Goal: Task Accomplishment & Management: Use online tool/utility

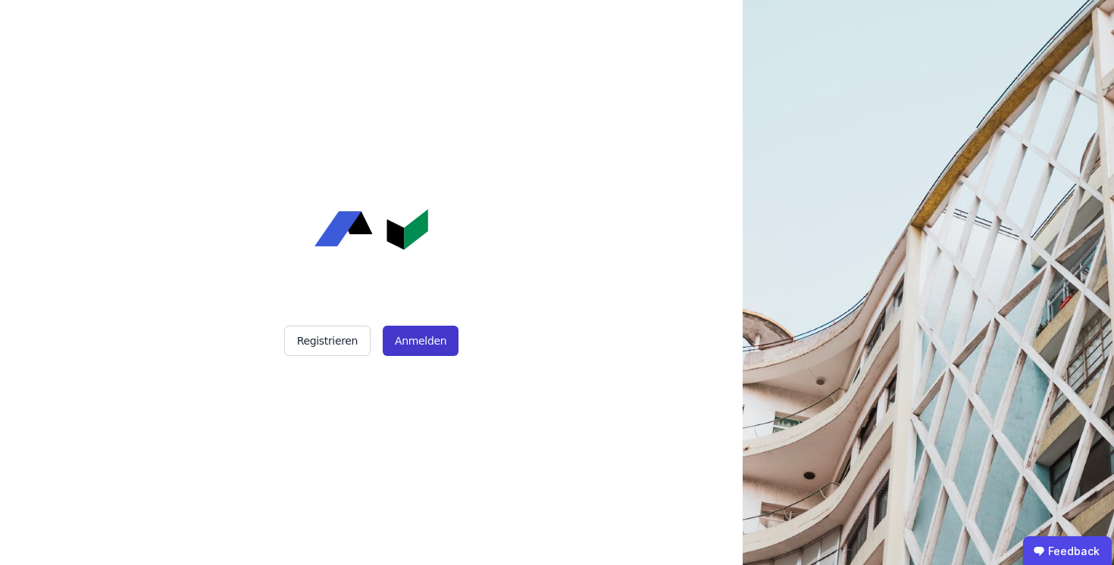
click at [432, 329] on button "Anmelden" at bounding box center [421, 341] width 76 height 30
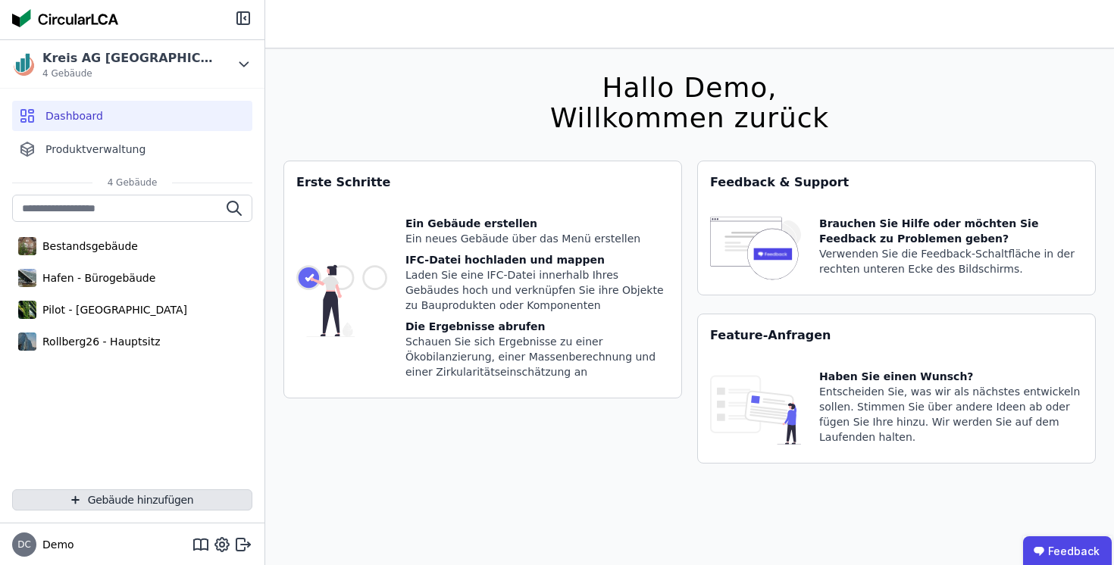
click at [157, 497] on button "Gebäude hinzufügen" at bounding box center [132, 500] width 240 height 21
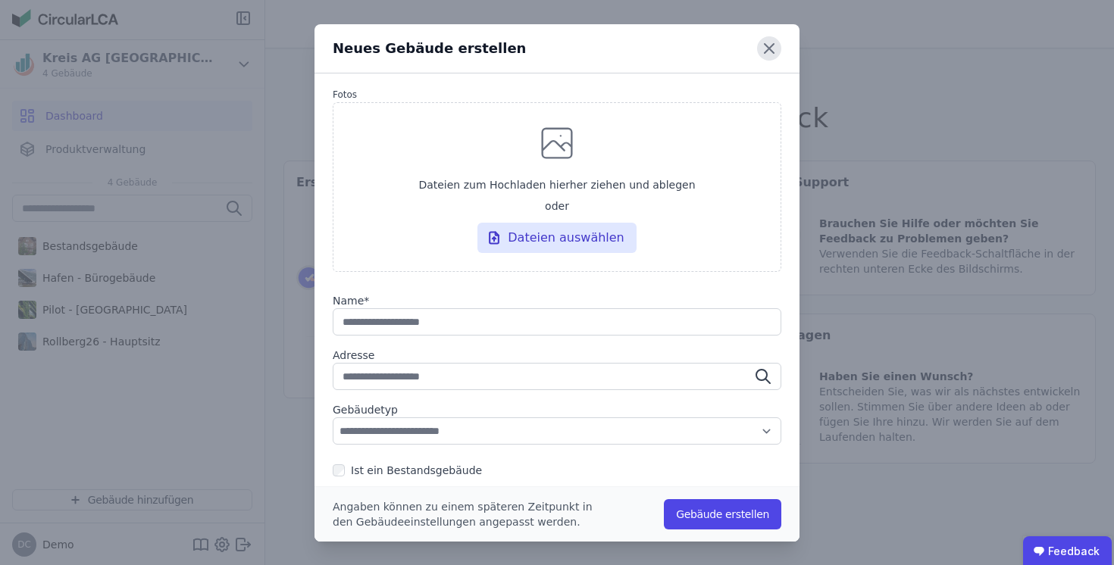
click at [769, 46] on icon at bounding box center [769, 48] width 24 height 24
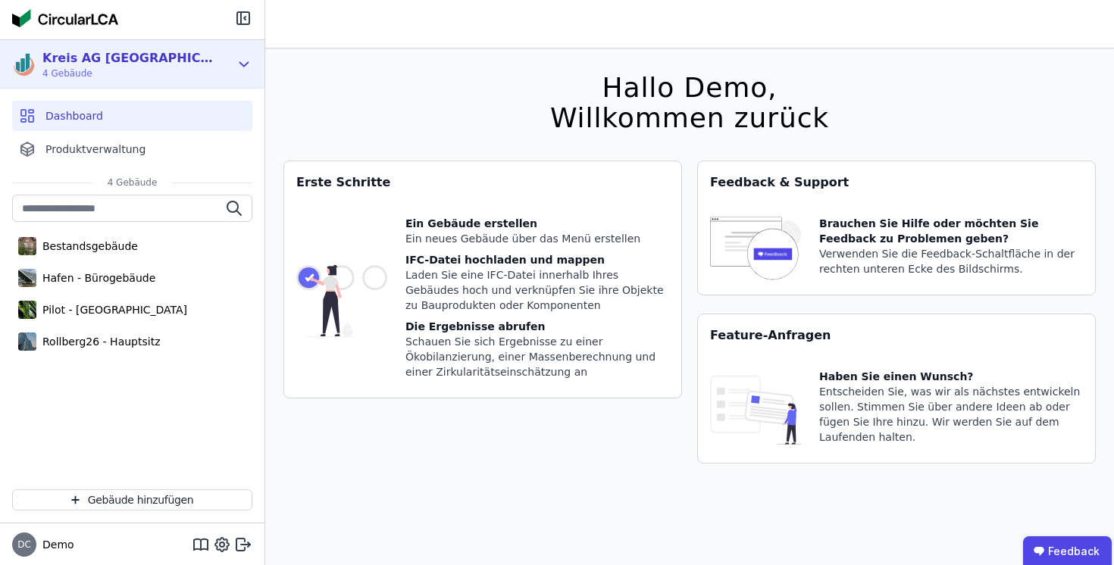
click at [137, 69] on span "4 Gebäude" at bounding box center [129, 73] width 174 height 12
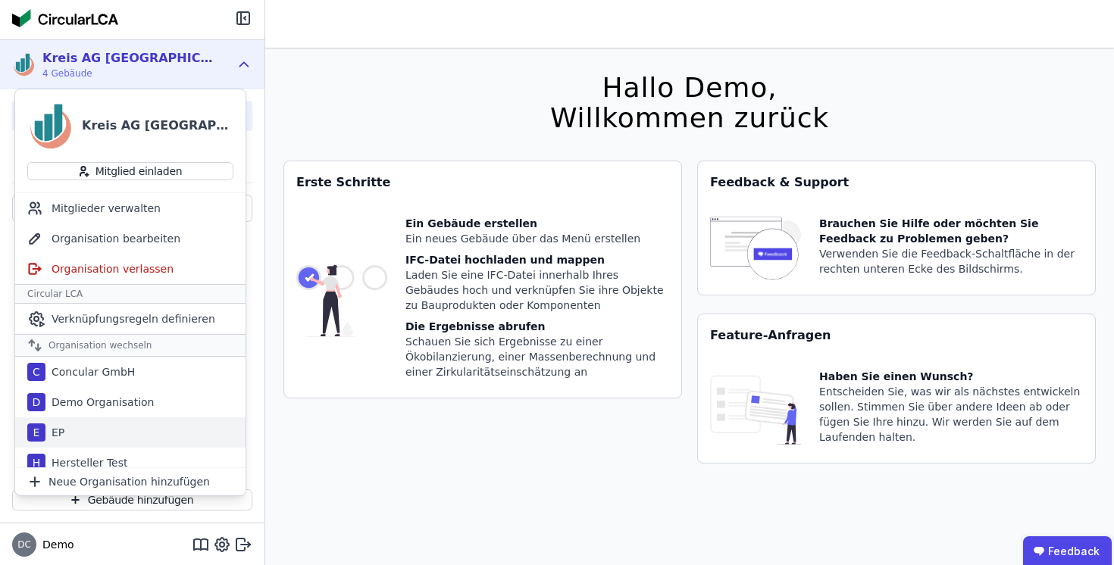
click at [91, 430] on div "E EP" at bounding box center [130, 433] width 230 height 30
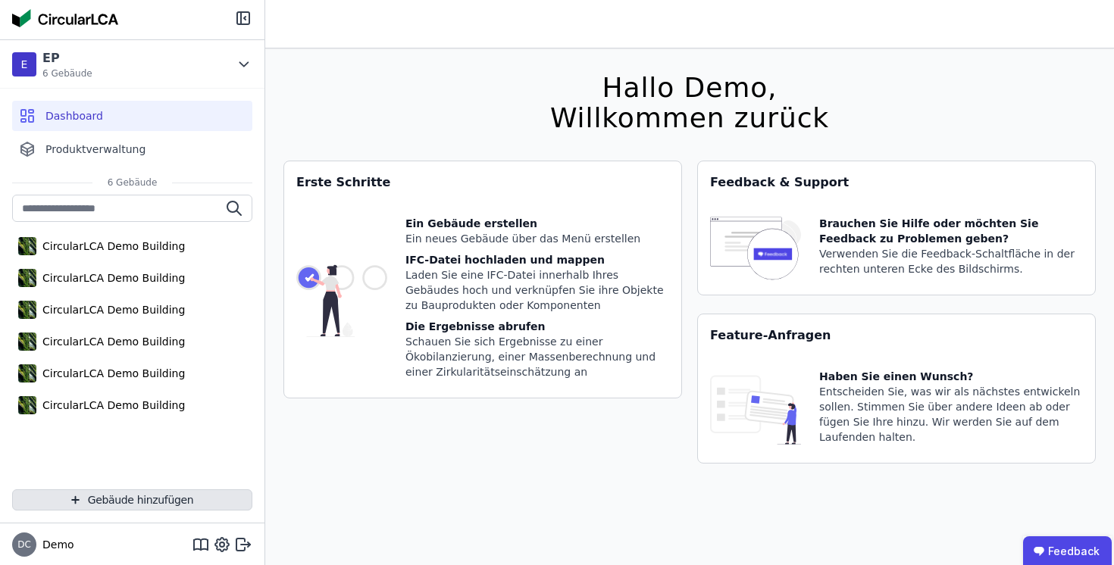
click at [67, 499] on button "Gebäude hinzufügen" at bounding box center [132, 500] width 240 height 21
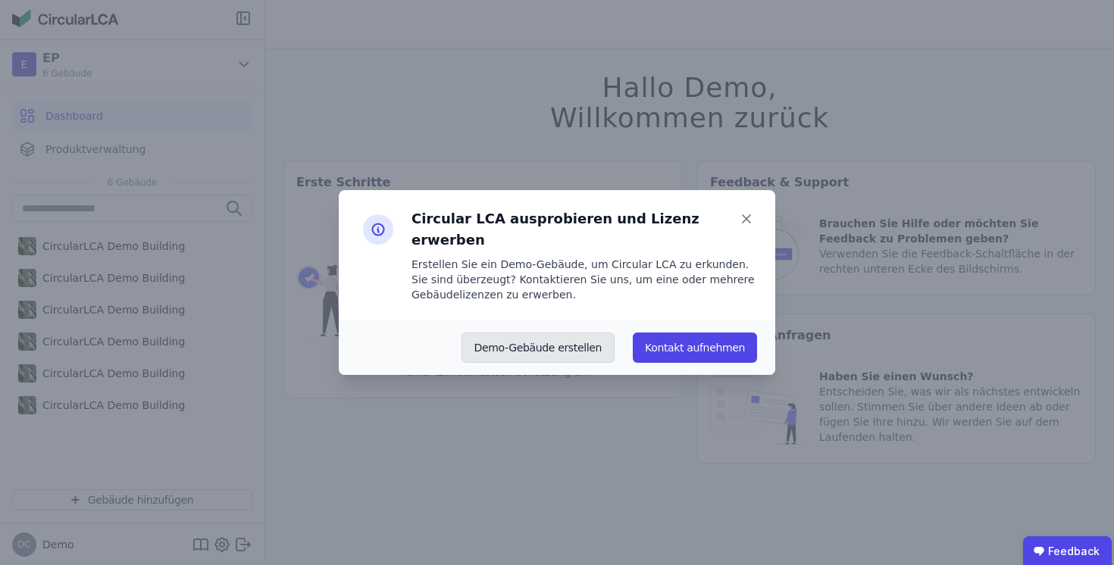
click at [556, 337] on button "Demo-Gebäude erstellen" at bounding box center [539, 348] width 154 height 30
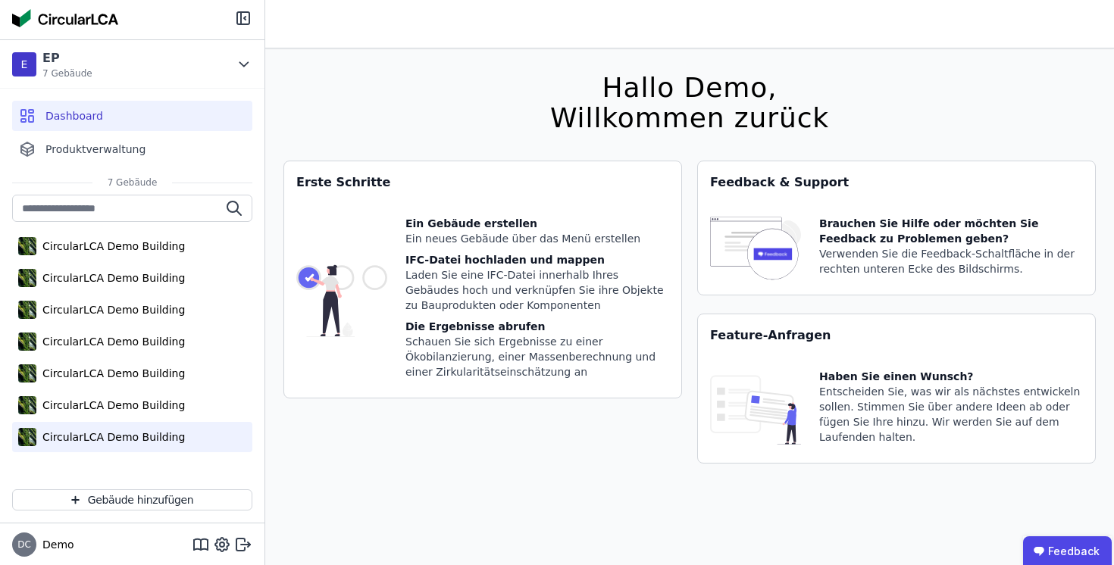
click at [131, 436] on div "CircularLCA Demo Building" at bounding box center [110, 437] width 149 height 15
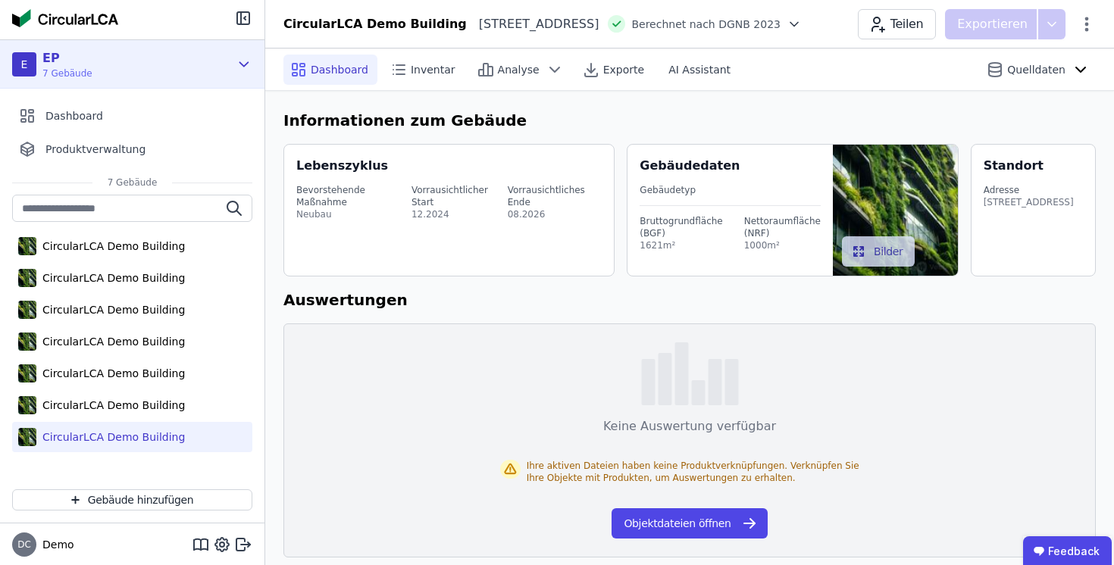
click at [99, 61] on div "E EP 7 Gebäude" at bounding box center [121, 64] width 218 height 30
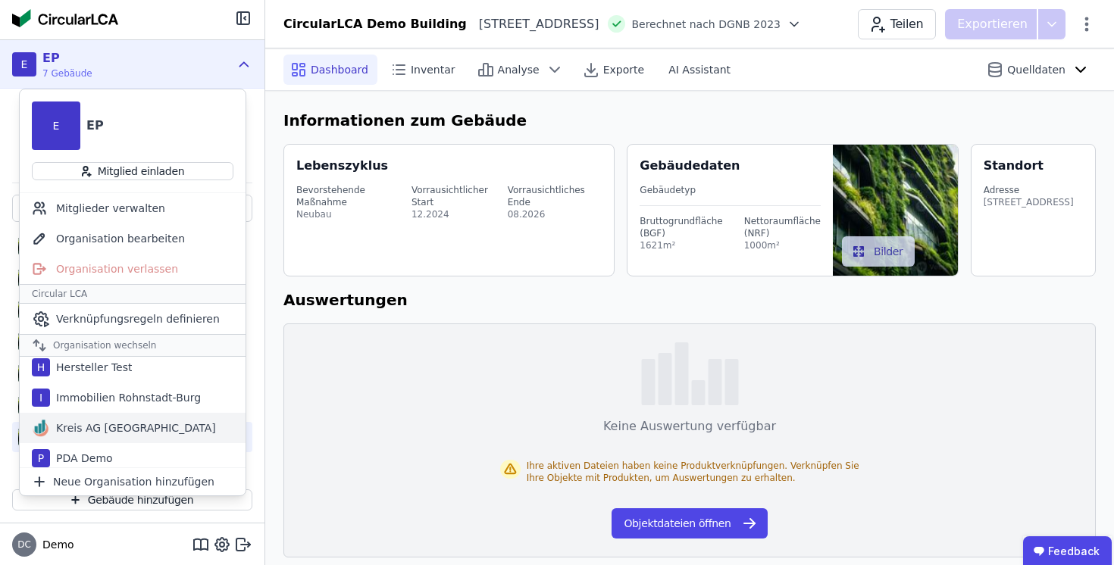
click at [97, 428] on div "Kreis AG [GEOGRAPHIC_DATA]" at bounding box center [133, 428] width 166 height 15
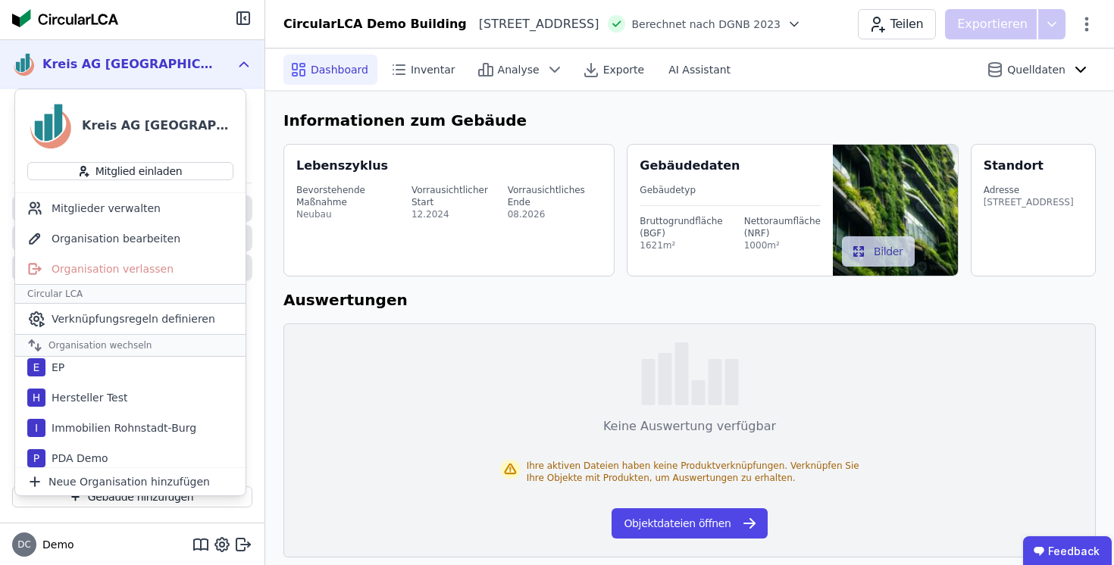
scroll to position [95, 0]
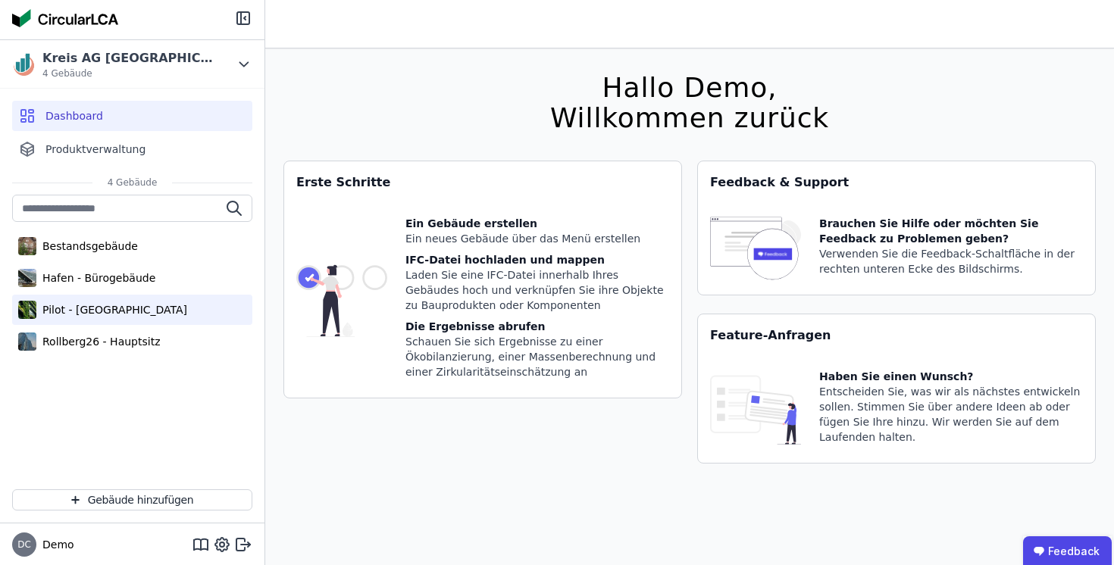
click at [120, 308] on div "Pilot - [GEOGRAPHIC_DATA]" at bounding box center [111, 309] width 151 height 15
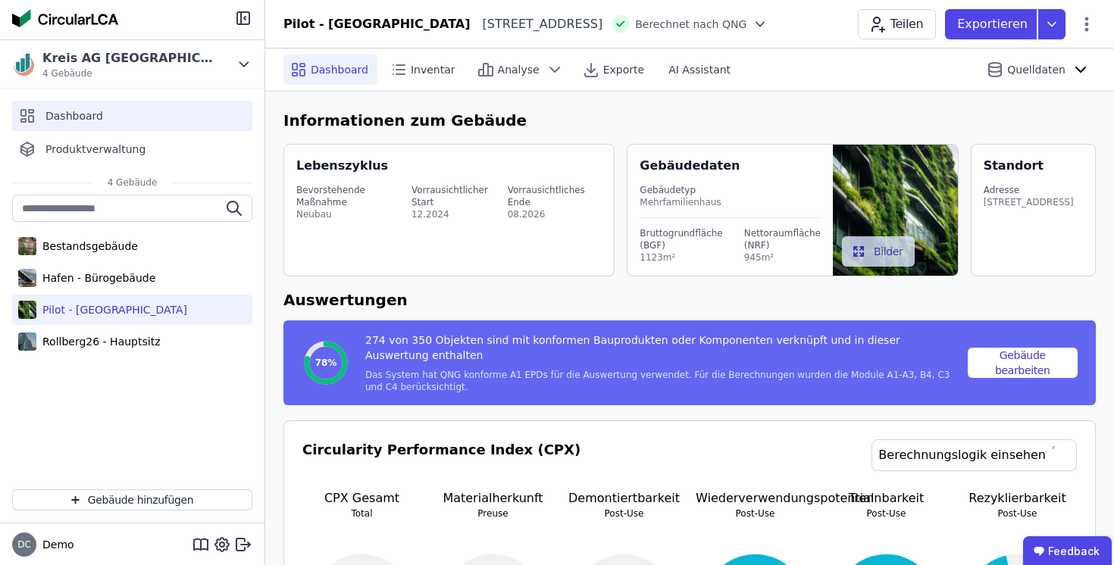
click at [81, 114] on span "Dashboard" at bounding box center [74, 115] width 58 height 15
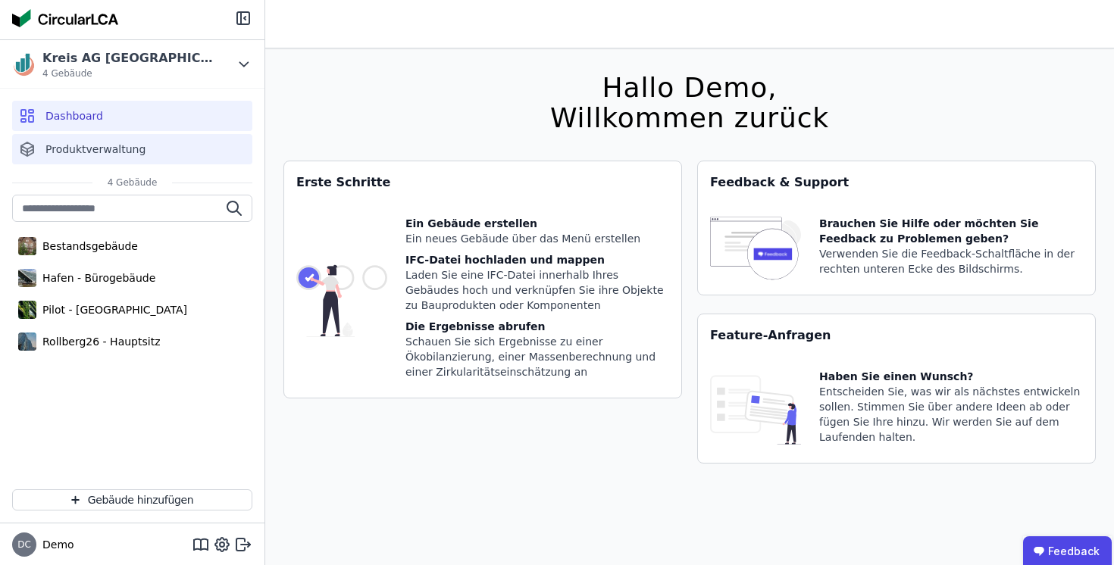
click at [79, 151] on span "Produktverwaltung" at bounding box center [95, 149] width 100 height 15
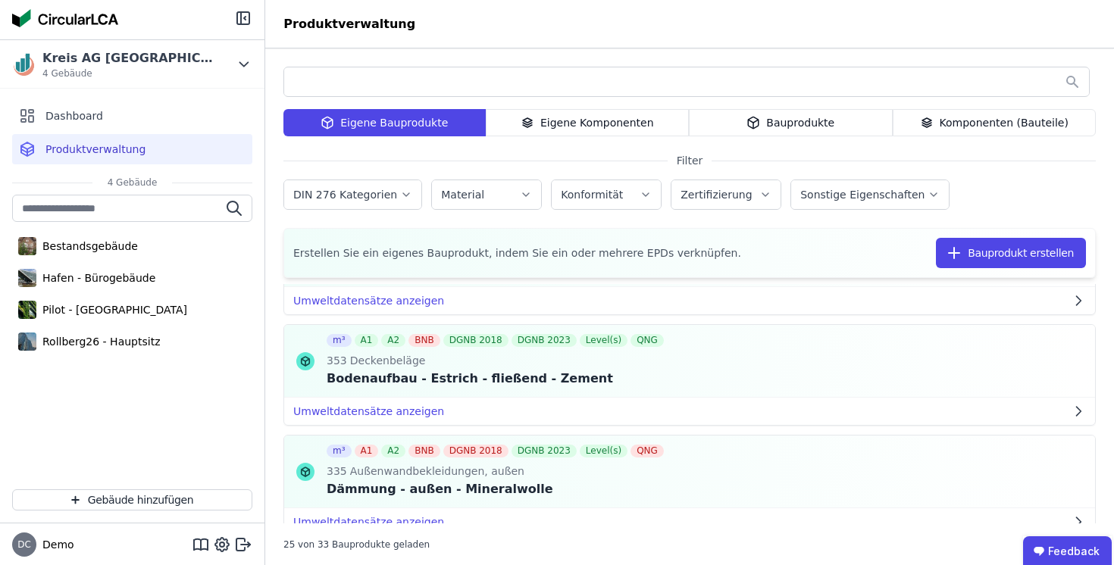
scroll to position [440, 0]
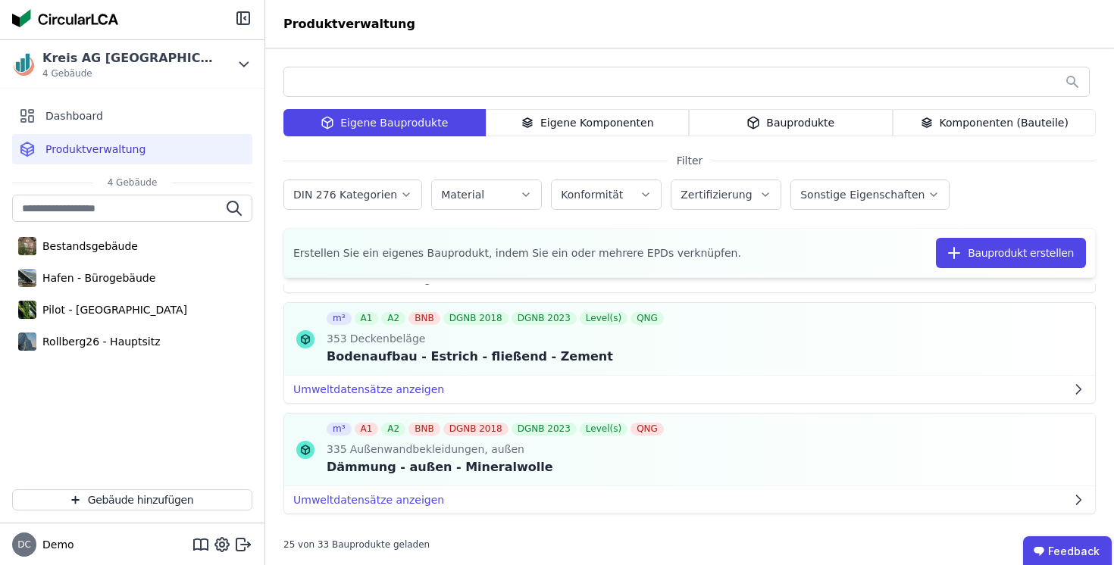
click at [591, 125] on div "Eigene Komponenten" at bounding box center [588, 122] width 204 height 27
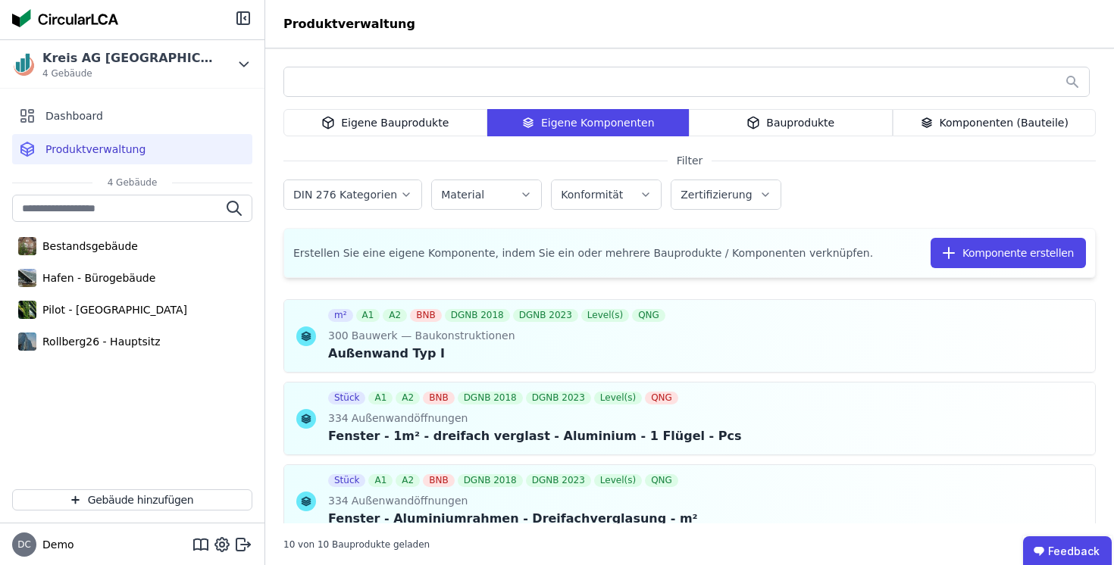
click at [833, 125] on div "Bauprodukte" at bounding box center [791, 122] width 204 height 27
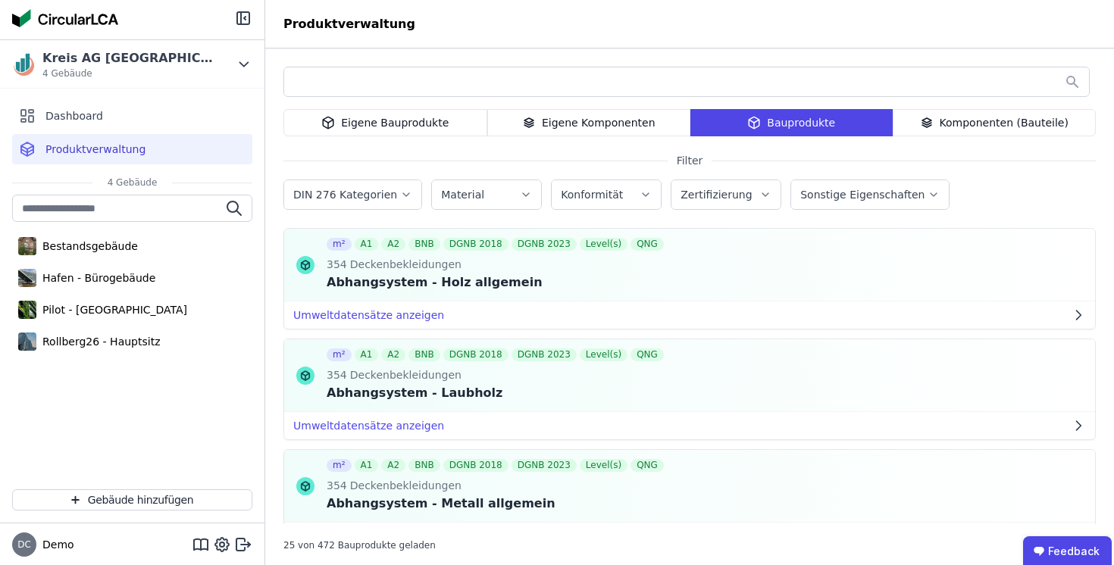
click at [559, 124] on div "Eigene Komponenten" at bounding box center [589, 122] width 204 height 27
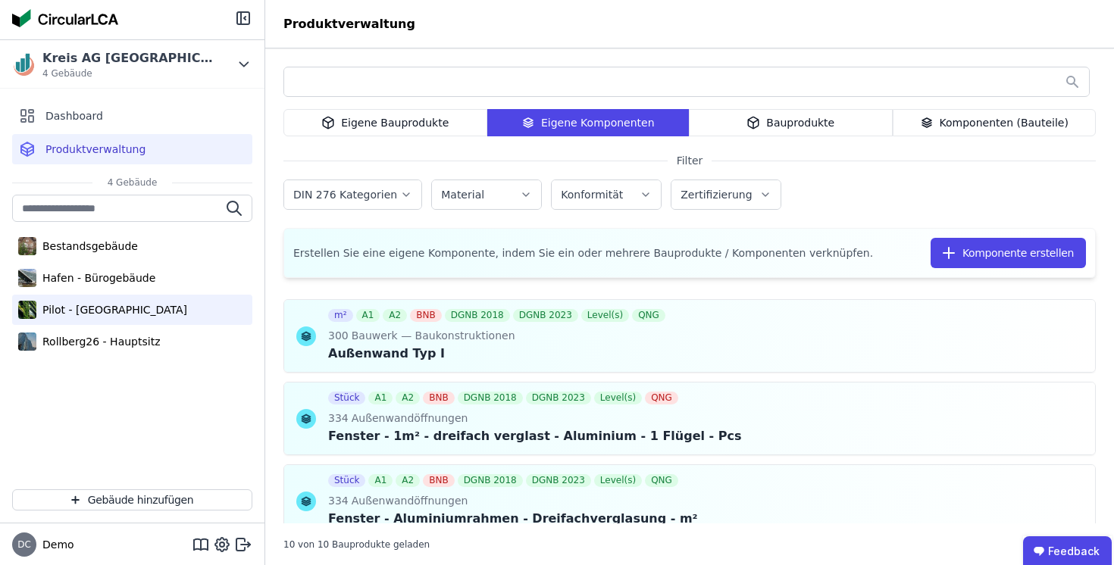
click at [138, 311] on div "Pilot - [GEOGRAPHIC_DATA]" at bounding box center [111, 309] width 151 height 15
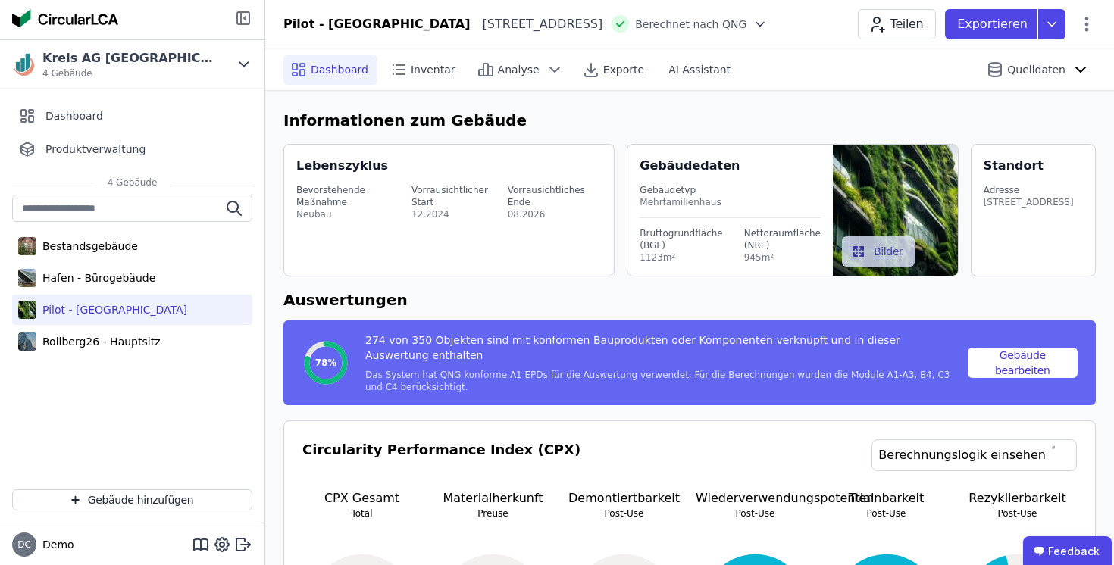
click at [238, 21] on icon at bounding box center [243, 18] width 18 height 18
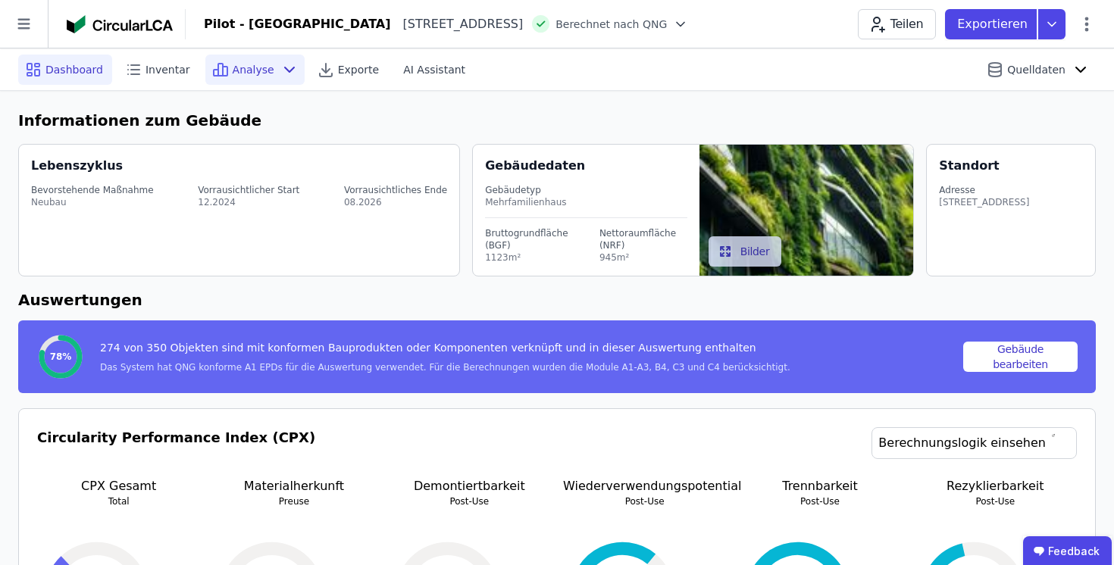
click at [255, 66] on span "Analyse" at bounding box center [254, 69] width 42 height 15
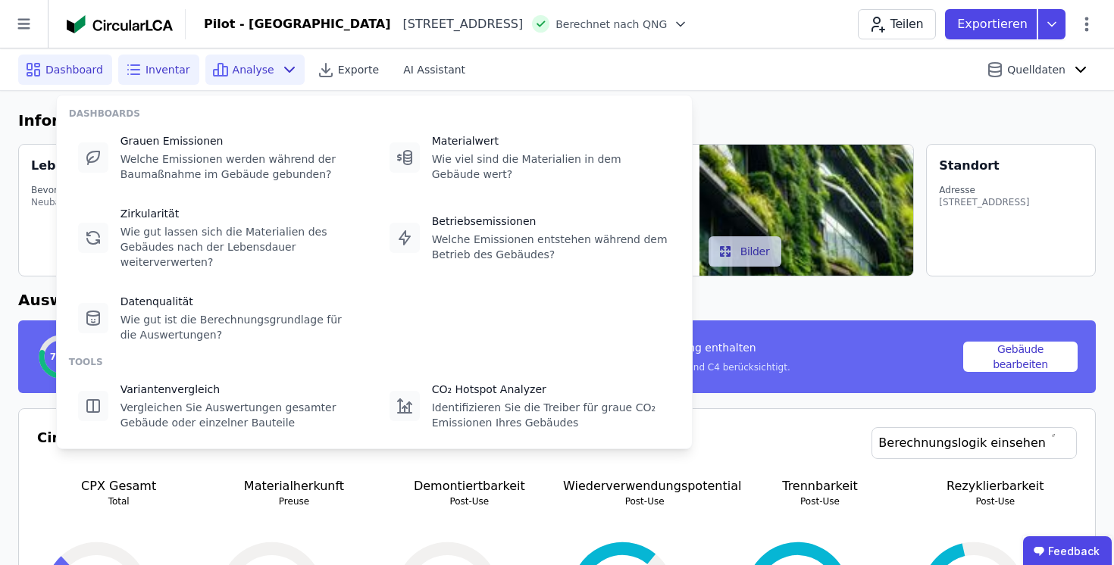
click at [161, 63] on span "Inventar" at bounding box center [168, 69] width 45 height 15
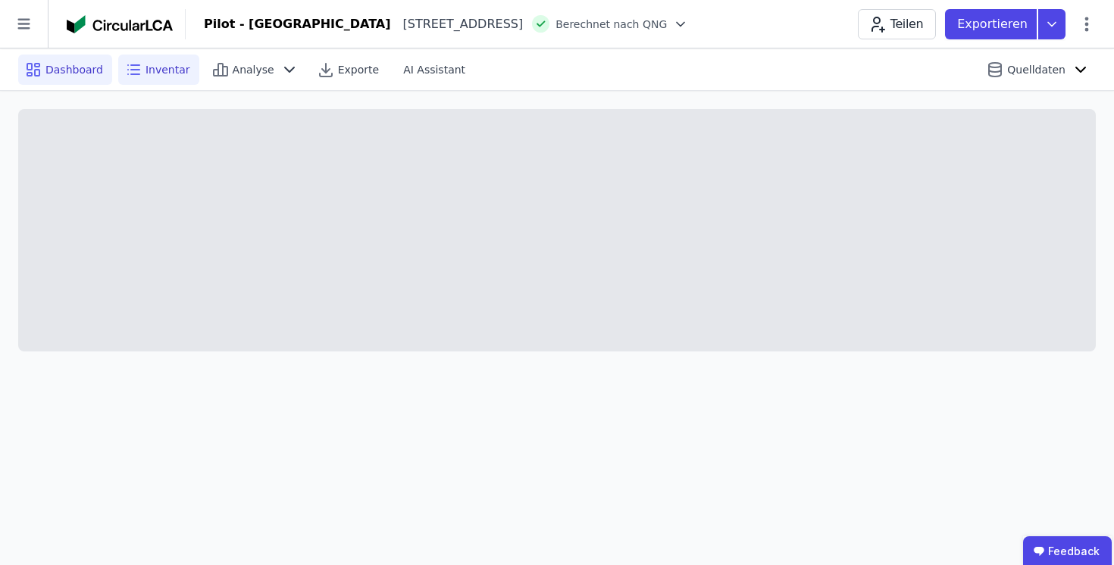
click at [85, 63] on span "Dashboard" at bounding box center [74, 69] width 58 height 15
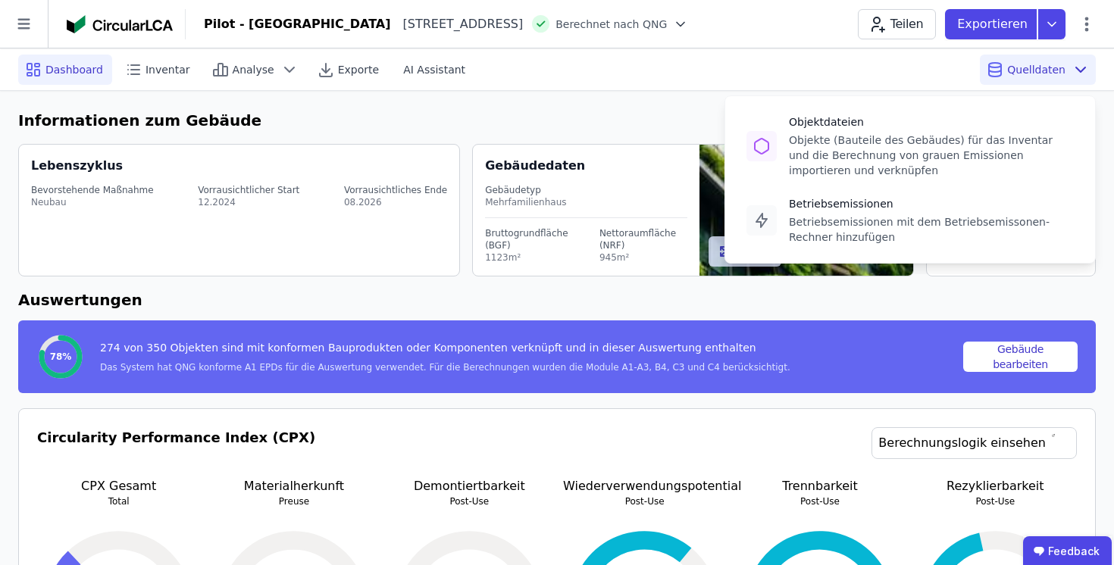
click at [1020, 72] on span "Quelldaten" at bounding box center [1036, 69] width 58 height 15
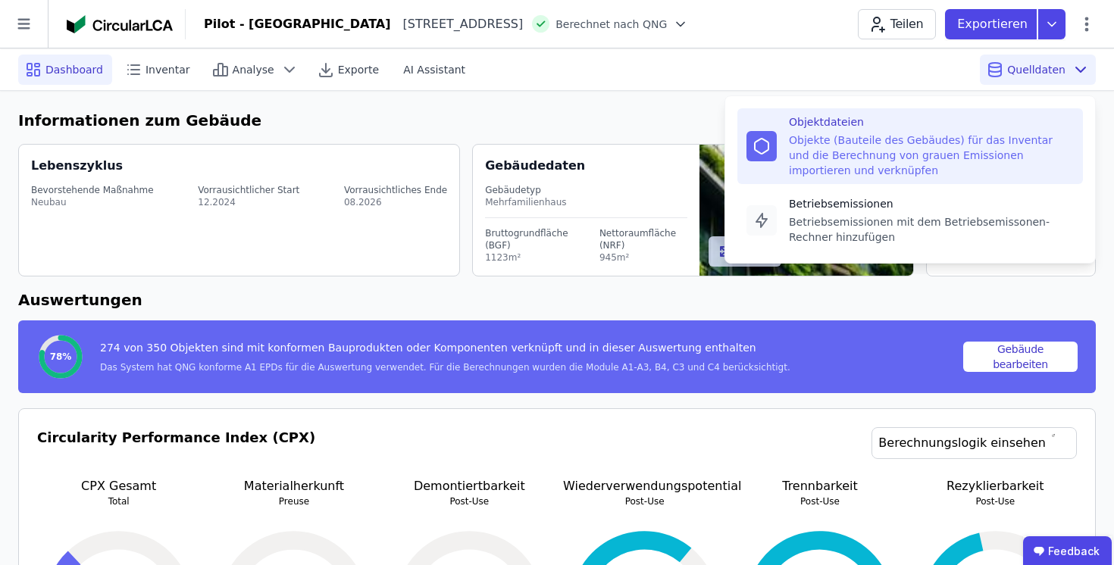
click at [827, 144] on div "Objekte (Bauteile des Gebäudes) für das Inventar und die Berechnung von grauen …" at bounding box center [931, 155] width 285 height 45
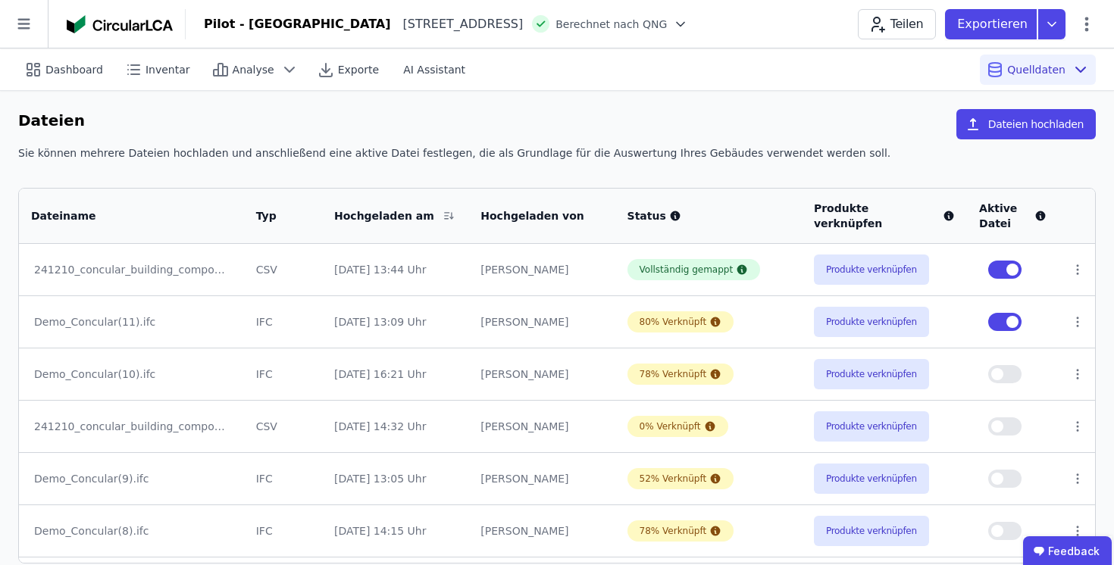
click at [1005, 376] on button "button" at bounding box center [1004, 374] width 33 height 18
click at [1002, 374] on button "button" at bounding box center [1004, 374] width 33 height 18
click at [846, 319] on button "Produkte verknüpfen" at bounding box center [871, 322] width 115 height 30
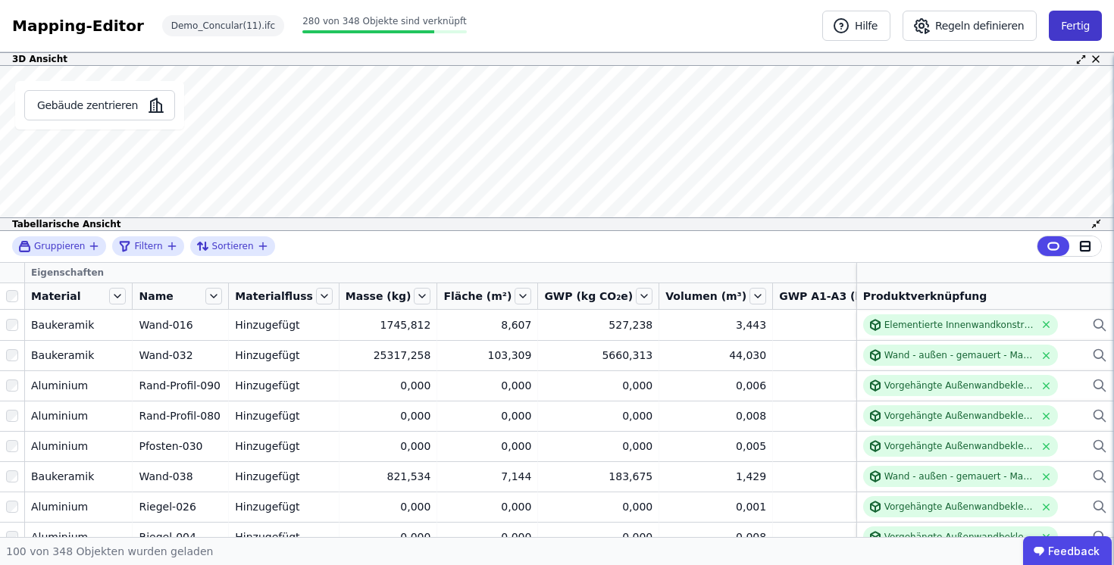
click at [1074, 32] on button "Fertig" at bounding box center [1075, 26] width 53 height 30
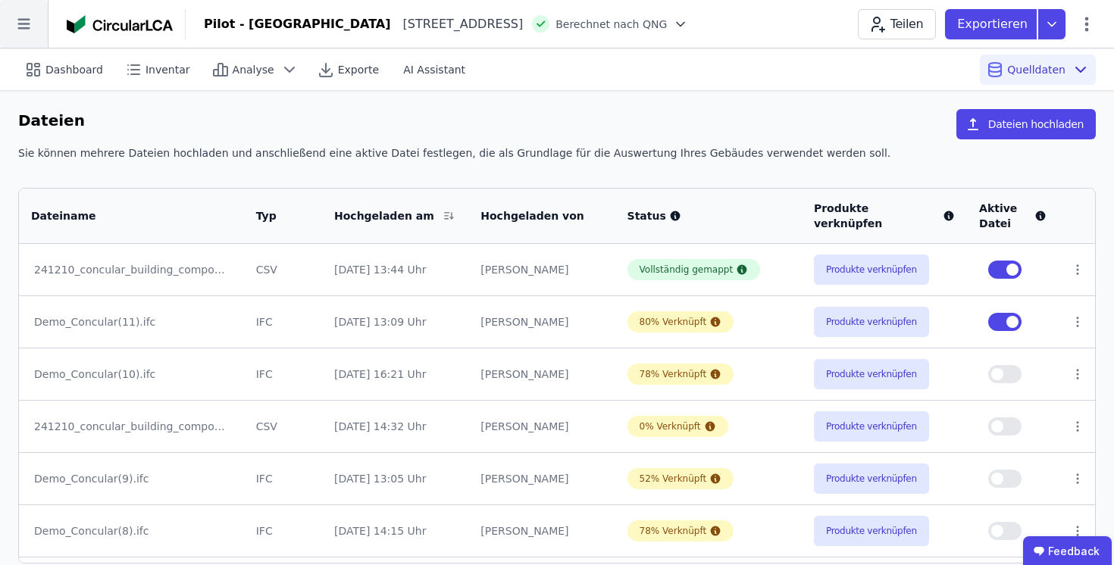
click at [22, 29] on icon at bounding box center [24, 24] width 48 height 48
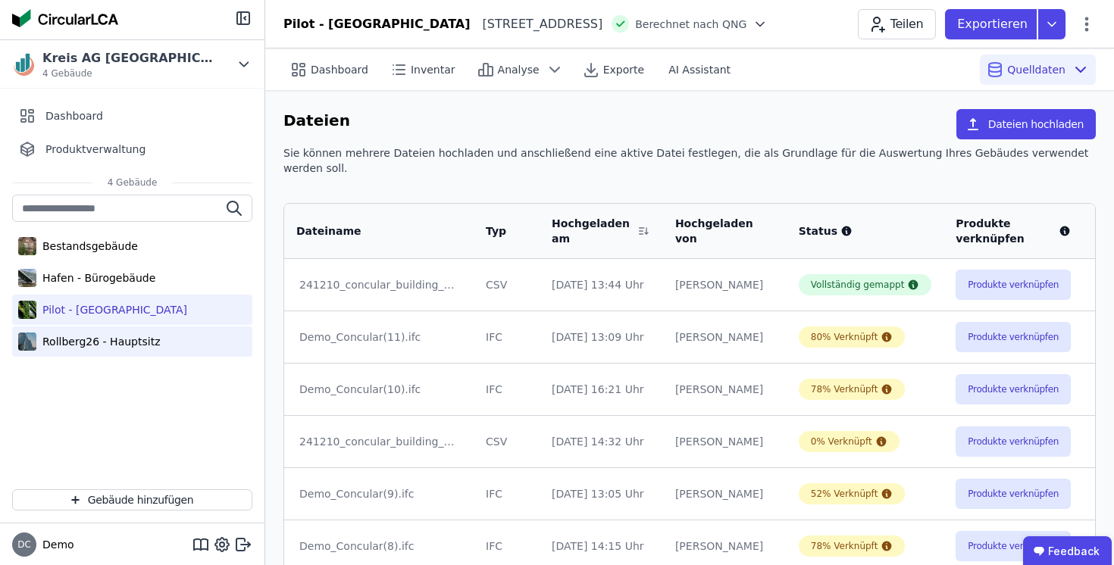
click at [77, 347] on div "Rollberg26 - Hauptsitz" at bounding box center [98, 341] width 124 height 15
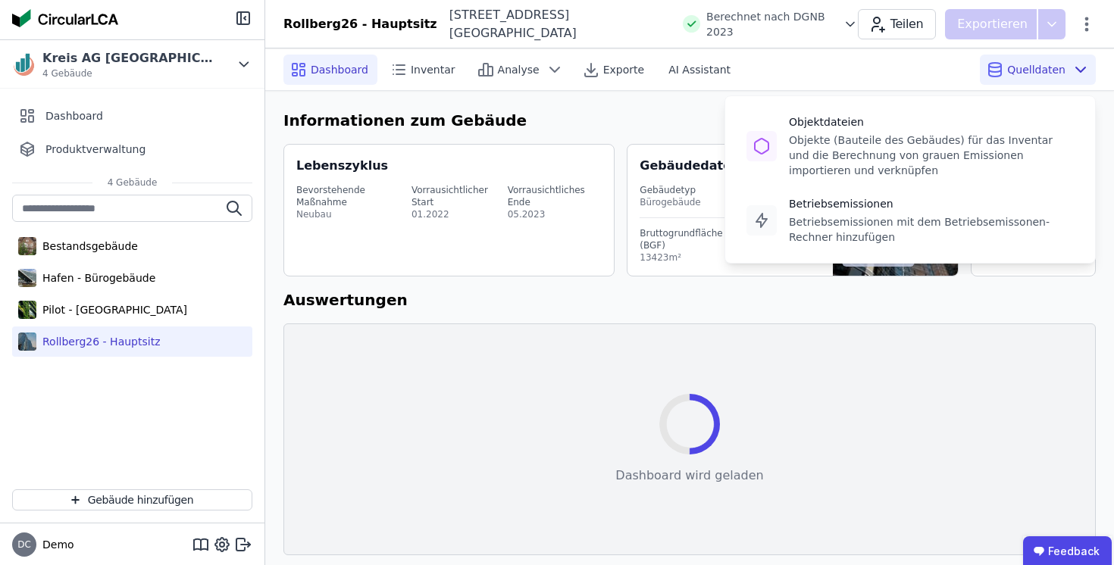
click at [1054, 69] on span "Quelldaten" at bounding box center [1036, 69] width 58 height 15
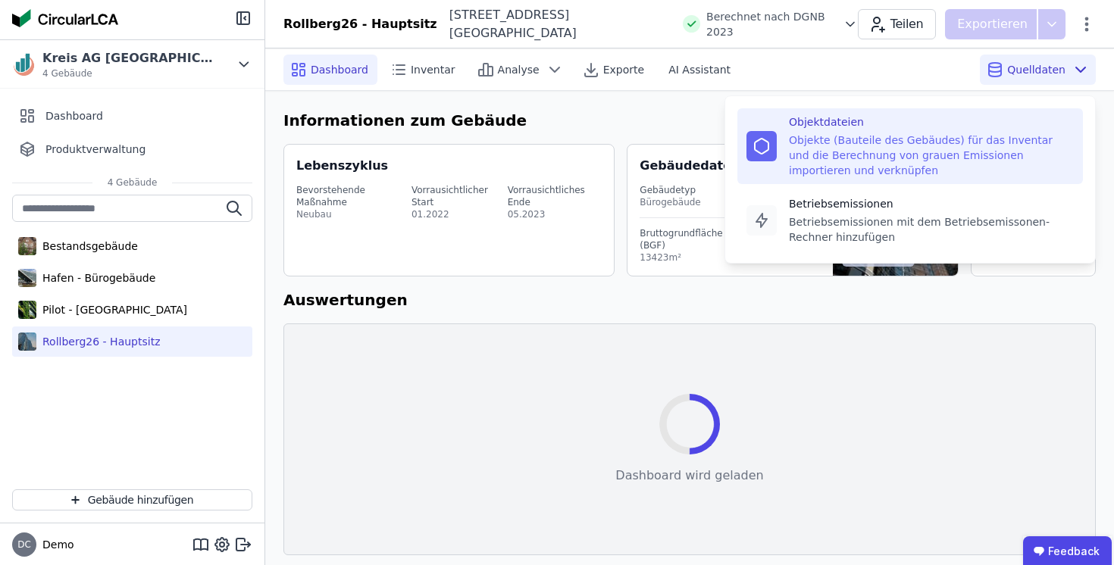
click at [1031, 132] on div "Objektdateien Objekte (Bauteile des Gebäudes) für das Inventar und die Berechnu…" at bounding box center [931, 146] width 285 height 64
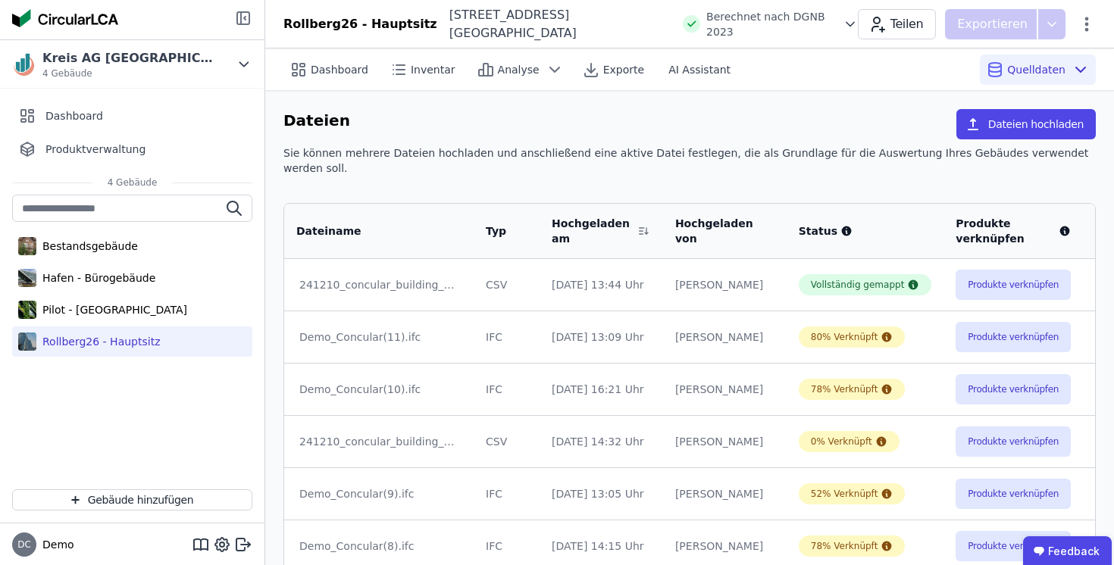
click at [243, 20] on icon at bounding box center [243, 18] width 18 height 18
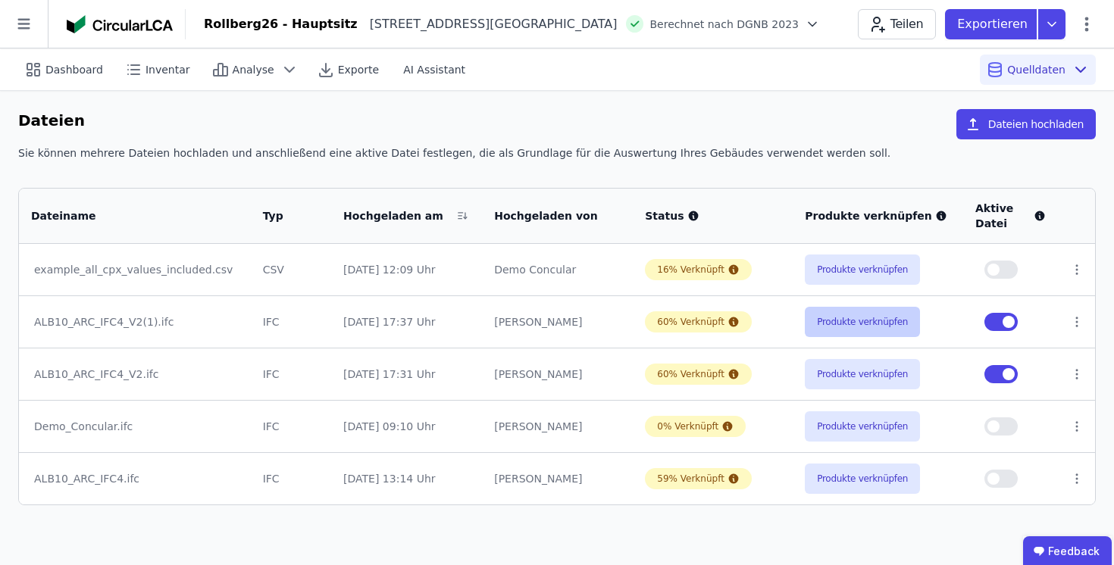
click at [886, 319] on button "Produkte verknüpfen" at bounding box center [862, 322] width 115 height 30
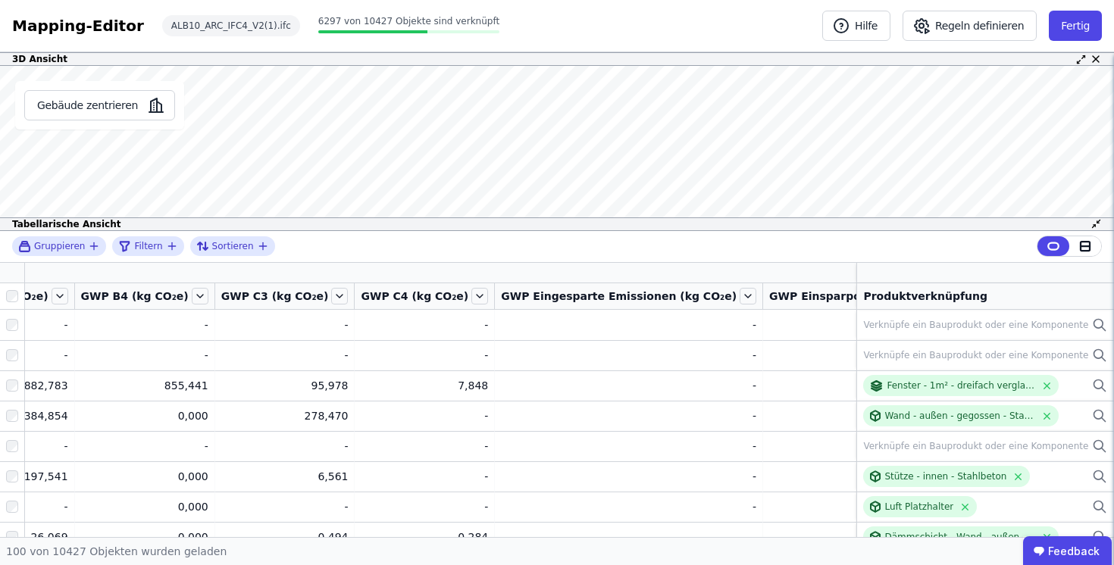
scroll to position [0, 991]
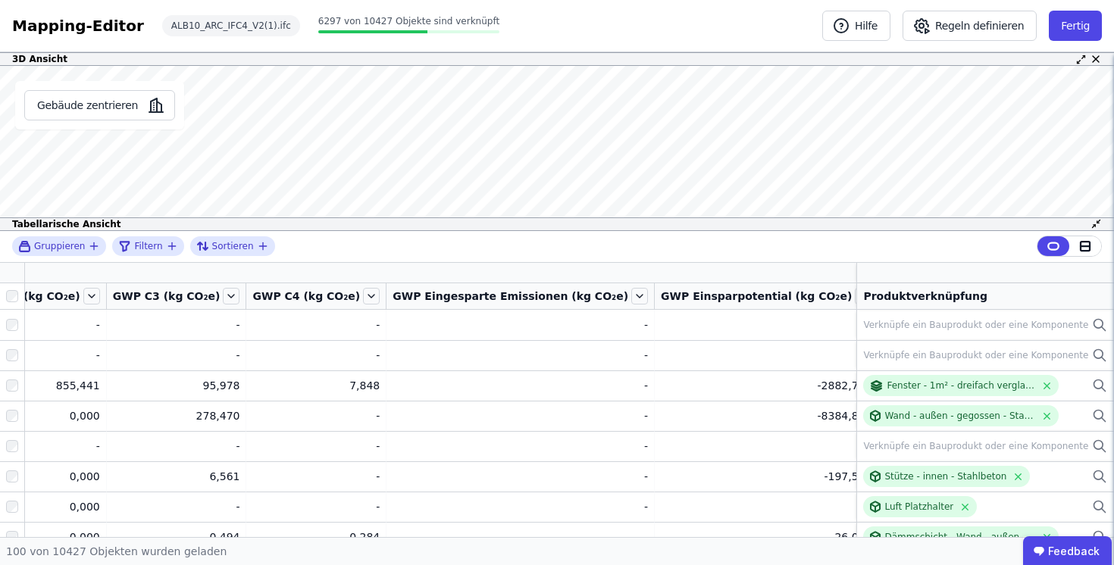
click at [1013, 273] on icon "button" at bounding box center [1017, 273] width 8 height 0
click at [1030, 309] on input "text" at bounding box center [1086, 311] width 112 height 27
click at [756, 255] on div "Gruppieren Filtern Sortieren" at bounding box center [557, 247] width 1114 height 32
click at [1027, 273] on icon at bounding box center [1034, 273] width 14 height 14
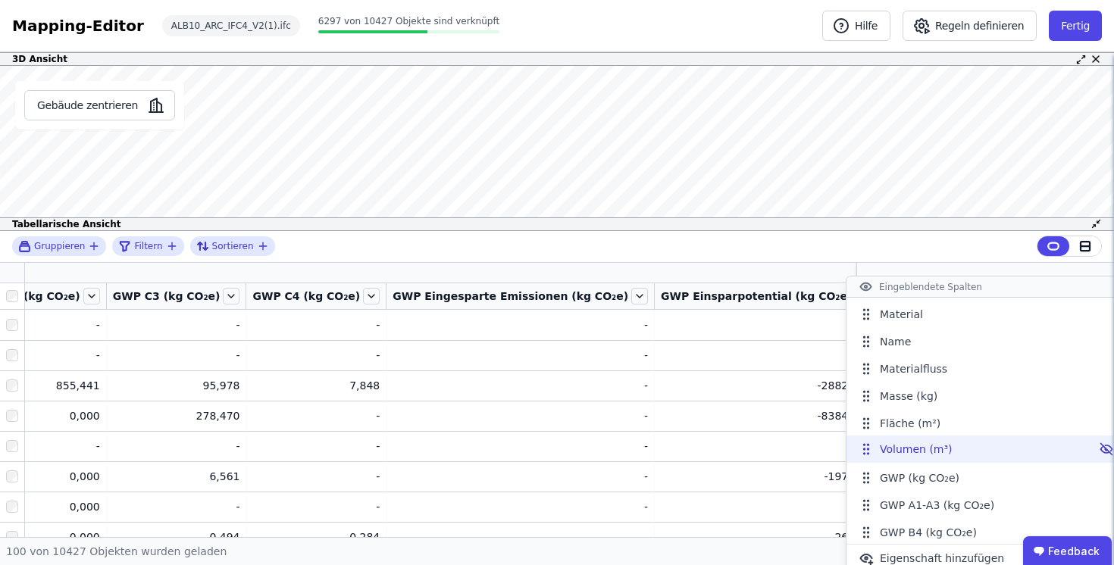
drag, startPoint x: 869, startPoint y: 474, endPoint x: 870, endPoint y: 441, distance: 33.4
click at [870, 442] on icon at bounding box center [866, 449] width 15 height 15
click at [412, 248] on div "Gruppieren Filtern Sortieren" at bounding box center [557, 247] width 1114 height 32
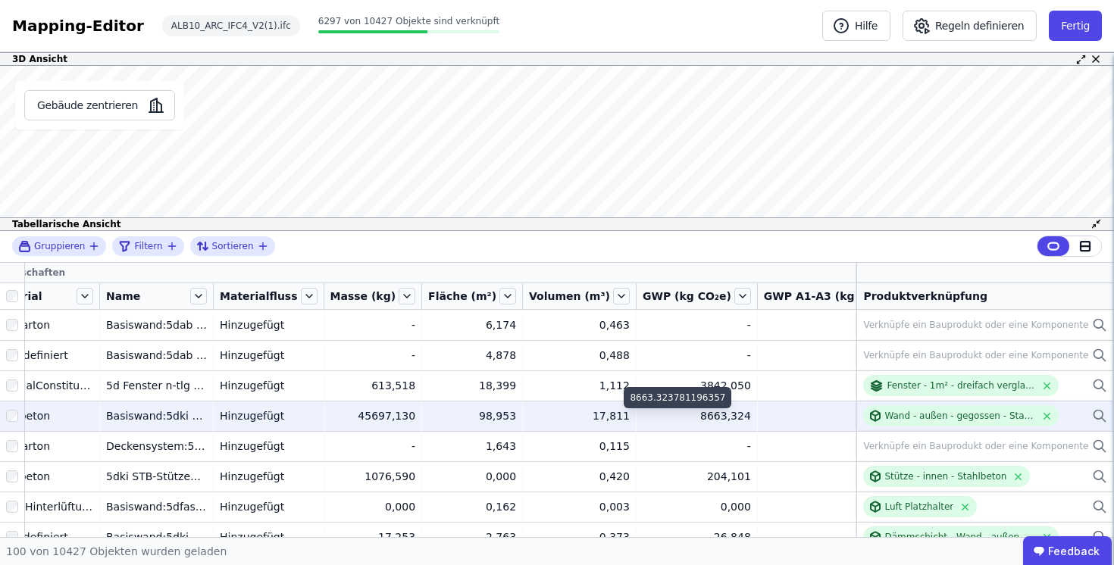
scroll to position [0, 0]
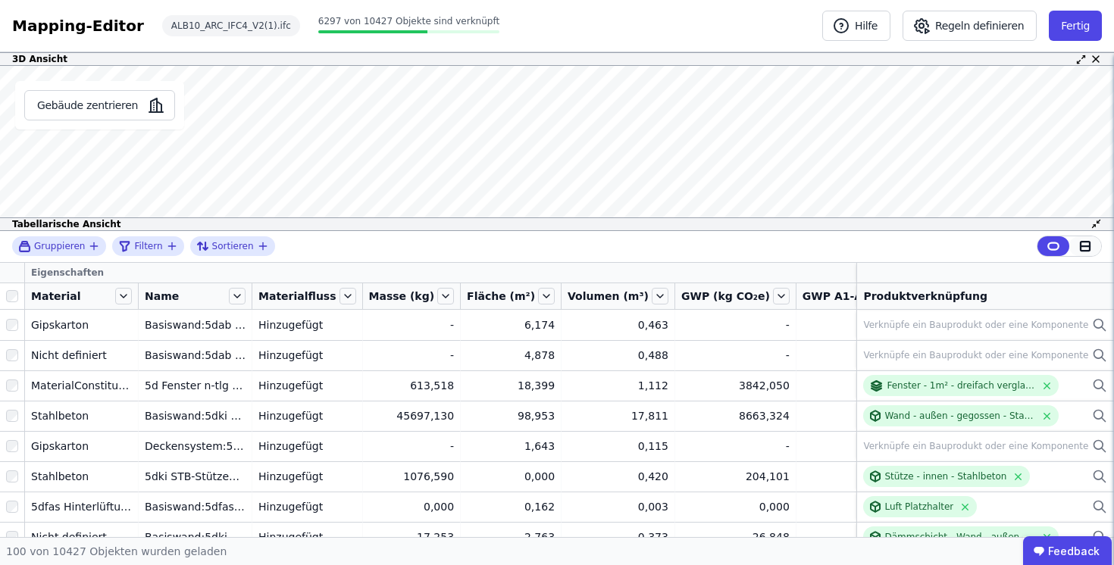
click at [1082, 244] on icon at bounding box center [1085, 246] width 14 height 14
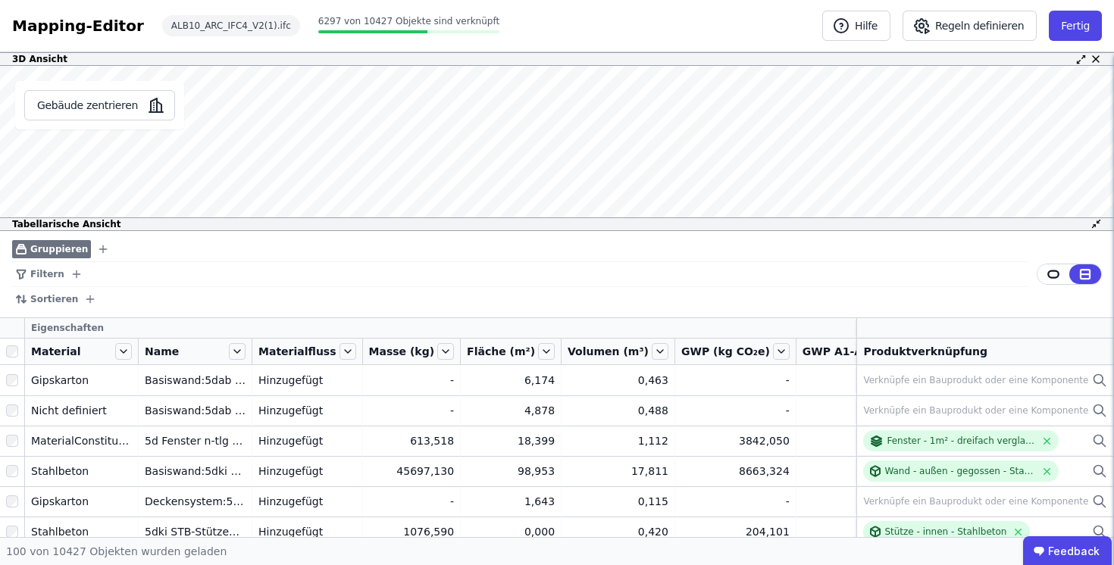
click at [97, 246] on icon "button" at bounding box center [103, 249] width 12 height 12
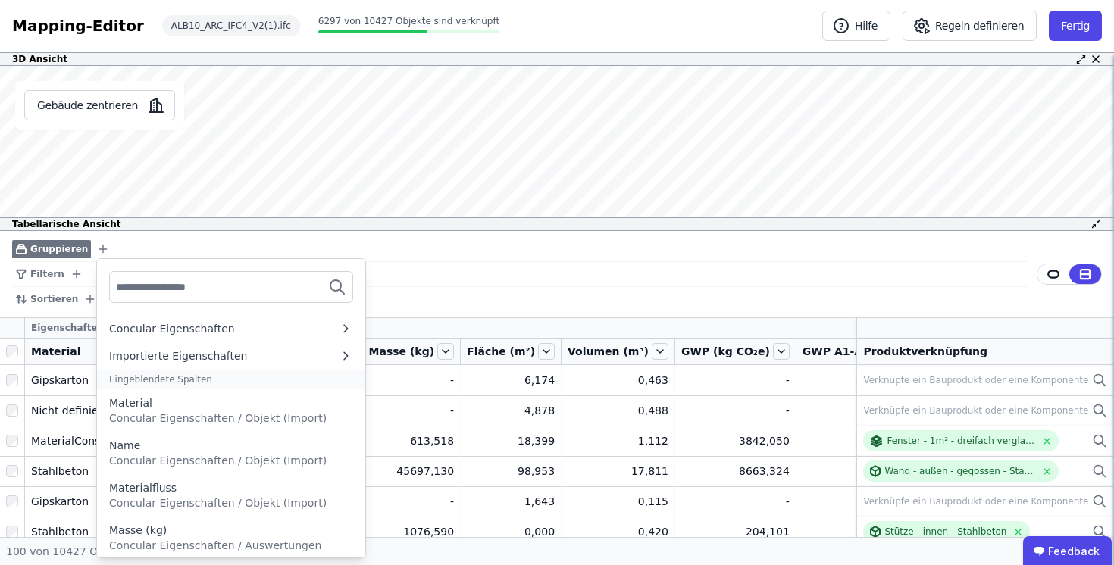
click at [196, 289] on input "text" at bounding box center [172, 287] width 112 height 27
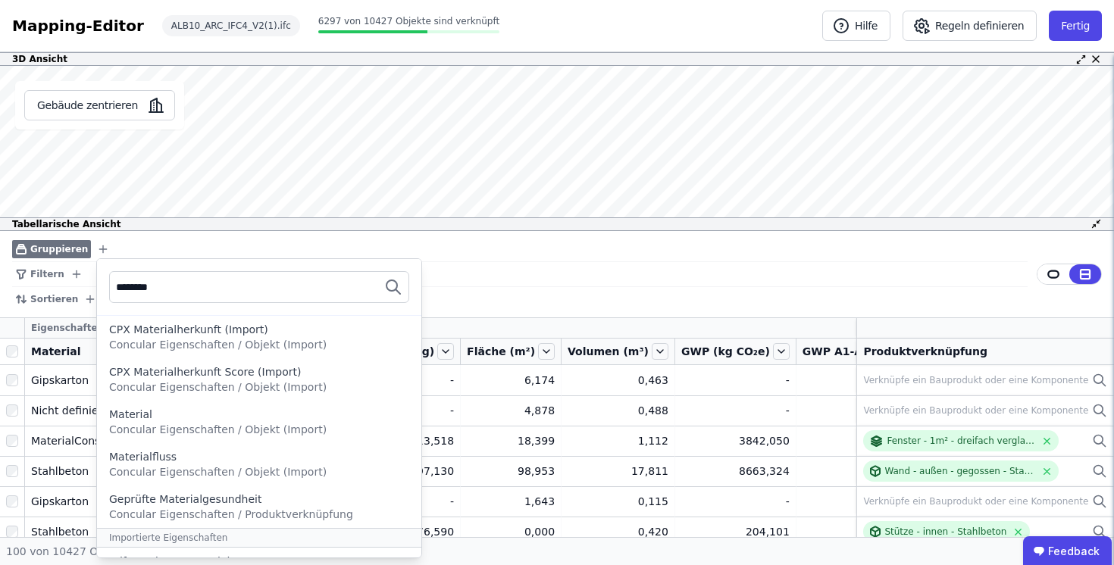
scroll to position [158, 0]
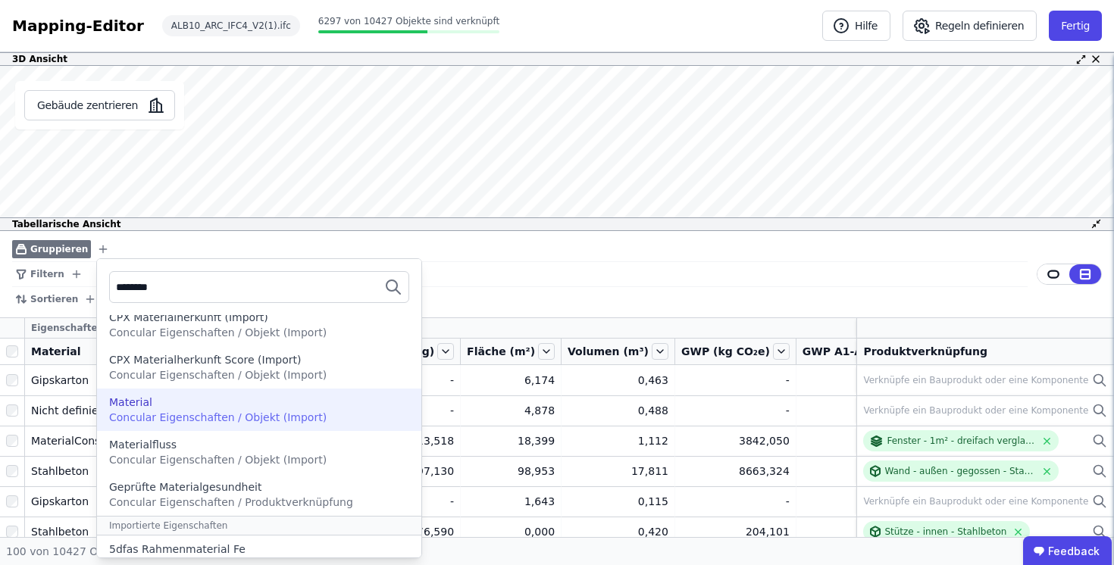
type input "********"
click at [308, 410] on div "Material Concular Eigenschaften / Objekt (Import)" at bounding box center [259, 410] width 300 height 30
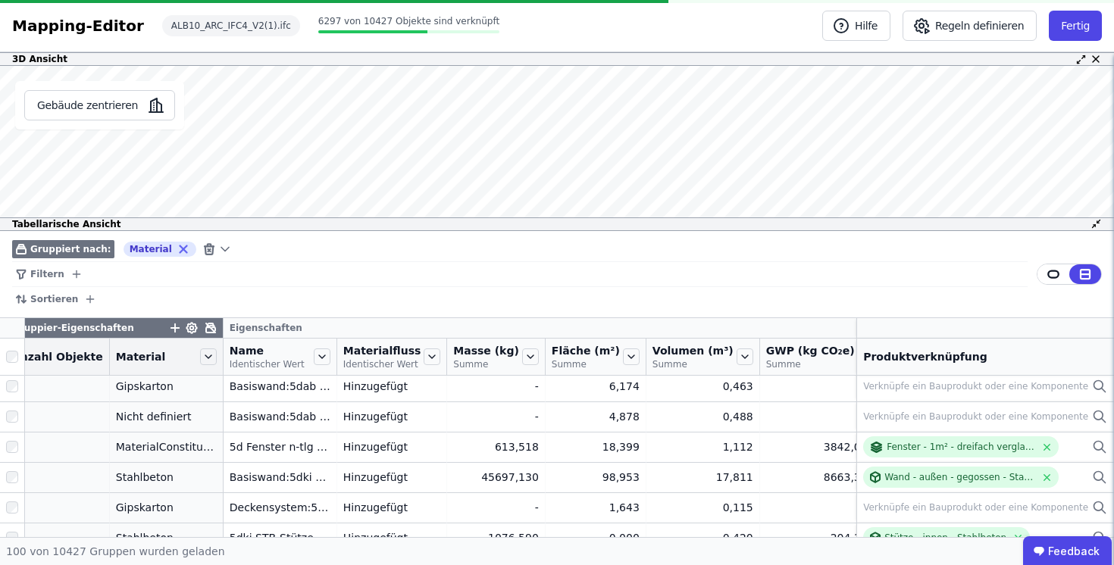
scroll to position [5, 0]
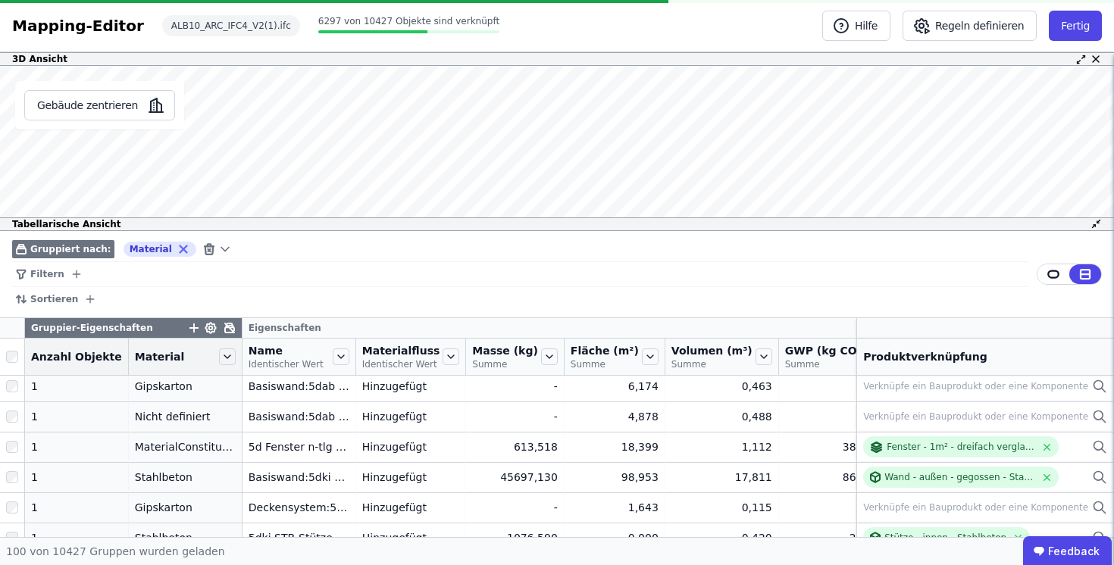
click at [227, 349] on th "Material" at bounding box center [186, 357] width 114 height 37
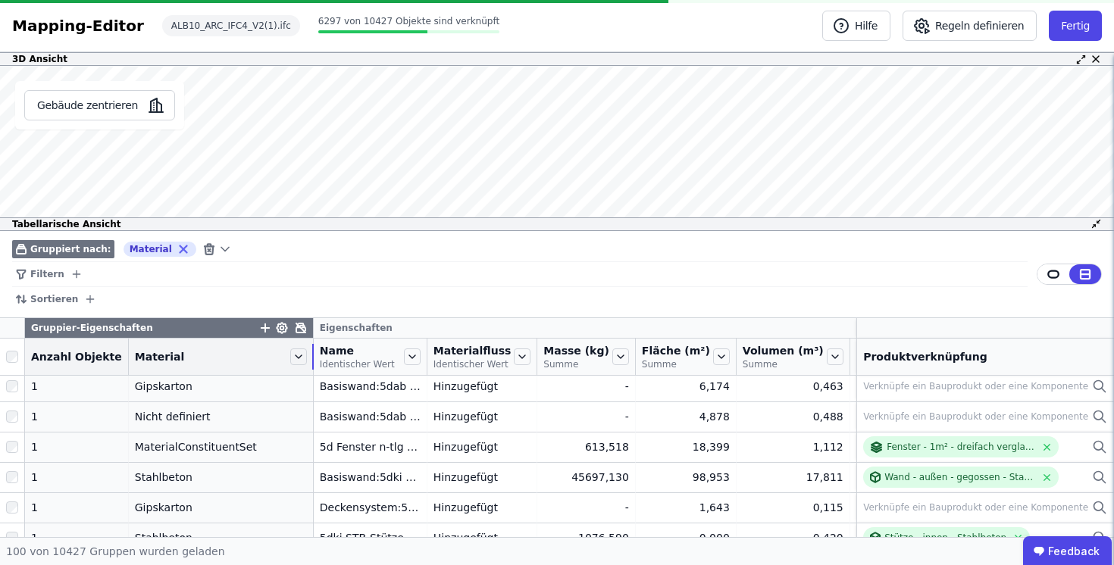
drag, startPoint x: 227, startPoint y: 356, endPoint x: 303, endPoint y: 356, distance: 75.8
click at [312, 356] on div at bounding box center [313, 357] width 2 height 26
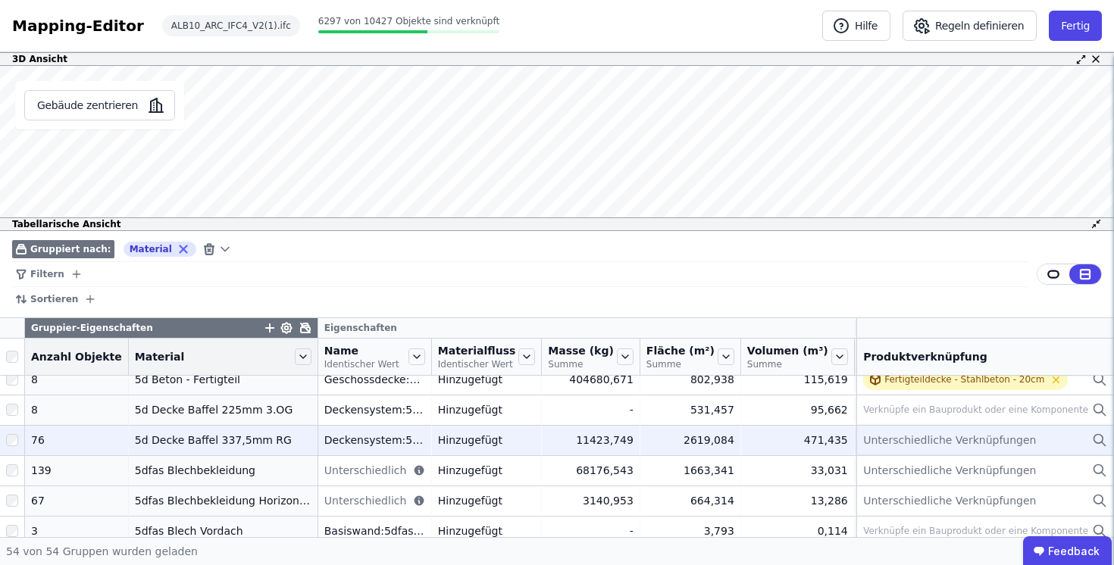
scroll to position [51, 0]
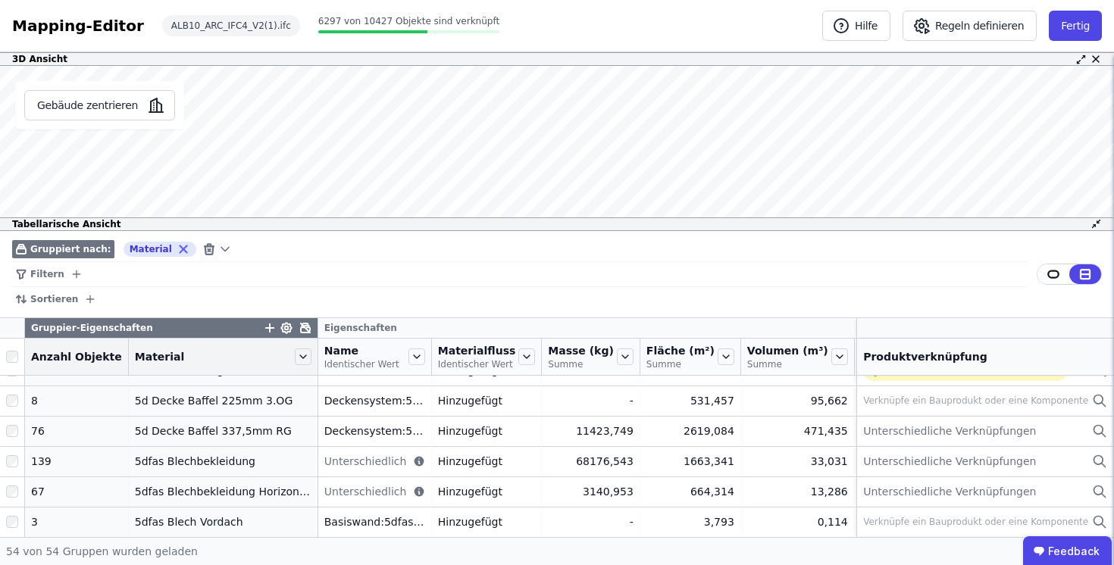
click at [270, 327] on icon "button" at bounding box center [270, 328] width 0 height 8
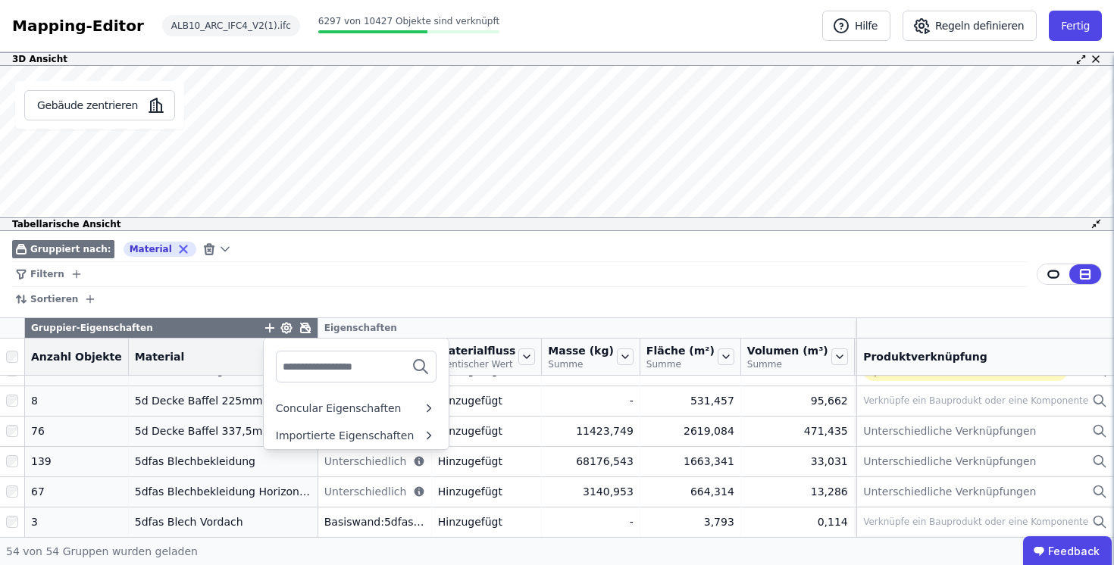
click at [300, 361] on input "text" at bounding box center [339, 366] width 112 height 27
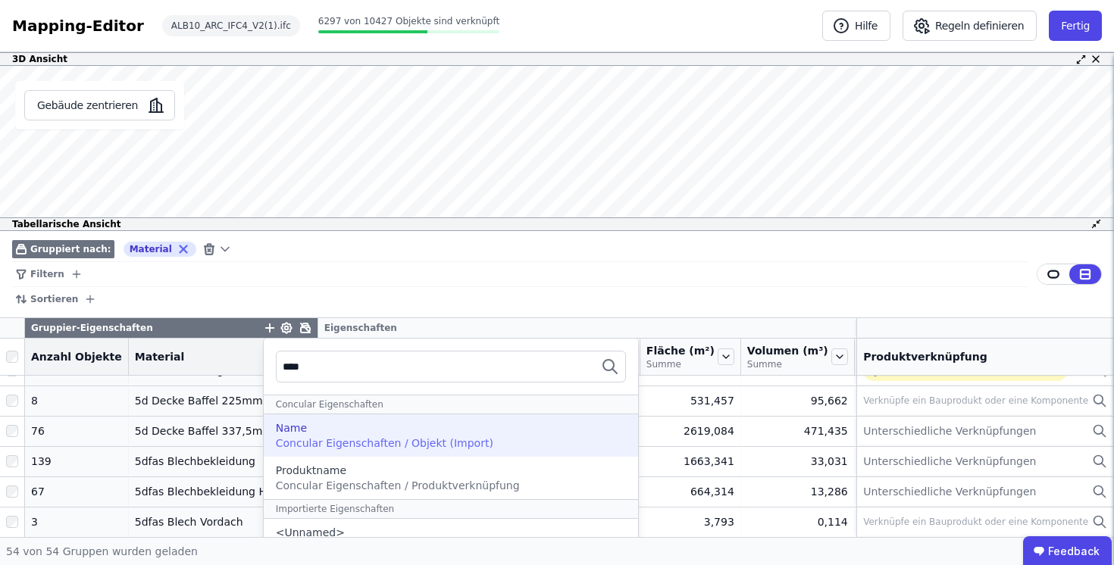
type input "****"
click at [377, 440] on span "Concular Eigenschaften / Objekt (Import)" at bounding box center [385, 443] width 218 height 12
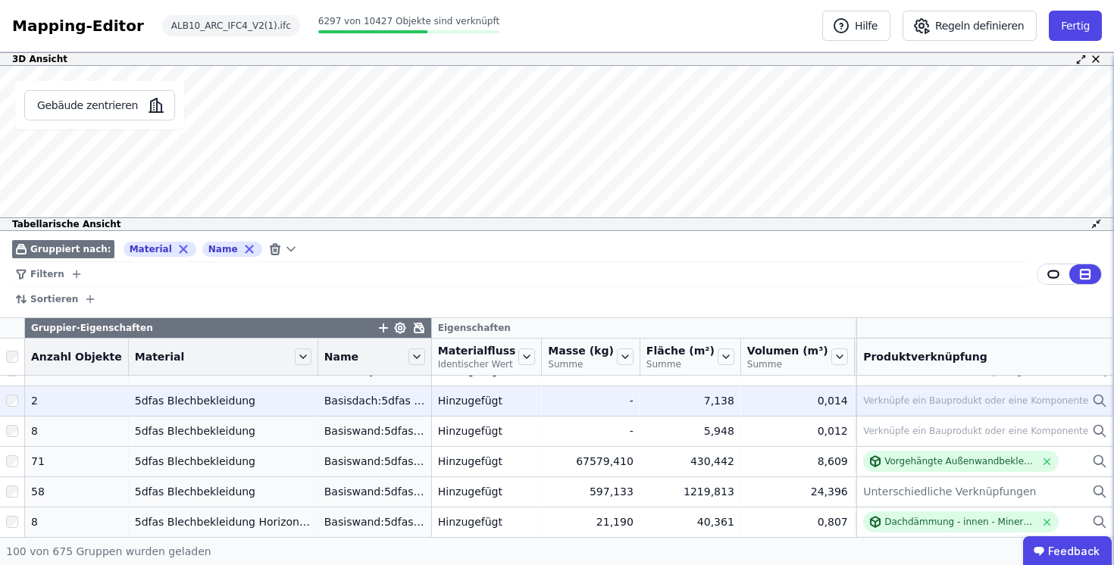
scroll to position [111, 0]
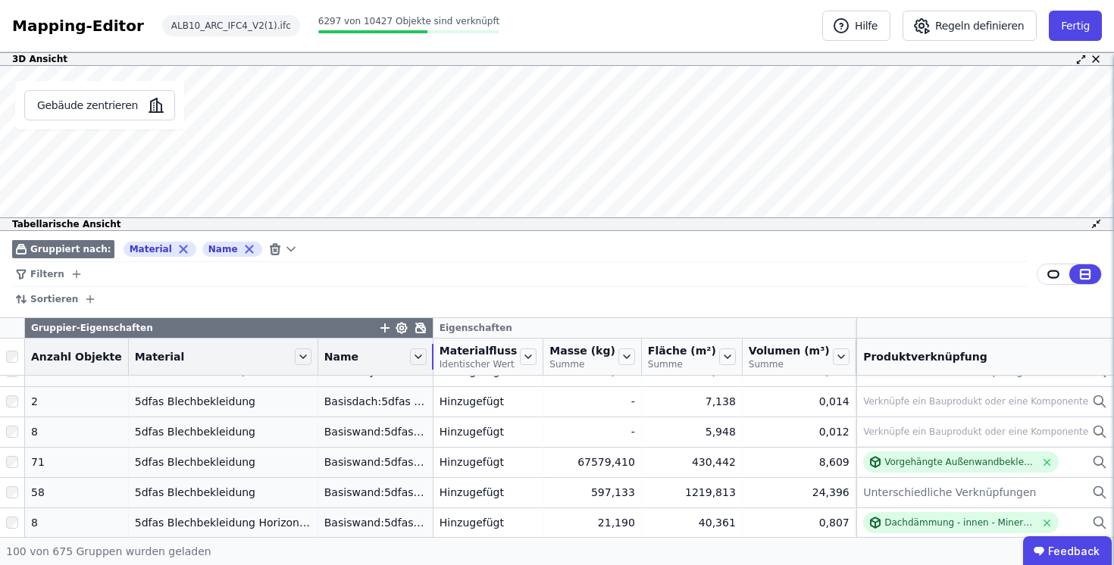
drag, startPoint x: 417, startPoint y: 365, endPoint x: 537, endPoint y: 365, distance: 119.7
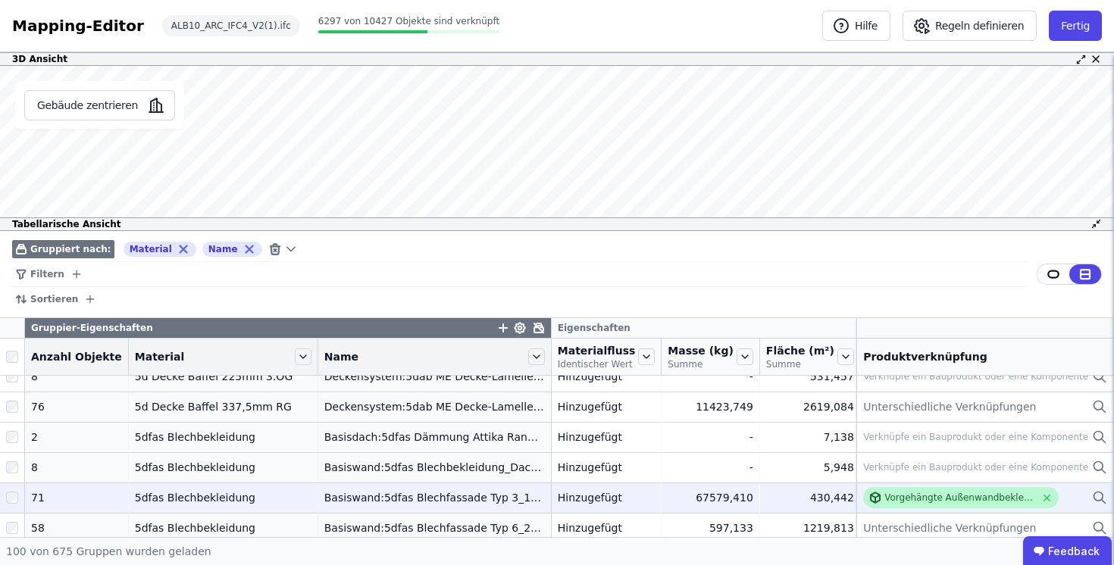
scroll to position [64, 0]
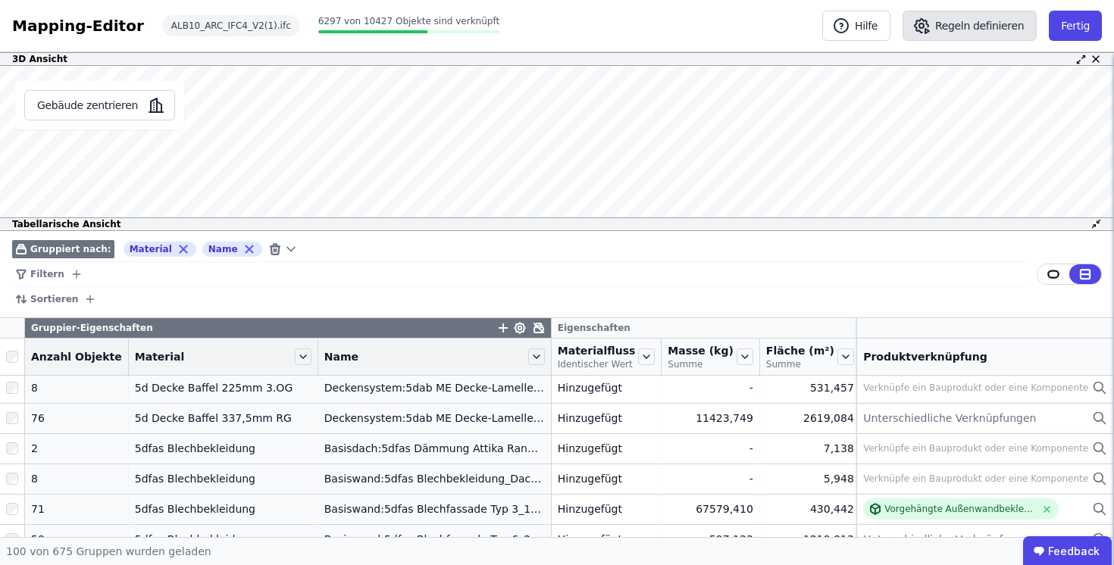
click at [985, 27] on button "Regeln definieren" at bounding box center [970, 26] width 134 height 30
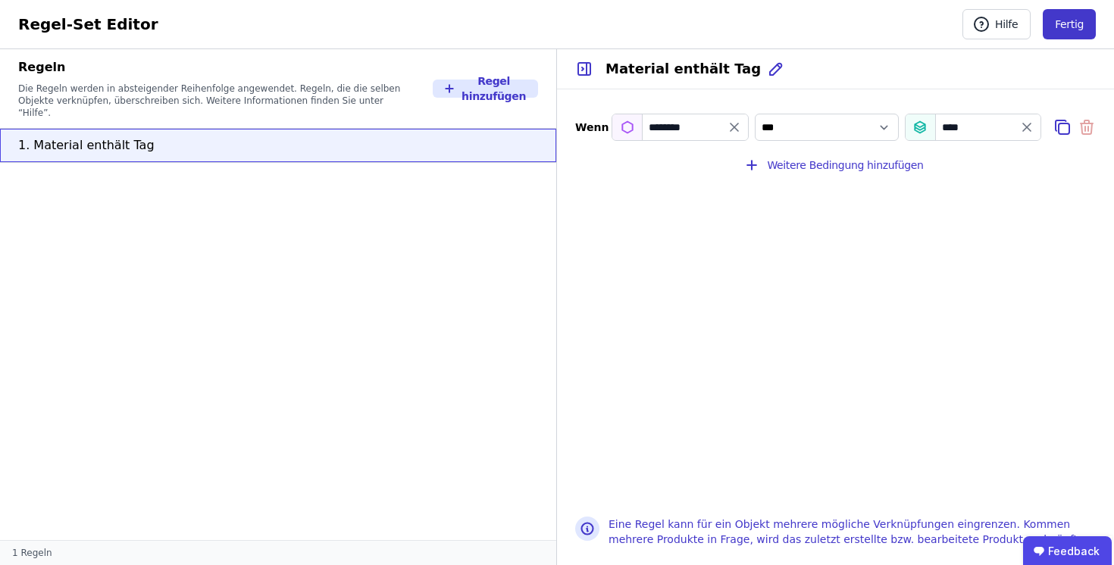
click at [1076, 27] on button "Fertig" at bounding box center [1069, 24] width 53 height 30
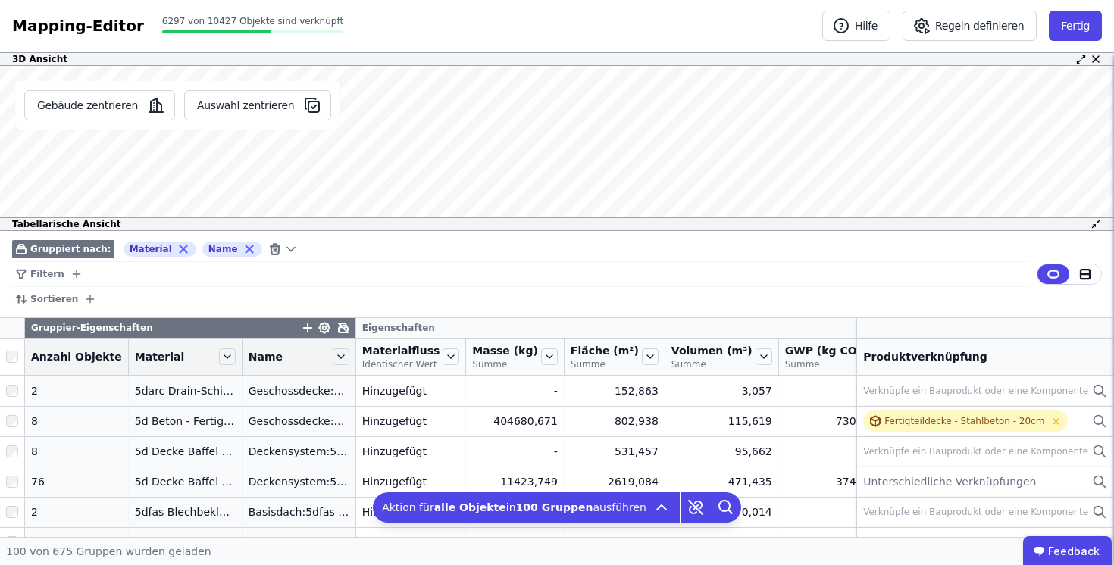
click at [432, 285] on div "Filtern" at bounding box center [520, 274] width 1016 height 25
click at [343, 286] on div "Filtern" at bounding box center [520, 274] width 1016 height 25
click at [243, 248] on icon at bounding box center [250, 250] width 14 height 14
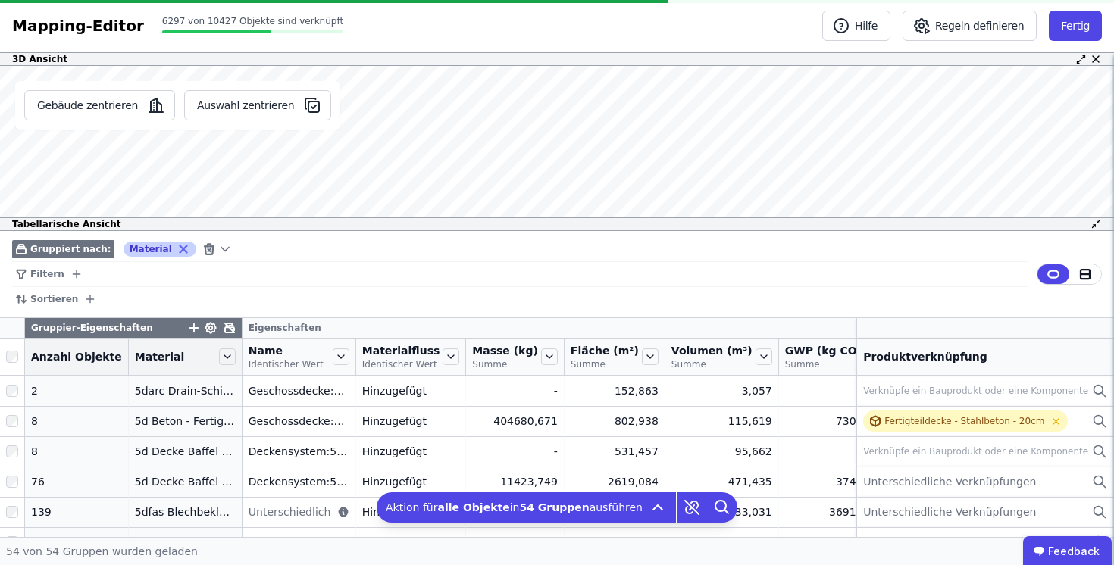
click at [180, 250] on icon at bounding box center [183, 249] width 7 height 7
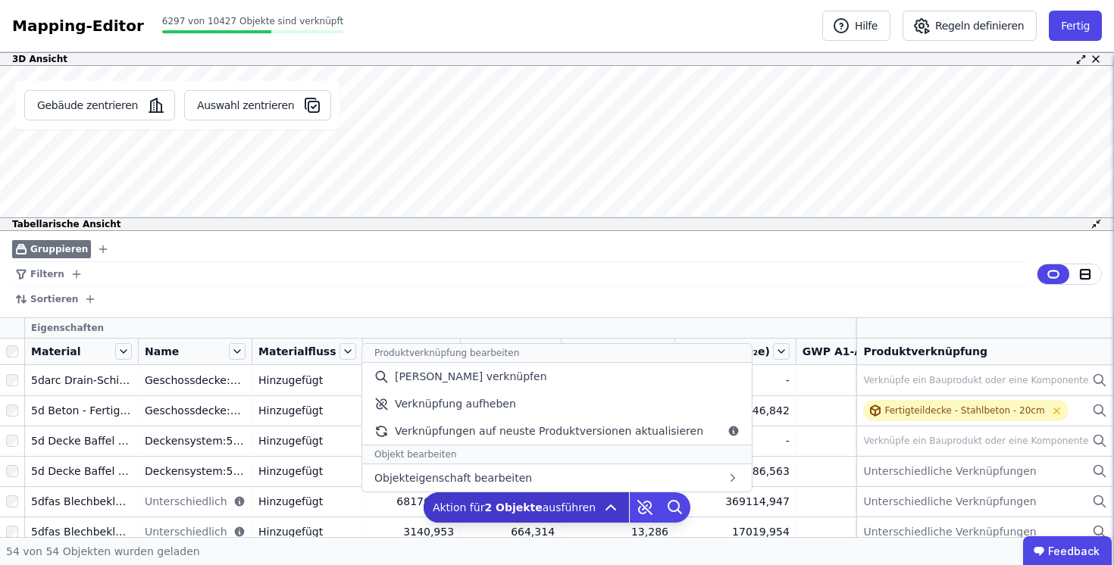
click at [593, 509] on div "Aktion für 2 Objekte ausführen Produktverknüpfung bearbeiten Manuell verknüpfen…" at bounding box center [526, 508] width 205 height 30
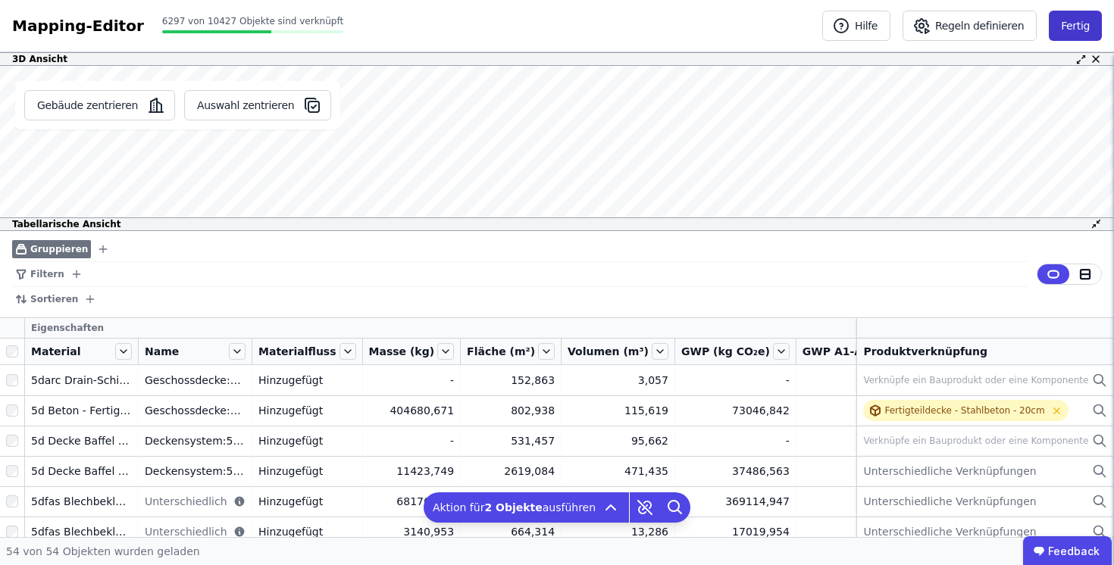
click at [1063, 20] on button "Fertig" at bounding box center [1075, 26] width 53 height 30
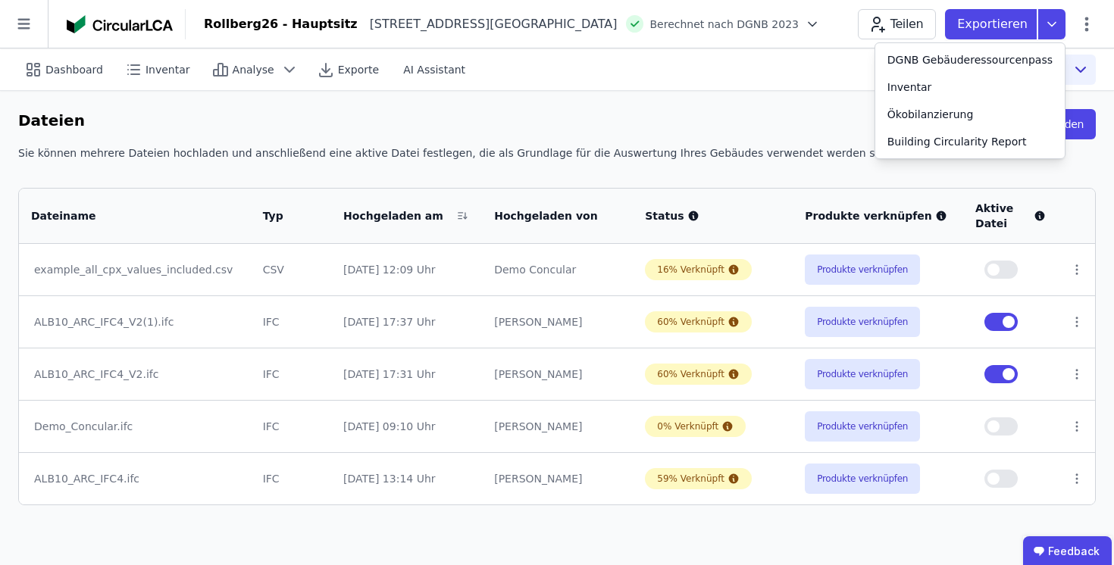
click at [187, 277] on td "example_all_cpx_values_included.csv" at bounding box center [135, 270] width 232 height 52
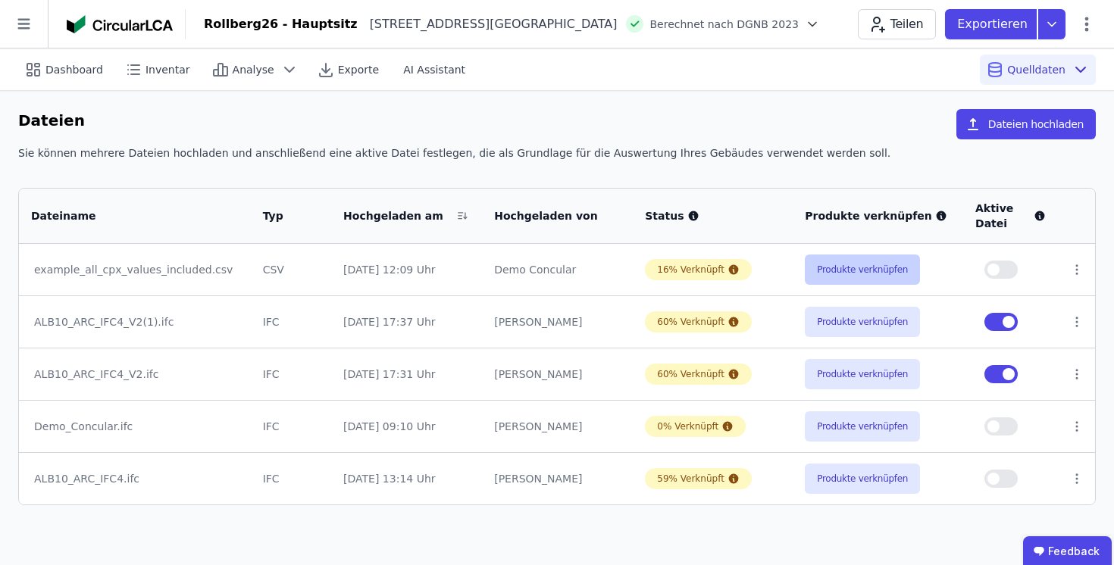
click at [848, 273] on button "Produkte verknüpfen" at bounding box center [862, 270] width 115 height 30
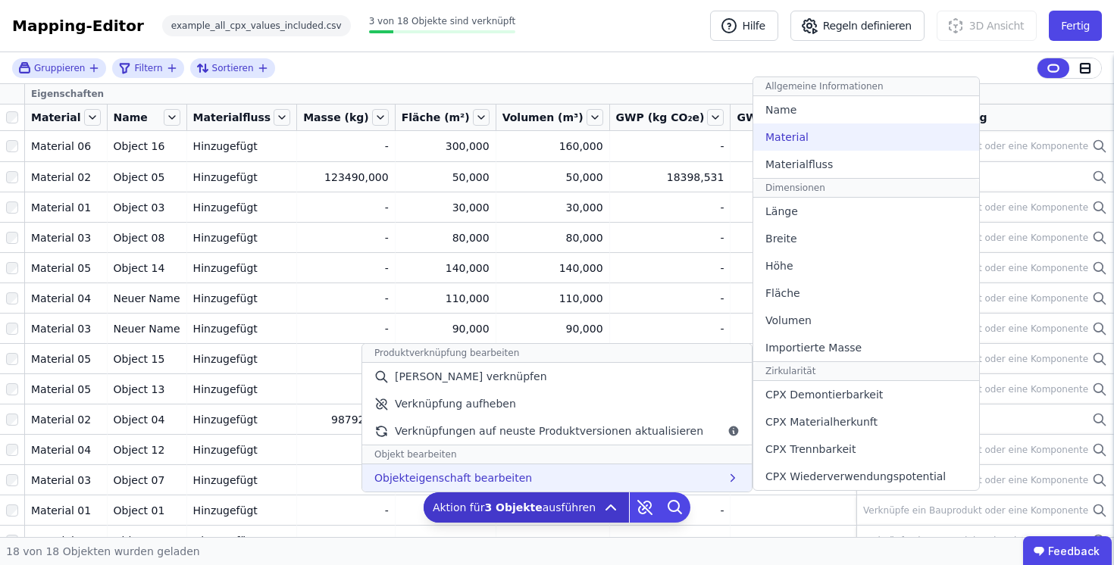
click at [808, 142] on div "Material" at bounding box center [866, 137] width 226 height 27
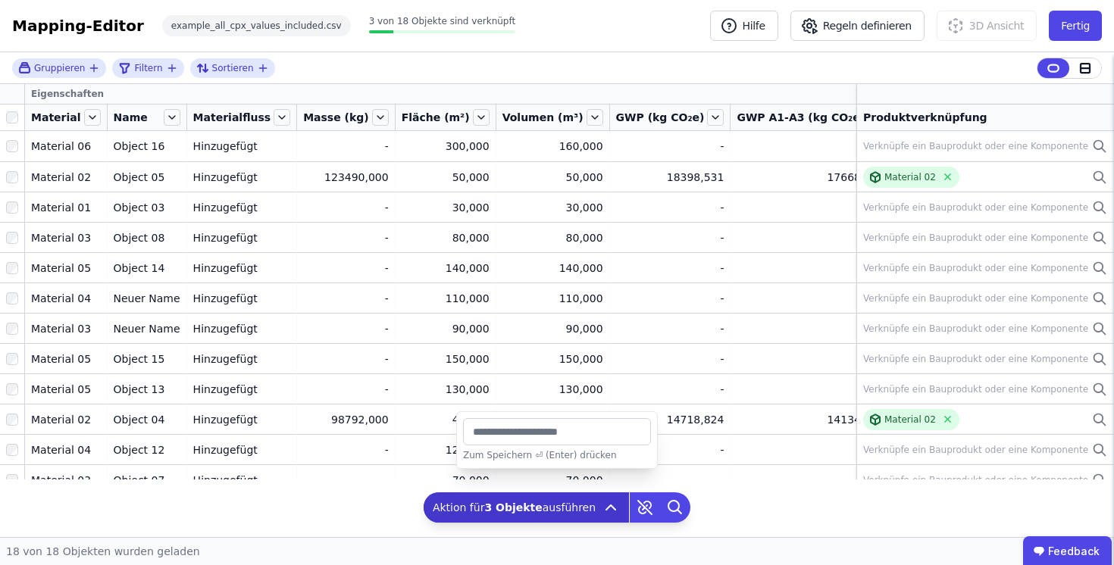
click at [540, 431] on input "string" at bounding box center [557, 431] width 188 height 27
type input "***"
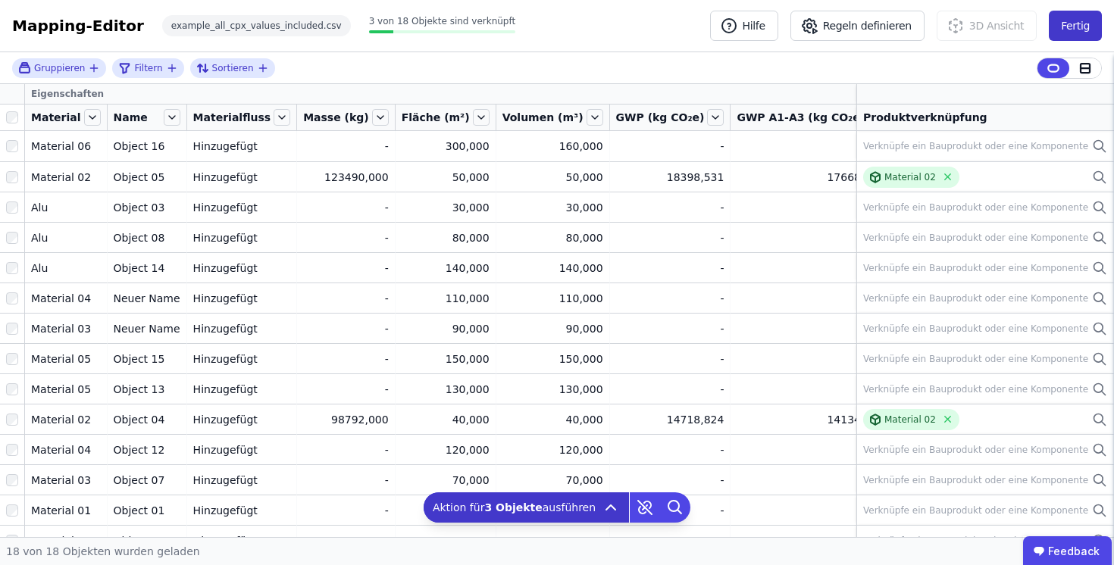
click at [1087, 26] on button "Fertig" at bounding box center [1075, 26] width 53 height 30
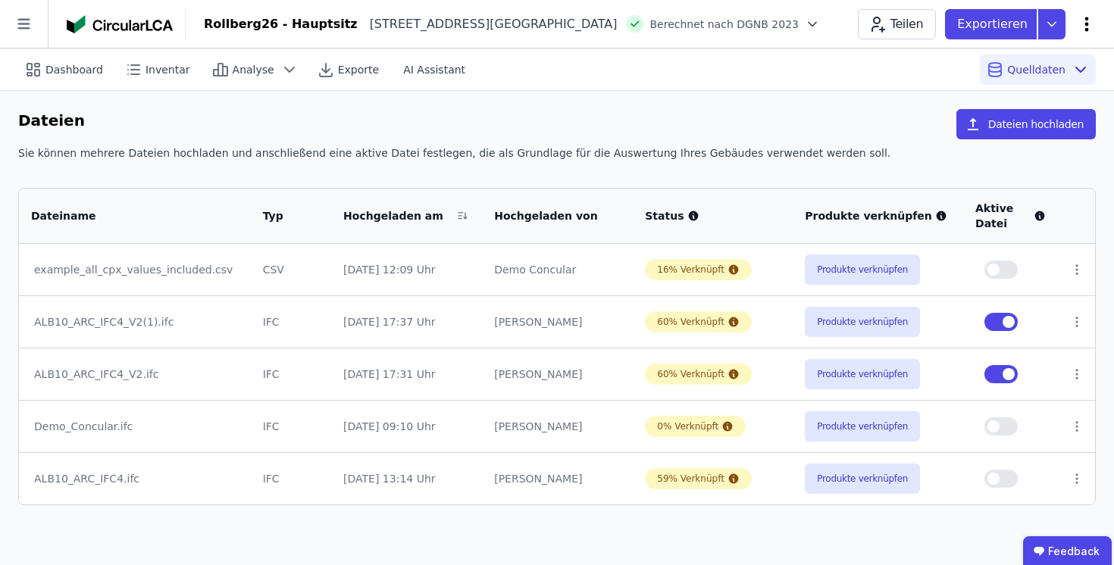
click at [1085, 20] on icon at bounding box center [1087, 24] width 18 height 18
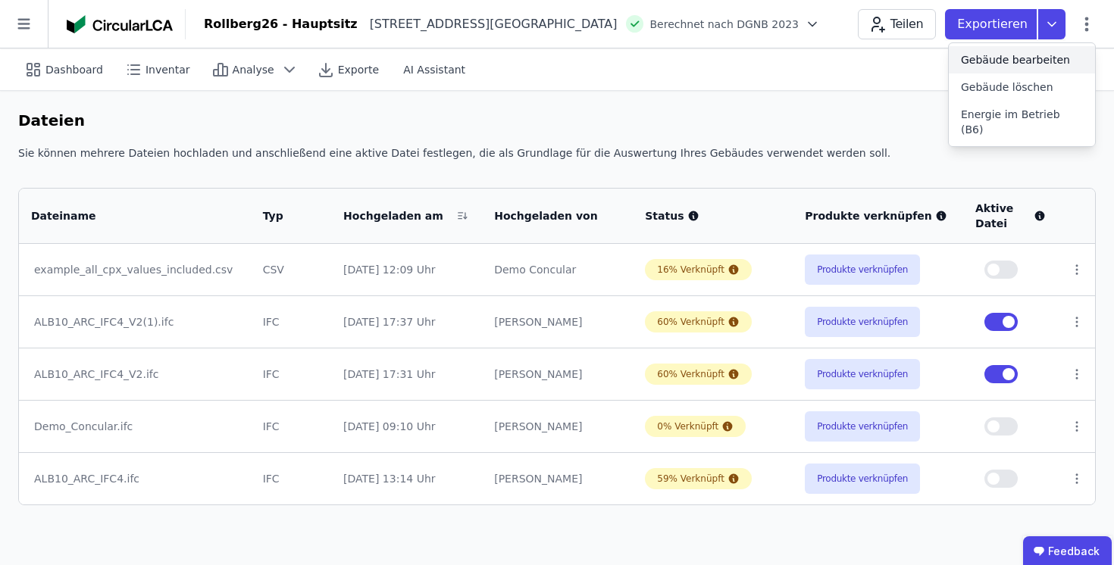
click at [1019, 56] on span "Gebäude bearbeiten" at bounding box center [1015, 59] width 109 height 15
select select "**********"
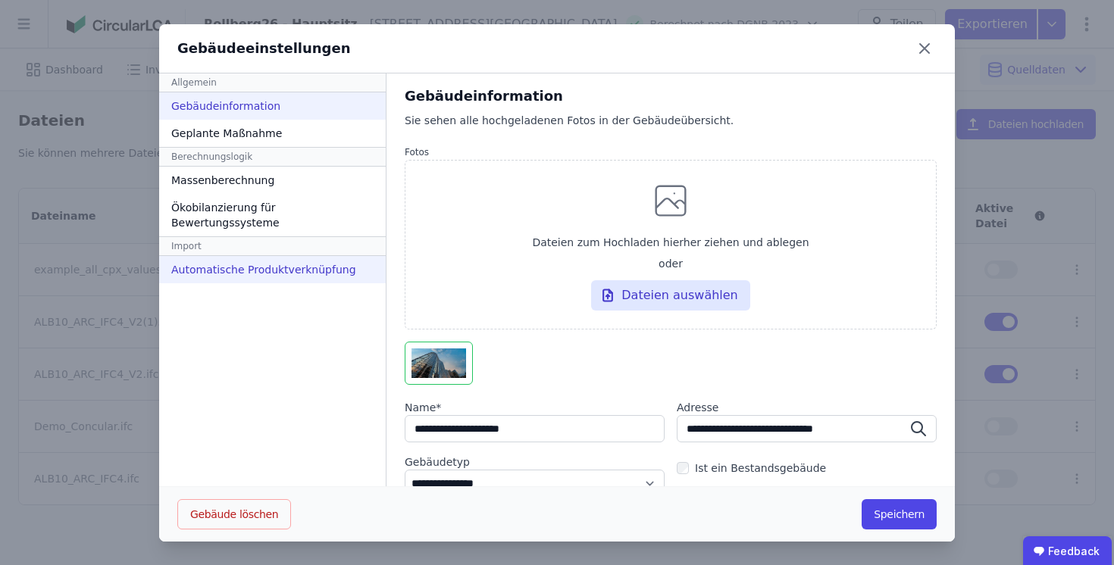
click at [226, 276] on div "Automatische Produktverknüpfung" at bounding box center [272, 269] width 227 height 27
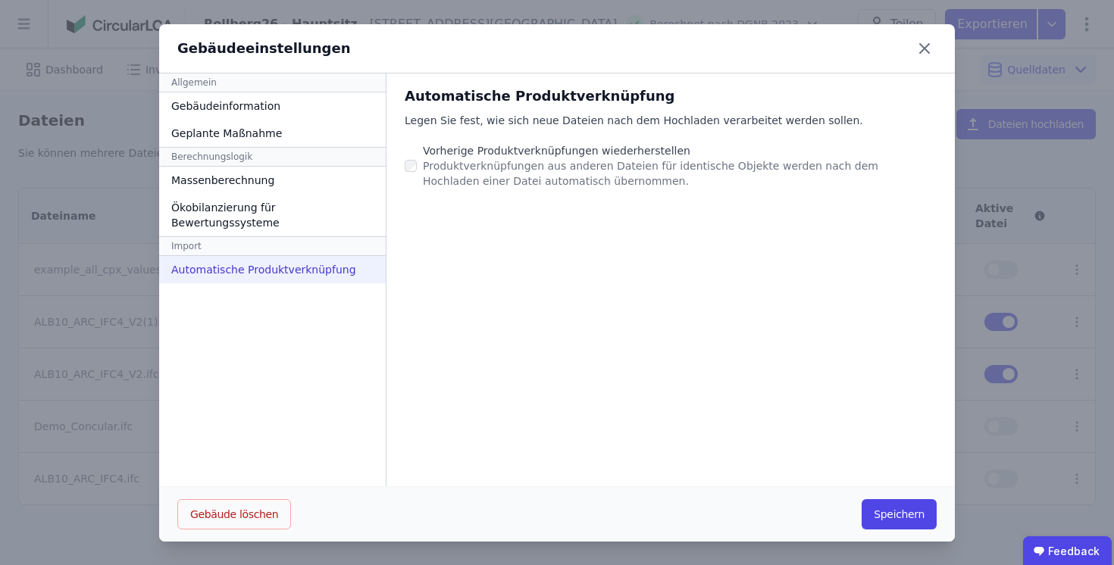
click at [463, 156] on div "Vorherige Produktverknüpfungen wiederherstellen" at bounding box center [680, 150] width 514 height 15
click at [926, 46] on icon at bounding box center [924, 48] width 9 height 9
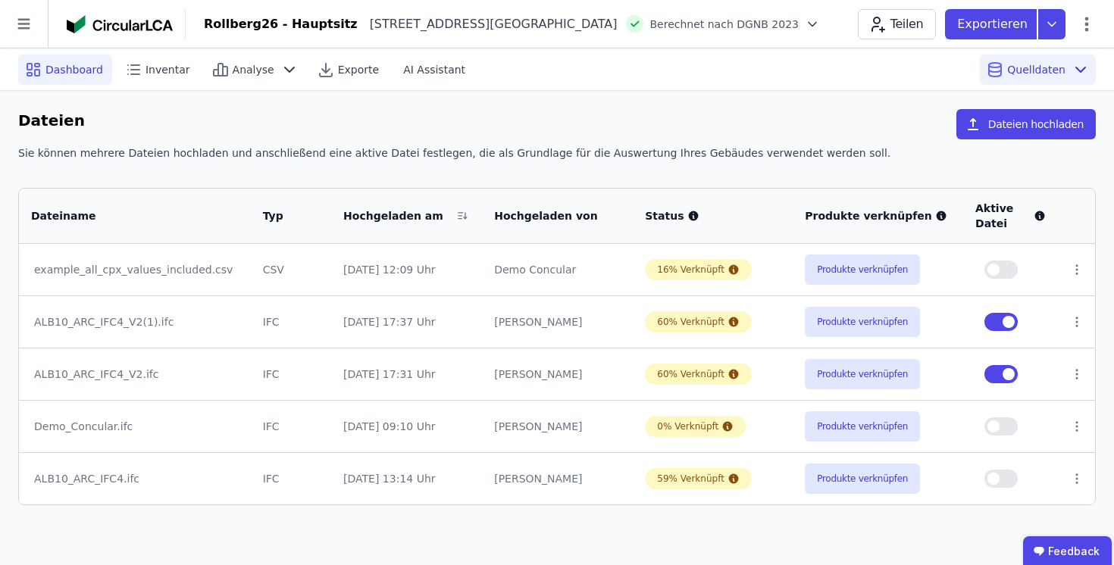
click at [78, 67] on span "Dashboard" at bounding box center [74, 69] width 58 height 15
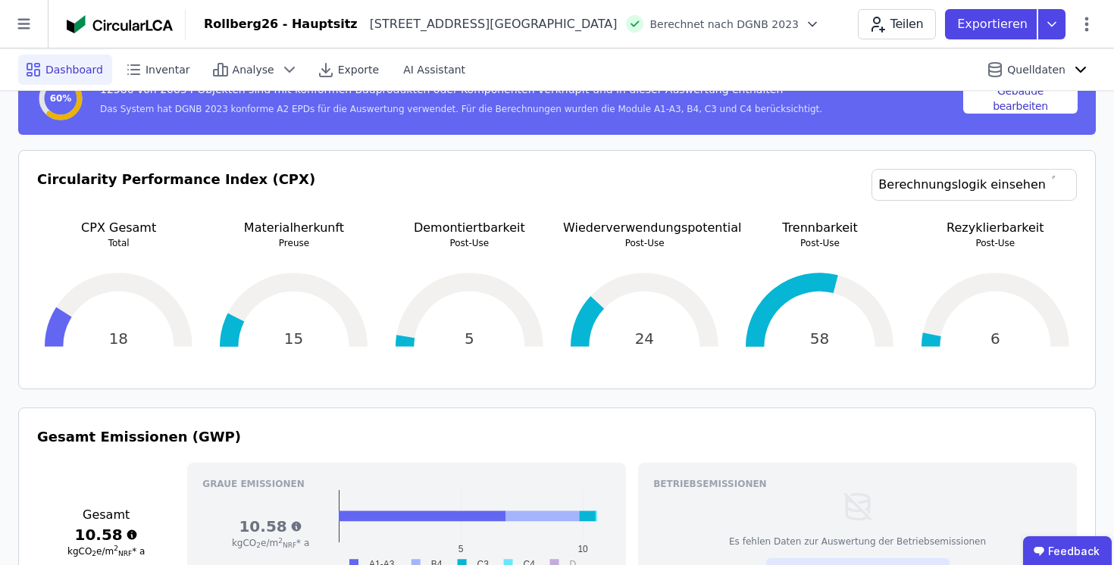
scroll to position [256, 0]
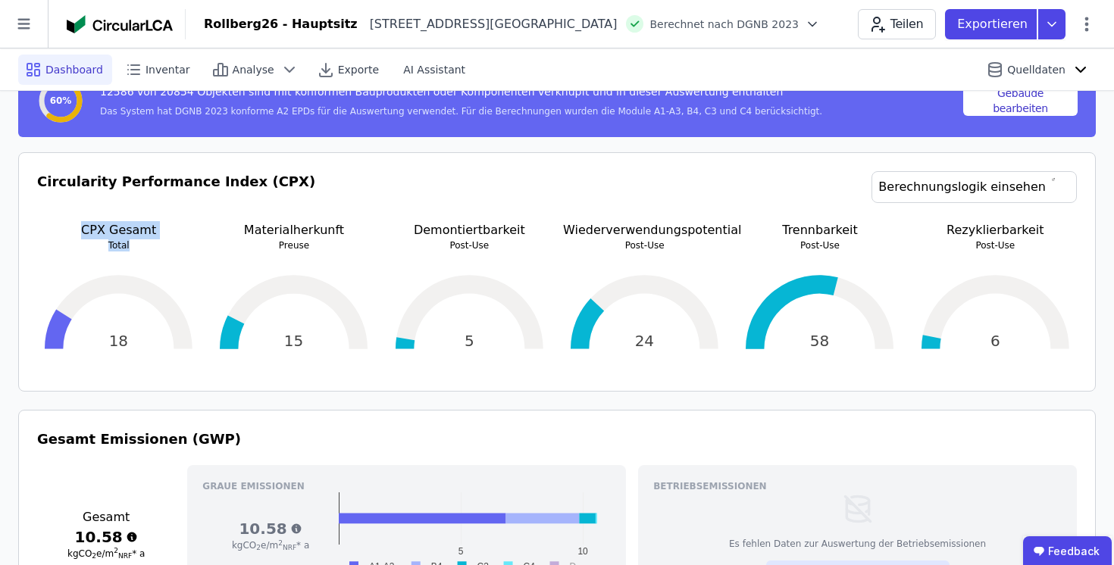
drag, startPoint x: 76, startPoint y: 233, endPoint x: 151, endPoint y: 250, distance: 76.9
click at [151, 250] on div "CPX Gesamt Total" at bounding box center [118, 236] width 163 height 30
click at [230, 246] on p "Preuse" at bounding box center [293, 245] width 163 height 12
drag, startPoint x: 421, startPoint y: 230, endPoint x: 516, endPoint y: 249, distance: 96.6
click at [516, 249] on div "Demontiertbarkeit Post-Use" at bounding box center [469, 236] width 163 height 30
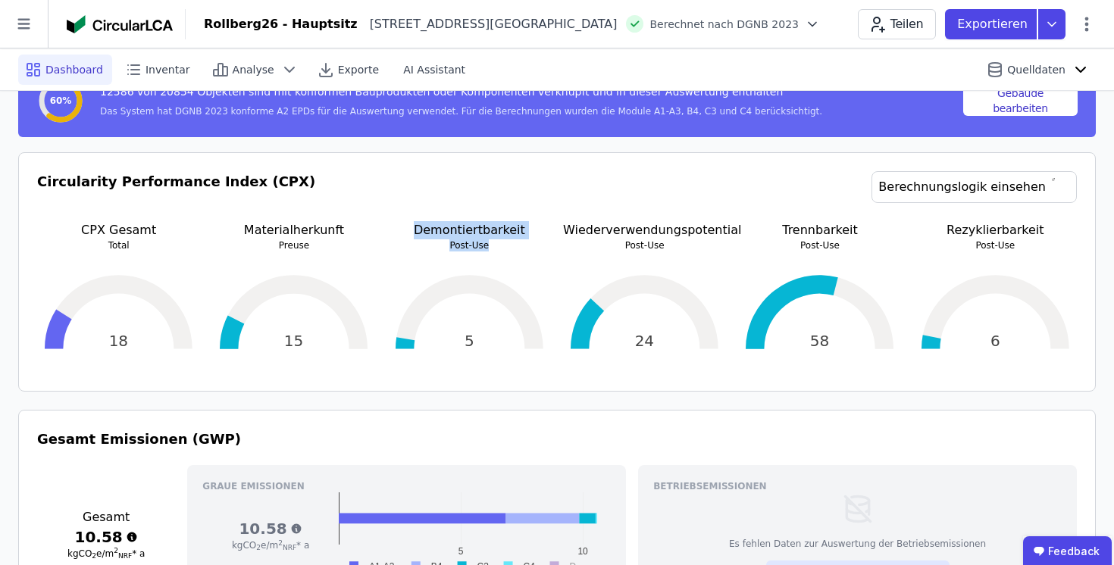
click at [515, 246] on p "Post-Use" at bounding box center [469, 245] width 163 height 12
drag, startPoint x: 574, startPoint y: 232, endPoint x: 696, endPoint y: 233, distance: 122.0
click at [696, 233] on p "Wiederverwendungspotential" at bounding box center [644, 230] width 163 height 18
click at [663, 249] on p "Post-Use" at bounding box center [644, 245] width 163 height 12
click at [24, 22] on icon at bounding box center [24, 24] width 48 height 48
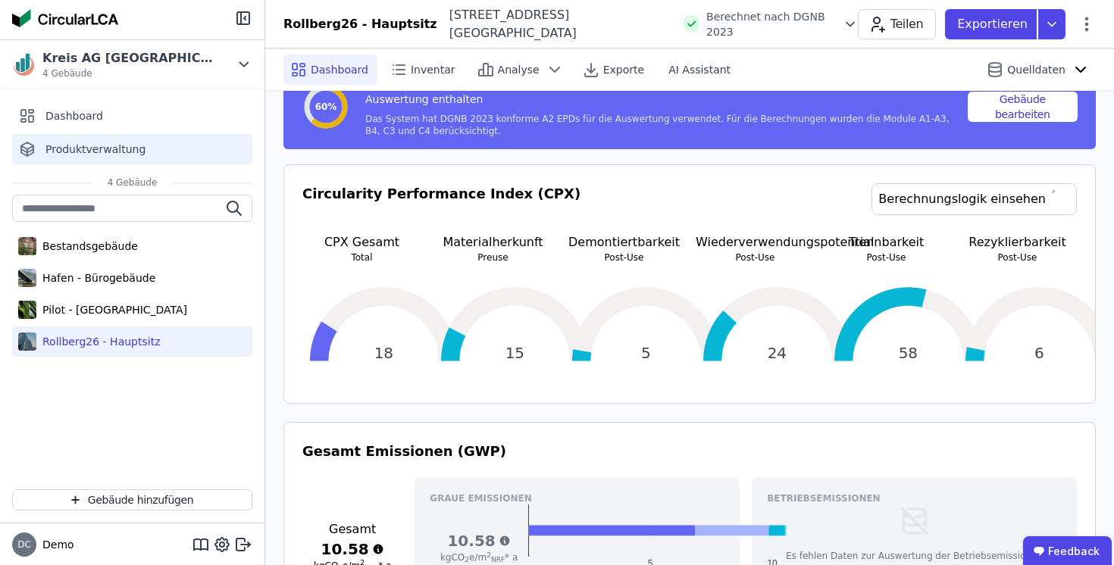
click at [97, 155] on span "Produktverwaltung" at bounding box center [95, 149] width 100 height 15
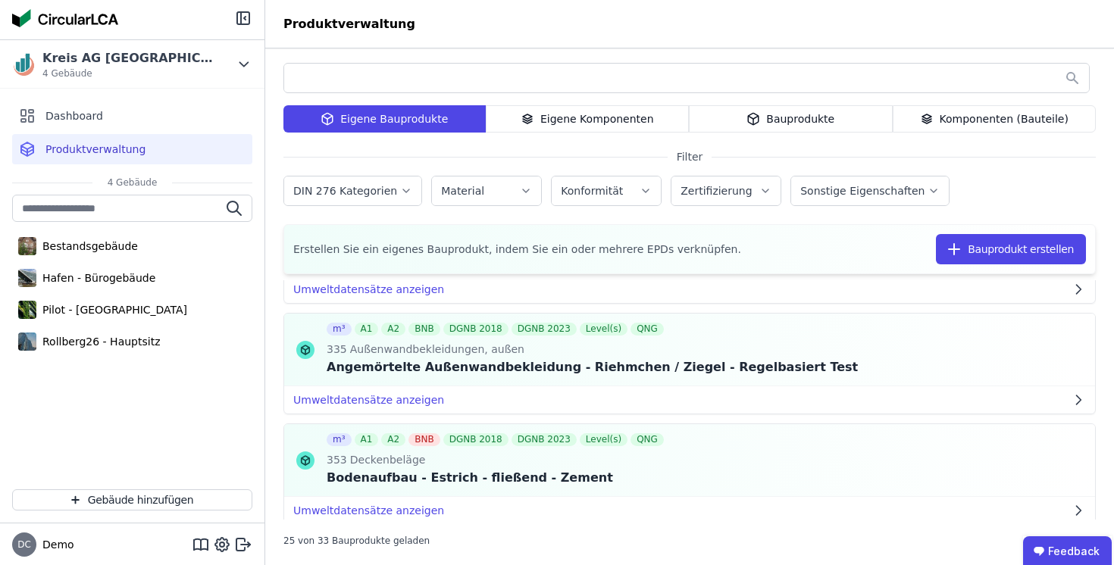
scroll to position [310, 0]
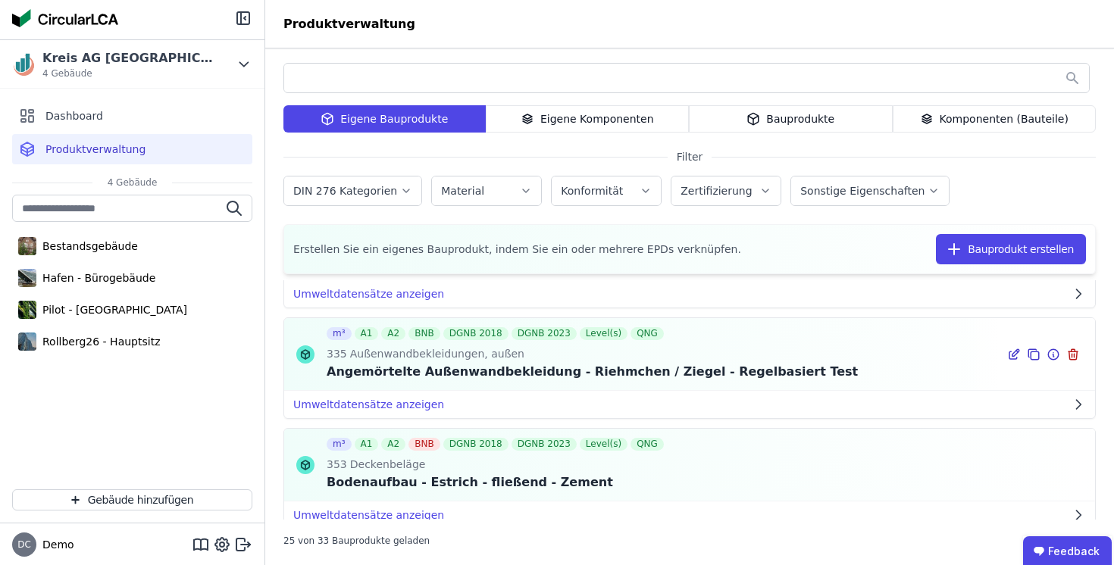
click at [1053, 355] on icon at bounding box center [1054, 356] width 2 height 2
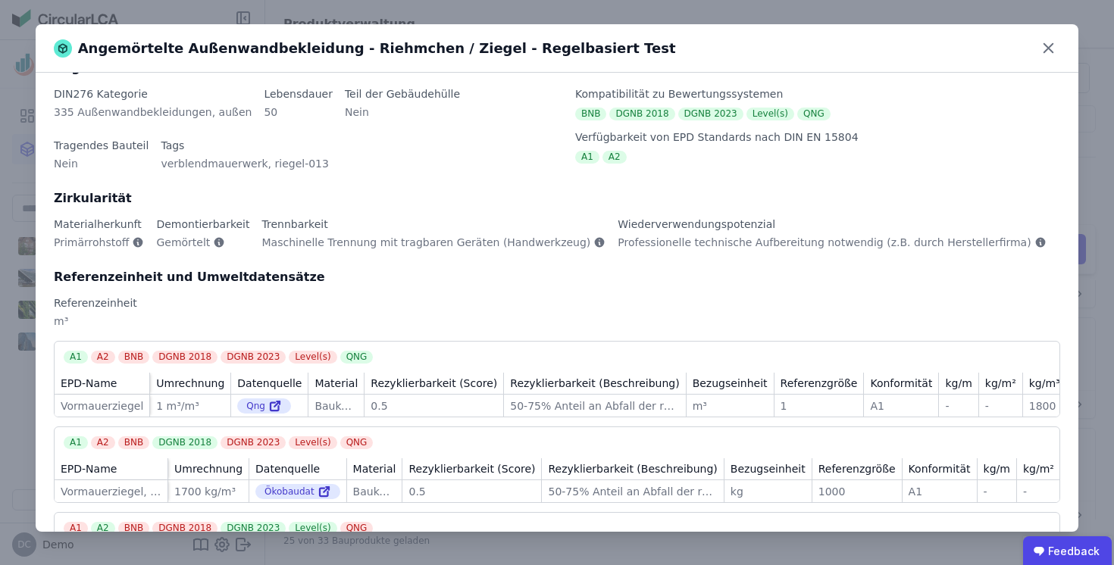
scroll to position [0, 0]
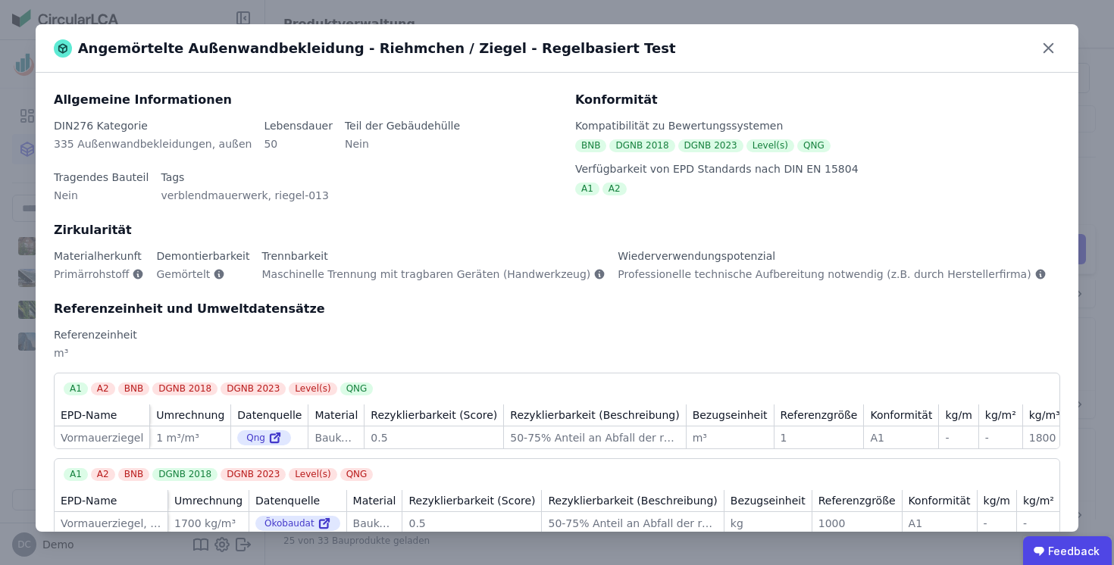
click at [211, 47] on span "Angemörtelte Außenwandbekleidung - Riehmchen / Ziegel - Regelbasiert Test" at bounding box center [377, 48] width 598 height 21
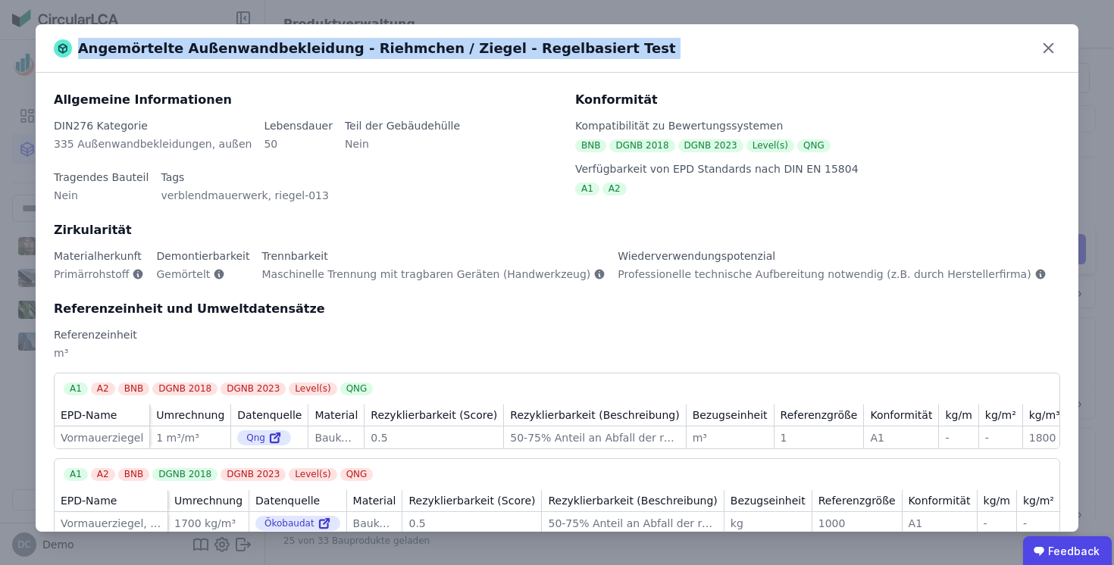
click at [211, 47] on span "Angemörtelte Außenwandbekleidung - Riehmchen / Ziegel - Regelbasiert Test" at bounding box center [377, 48] width 598 height 21
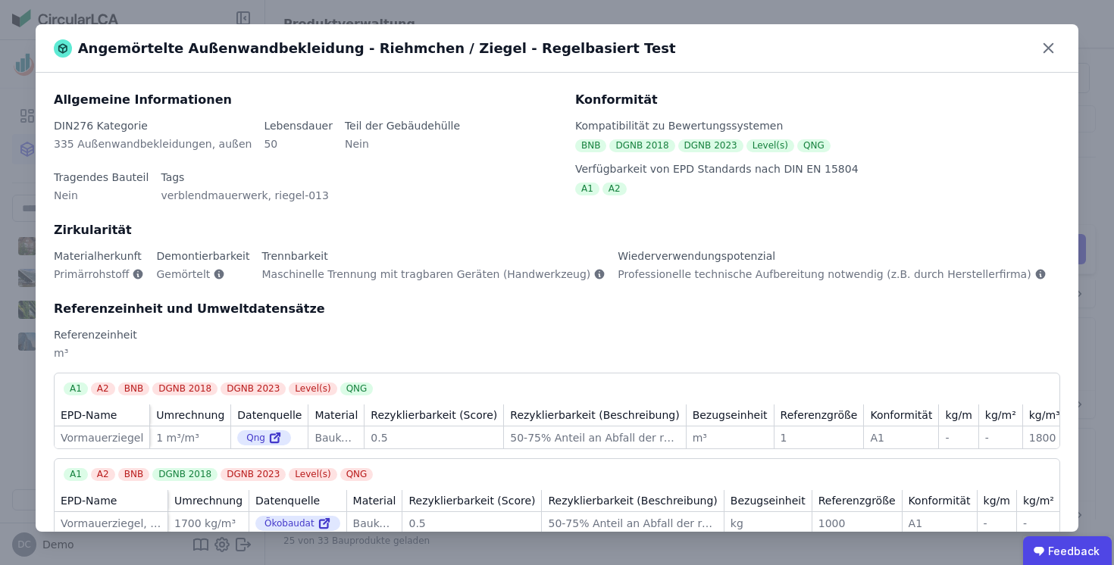
click at [392, 211] on div "DIN276 Kategorie 335 Außenwandbekleidungen, außen Lebensdauer 50 Teil der Gebäu…" at bounding box center [305, 169] width 503 height 103
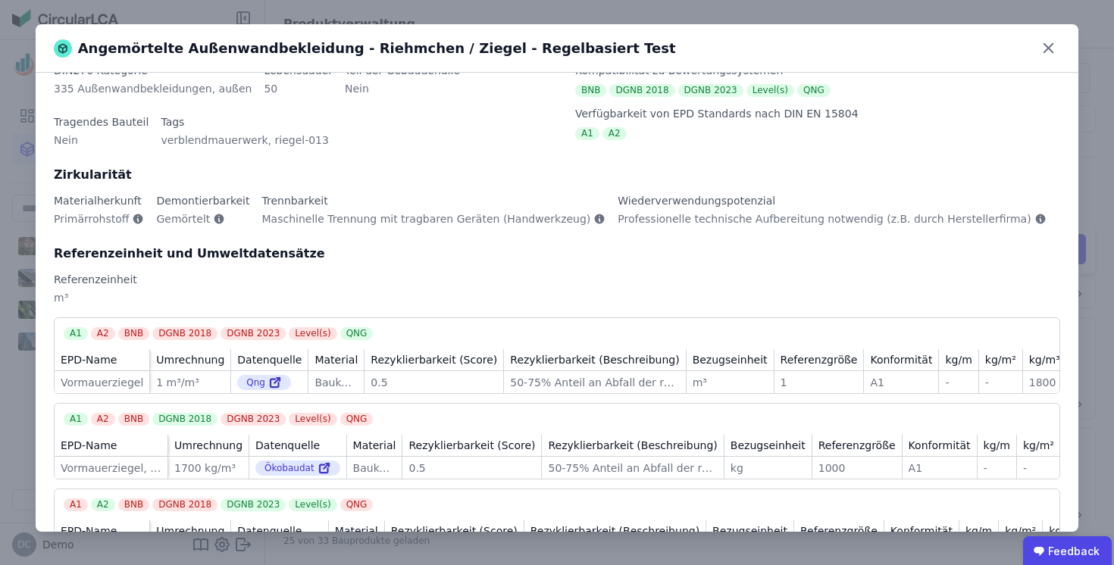
scroll to position [39, 0]
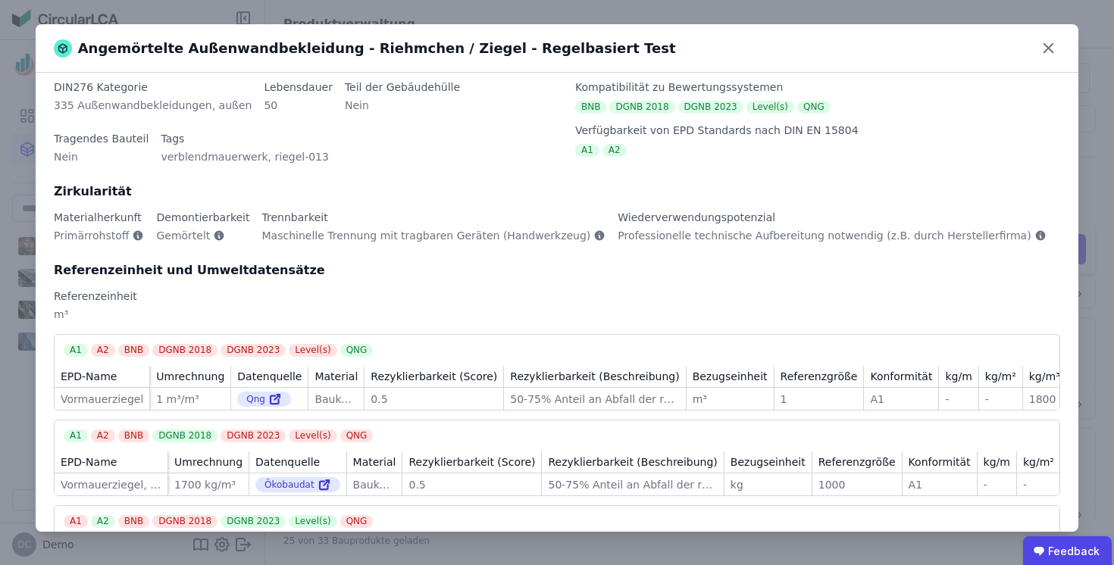
drag, startPoint x: 85, startPoint y: 307, endPoint x: 48, endPoint y: 307, distance: 37.1
click at [48, 307] on div "Allgemeine Informationen DIN276 Kategorie 335 Außenwandbekleidungen, außen Lebe…" at bounding box center [557, 302] width 1043 height 459
drag, startPoint x: 59, startPoint y: 192, endPoint x: 138, endPoint y: 191, distance: 78.8
click at [138, 191] on div "Zirkularität" at bounding box center [557, 192] width 1006 height 18
click at [130, 202] on div "Zirkularität Materialherkunft Primärrohstoff Demontierbarkeit Gemörtelt Trennba…" at bounding box center [557, 222] width 1006 height 79
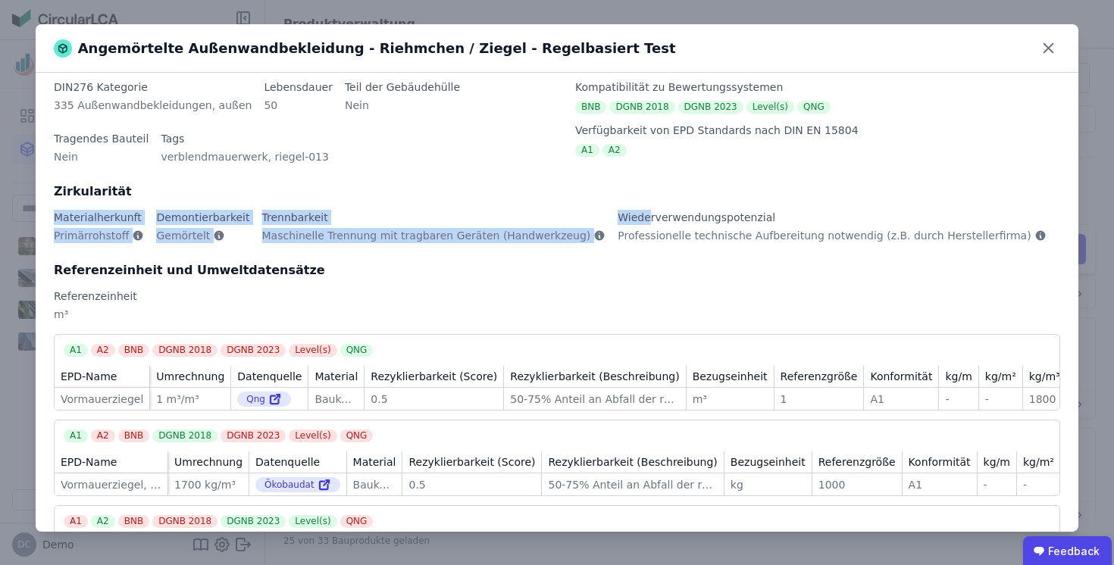
drag, startPoint x: 52, startPoint y: 215, endPoint x: 623, endPoint y: 219, distance: 571.5
click at [621, 219] on div "Allgemeine Informationen DIN276 Kategorie 335 Außenwandbekleidungen, außen Lebe…" at bounding box center [557, 302] width 1043 height 459
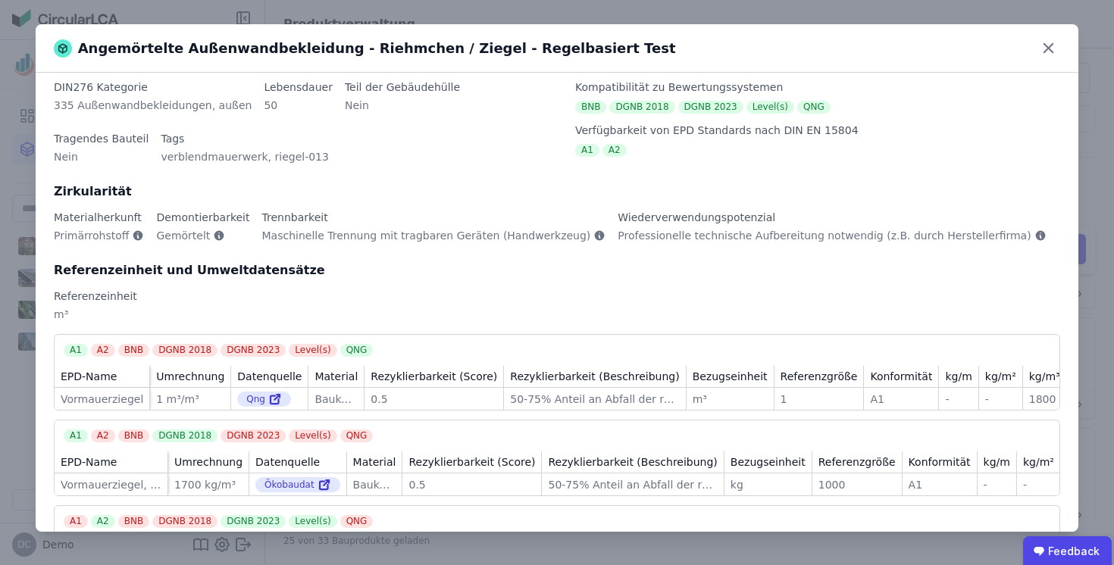
click at [641, 219] on div "Wiederverwendungspotenzial" at bounding box center [832, 217] width 428 height 15
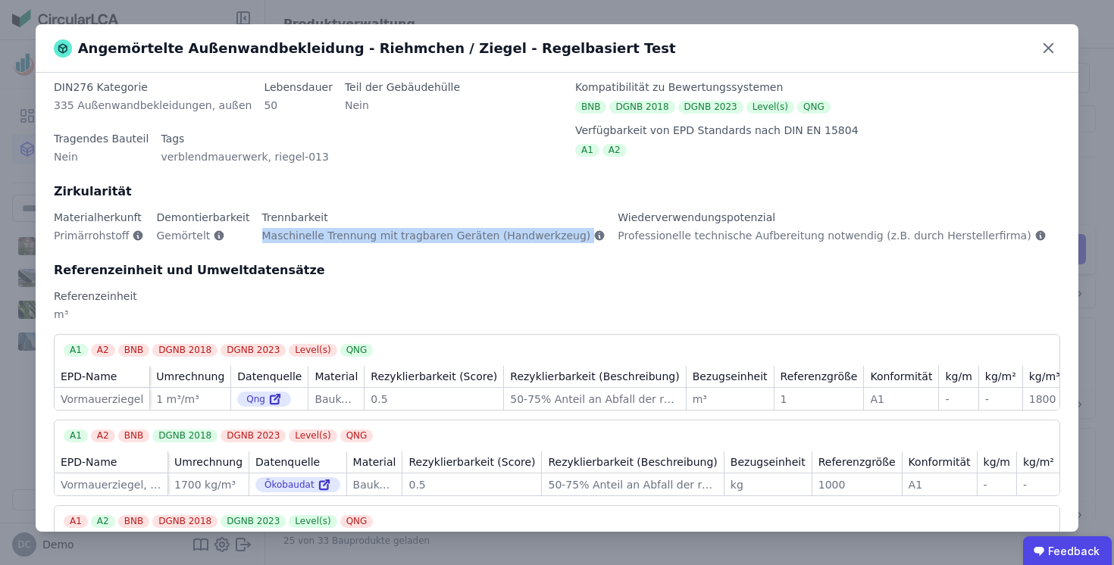
drag, startPoint x: 251, startPoint y: 238, endPoint x: 553, endPoint y: 239, distance: 302.4
click at [554, 239] on div "Maschinelle Trennung mit tragbaren Geräten (Handwerkzeug)" at bounding box center [434, 241] width 344 height 27
click at [526, 242] on span "Maschinelle Trennung mit tragbaren Geräten (Handwerkzeug)" at bounding box center [426, 235] width 329 height 15
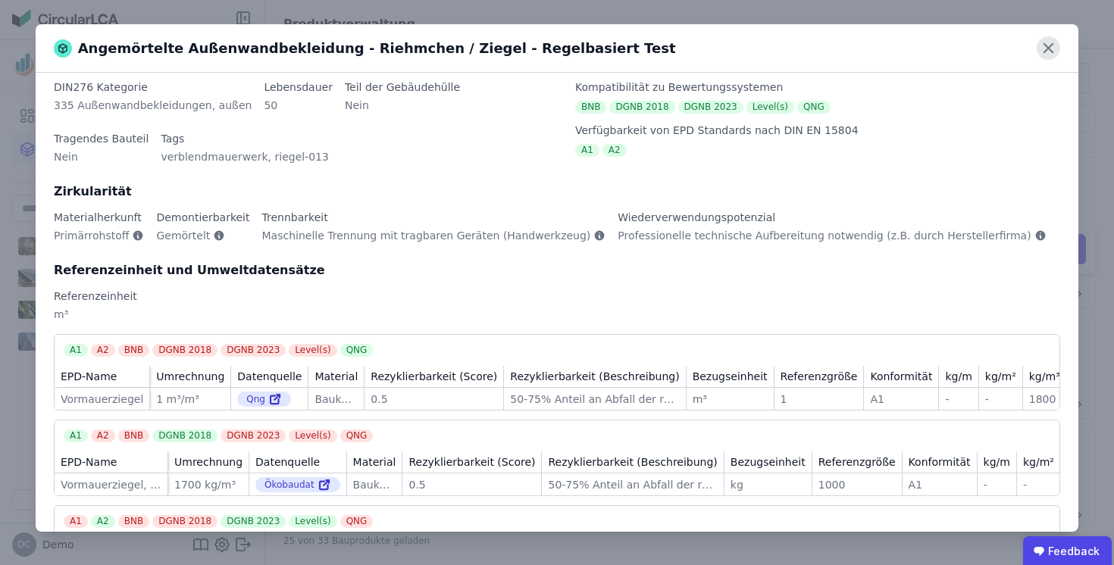
click at [1050, 51] on icon at bounding box center [1048, 47] width 23 height 23
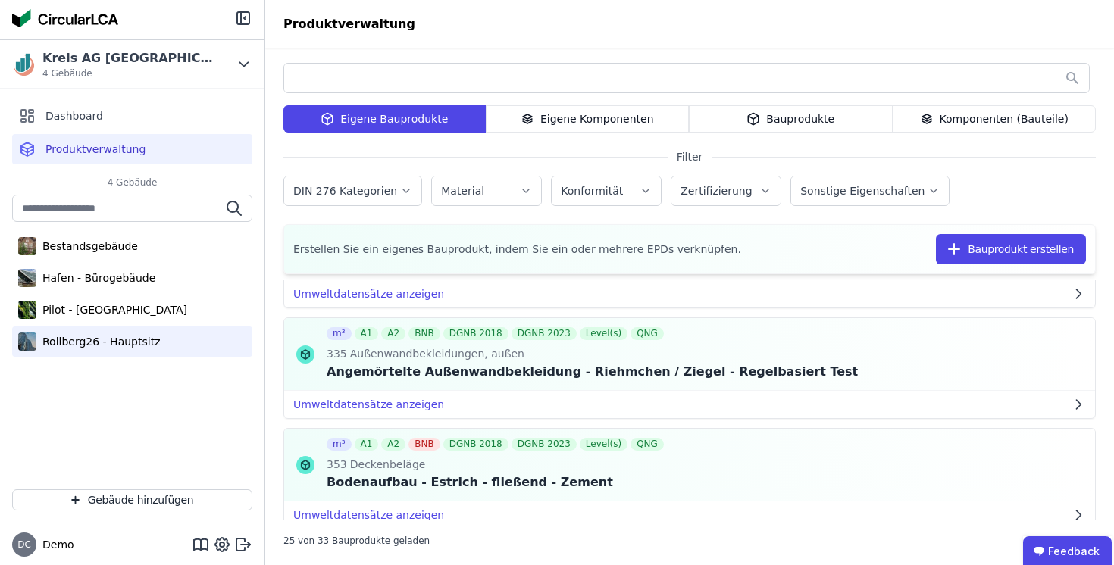
click at [111, 342] on div "Rollberg26 - Hauptsitz" at bounding box center [98, 341] width 124 height 15
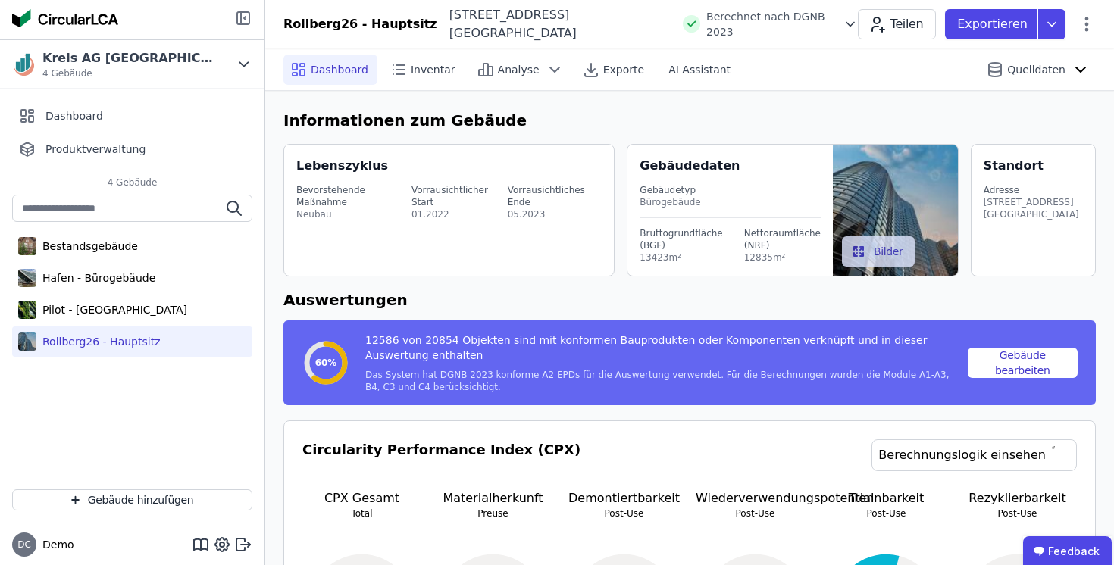
click at [241, 17] on icon at bounding box center [241, 18] width 0 height 12
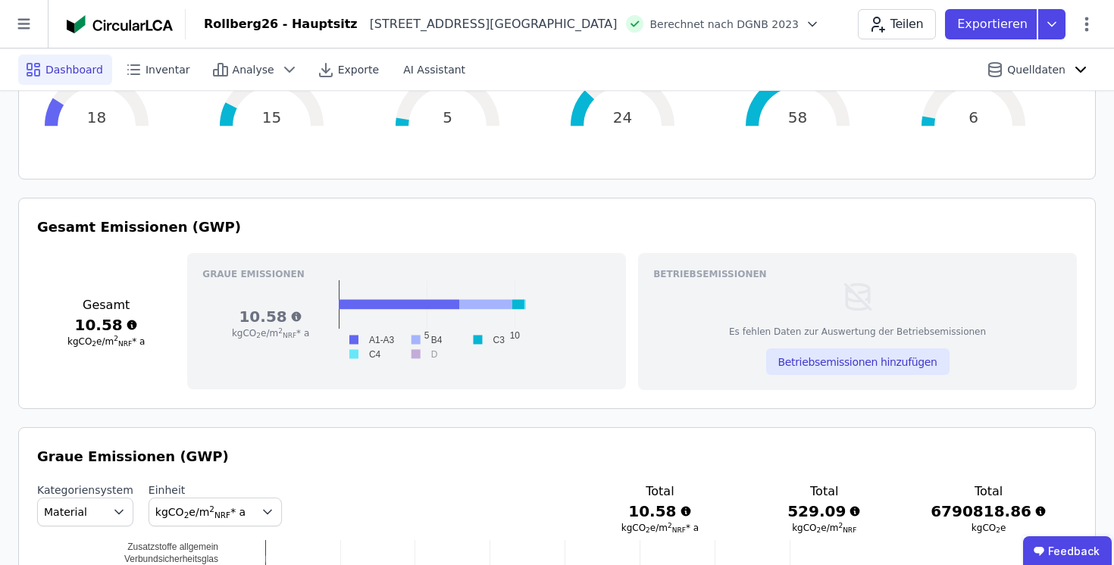
scroll to position [475, 0]
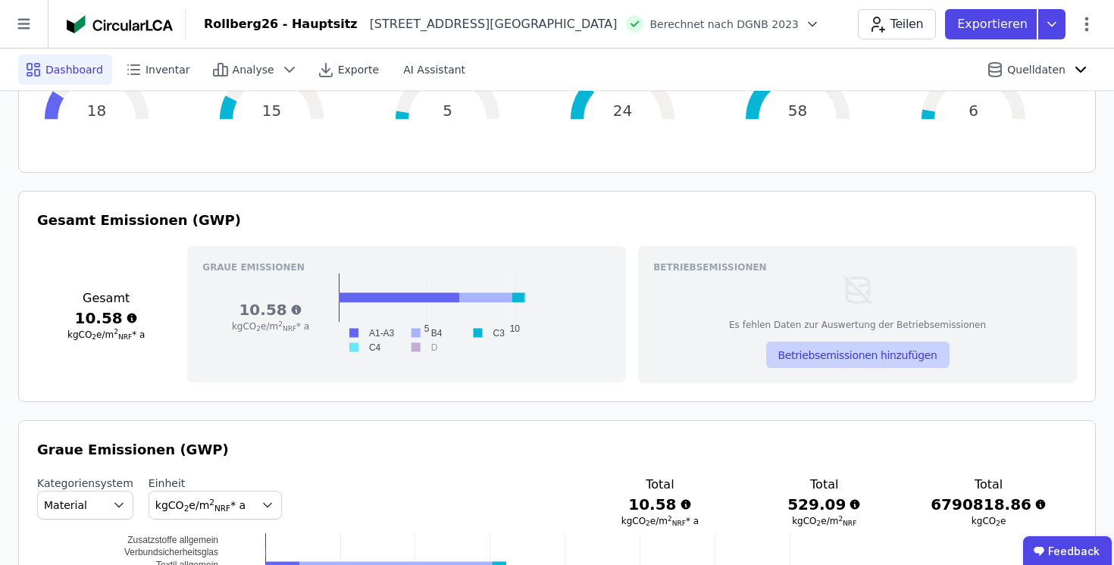
click at [855, 356] on button "Betriebsemissionen hinzufügen" at bounding box center [857, 355] width 183 height 27
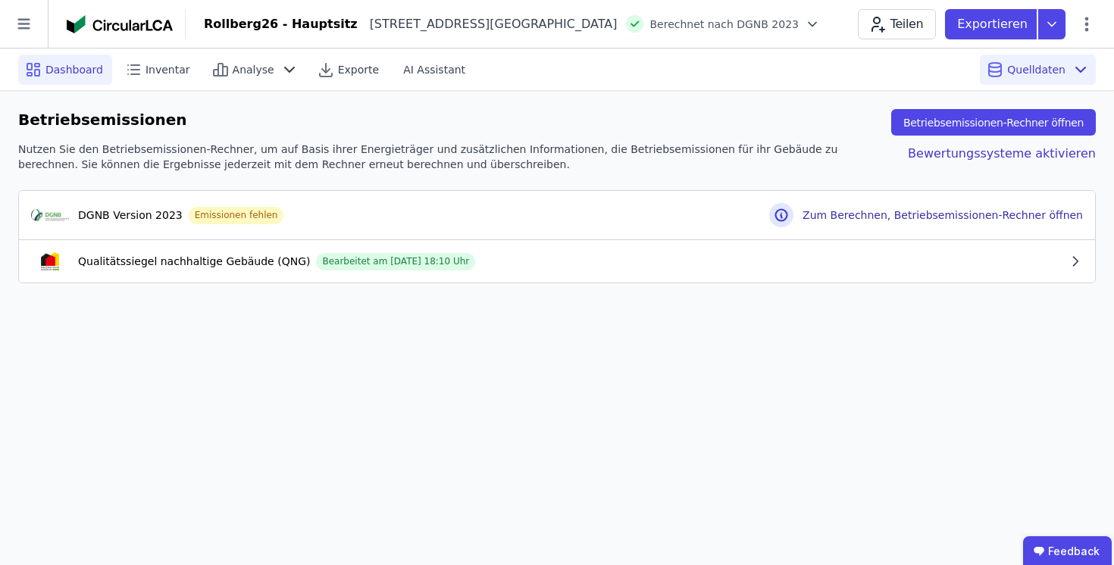
click at [77, 71] on span "Dashboard" at bounding box center [74, 69] width 58 height 15
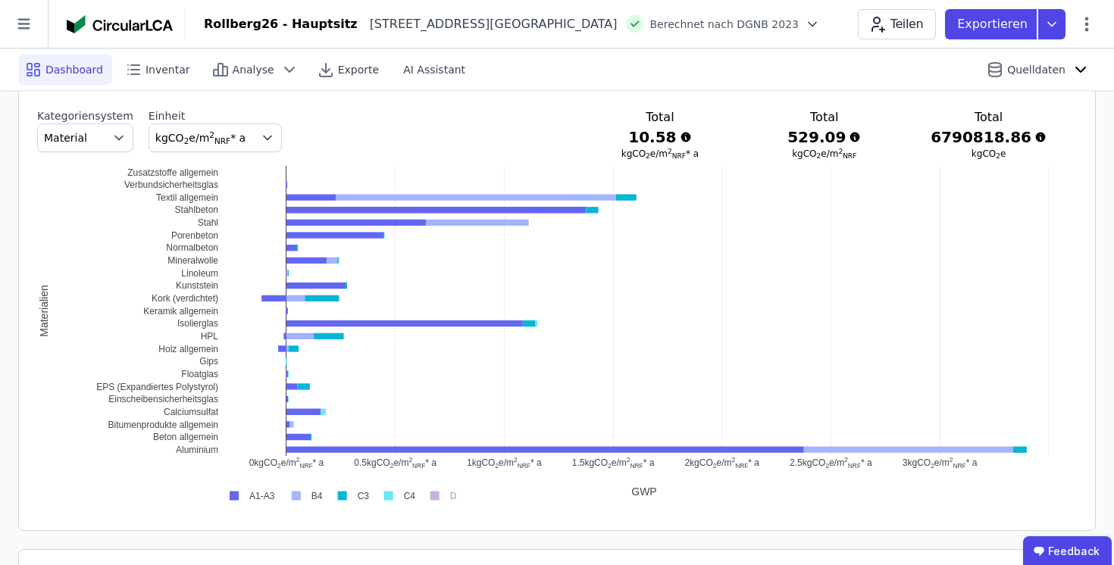
scroll to position [817, 0]
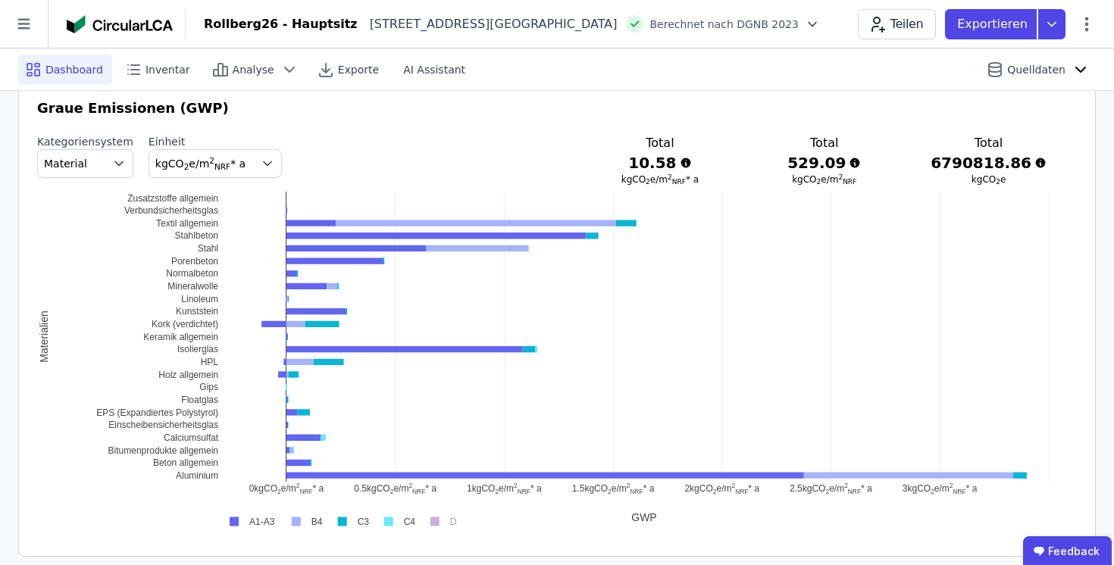
click at [111, 166] on icon "button" at bounding box center [118, 163] width 15 height 15
click at [71, 252] on span "DIN 276" at bounding box center [71, 253] width 43 height 15
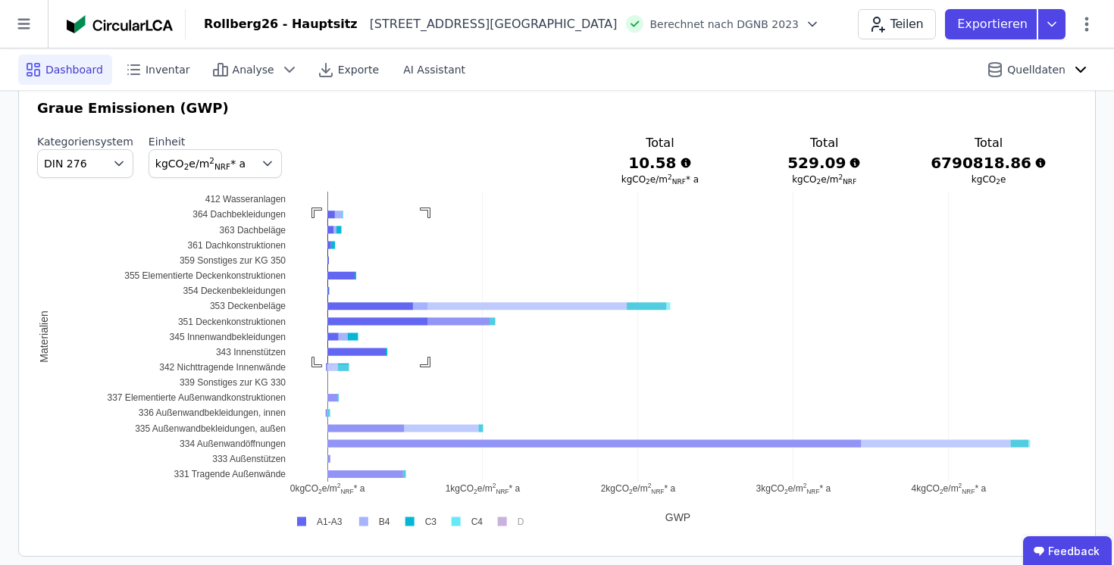
drag, startPoint x: 315, startPoint y: 211, endPoint x: 440, endPoint y: 371, distance: 203.5
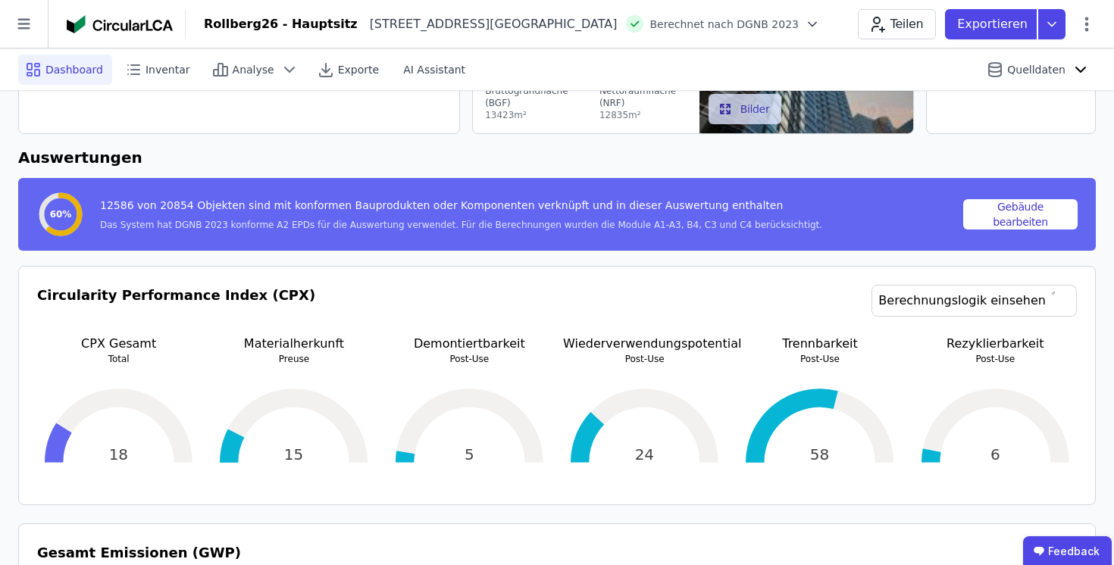
scroll to position [0, 0]
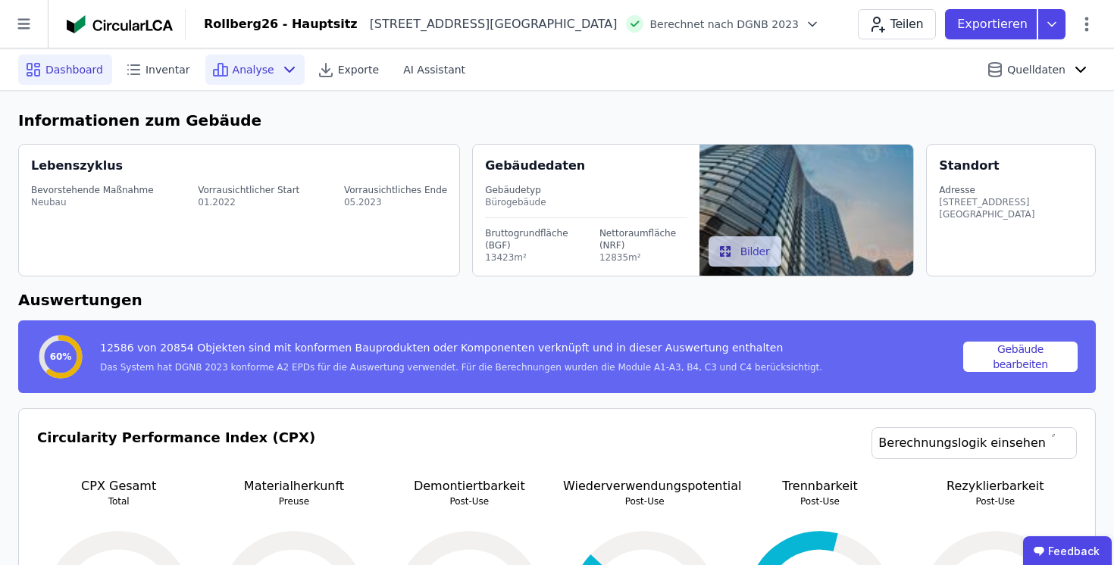
click at [261, 71] on span "Analyse" at bounding box center [254, 69] width 42 height 15
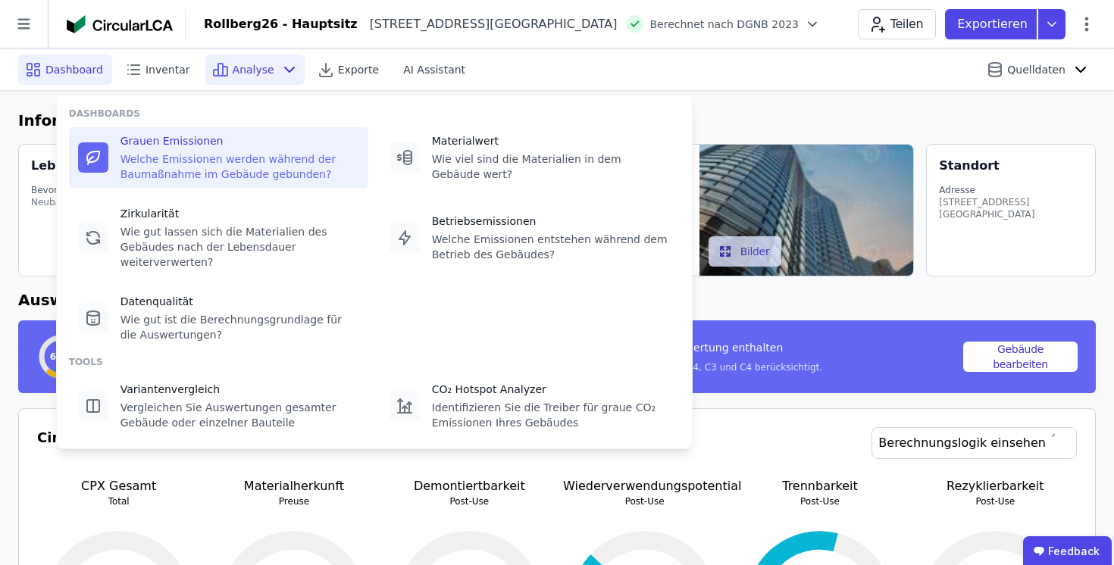
click at [199, 165] on div "Welche Emissionen werden während der Baumaßnahme im Gebäude gebunden?" at bounding box center [240, 167] width 239 height 30
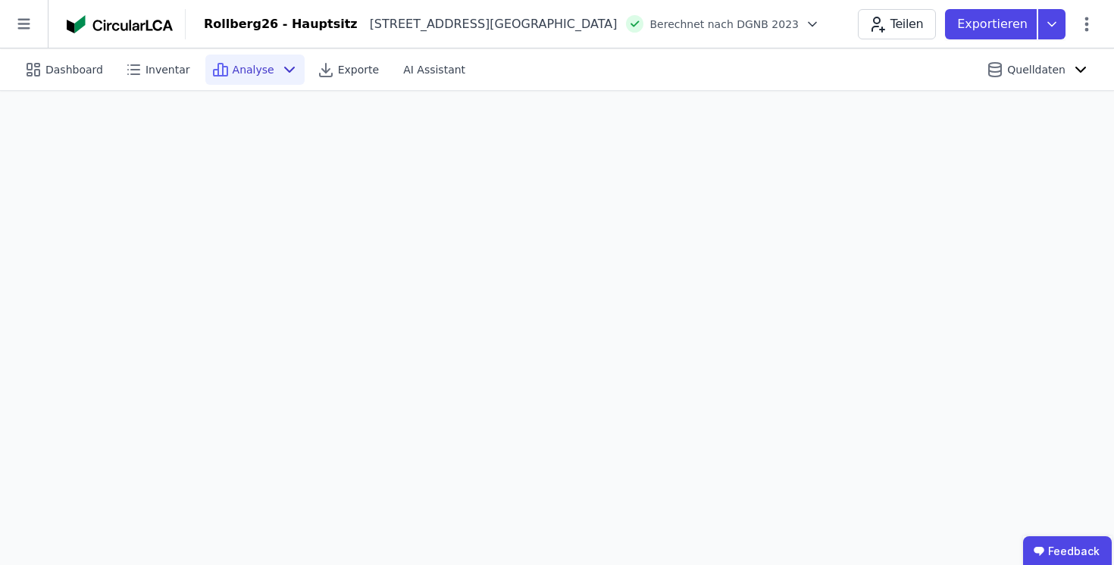
click at [280, 61] on icon at bounding box center [289, 70] width 18 height 18
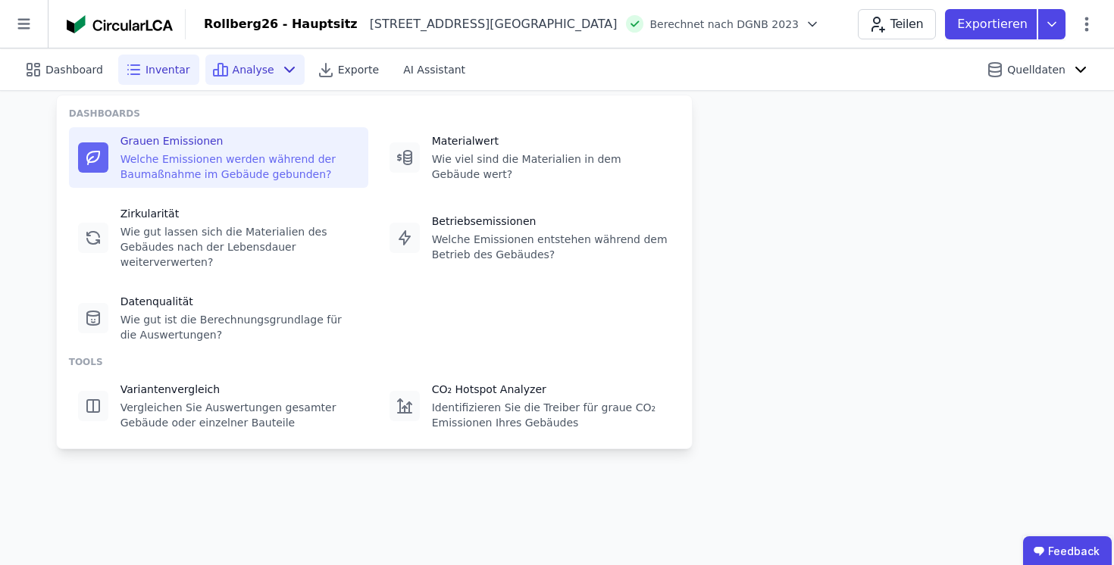
click at [152, 74] on span "Inventar" at bounding box center [168, 69] width 45 height 15
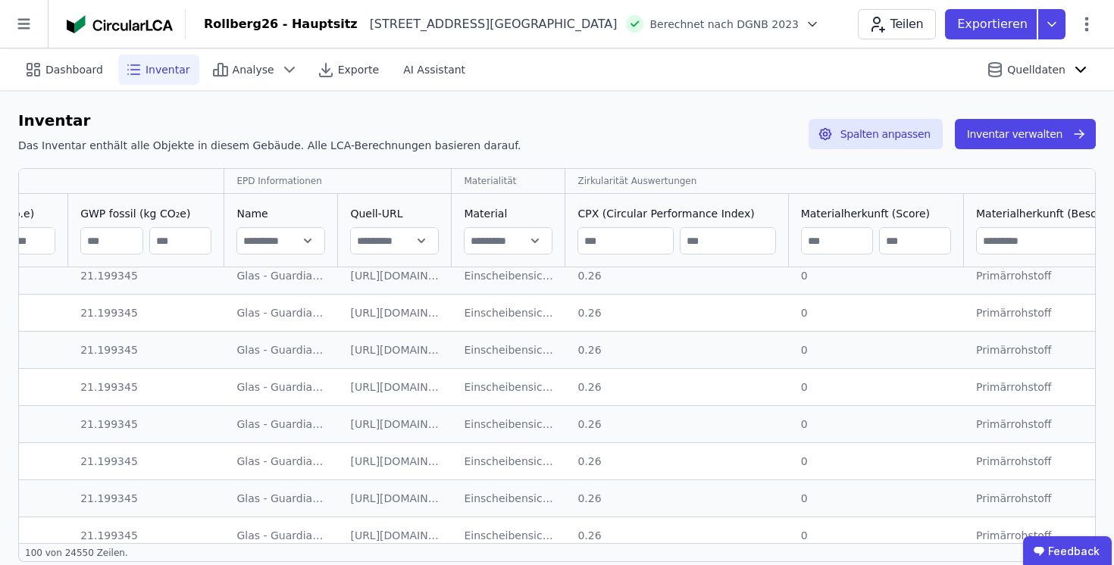
scroll to position [2498, 1748]
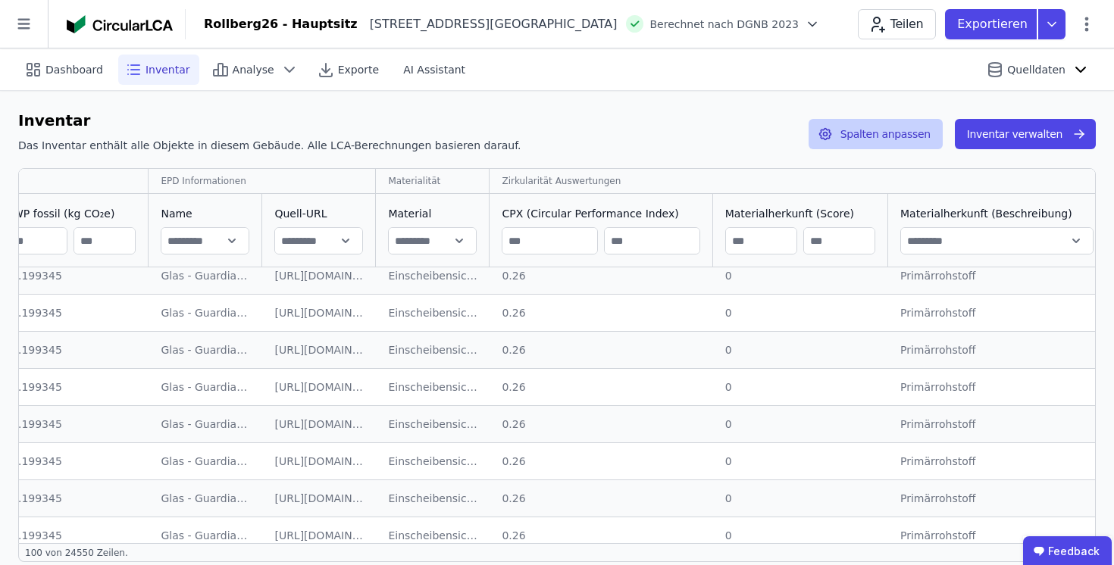
click at [869, 134] on button "Spalten anpassen" at bounding box center [876, 134] width 134 height 30
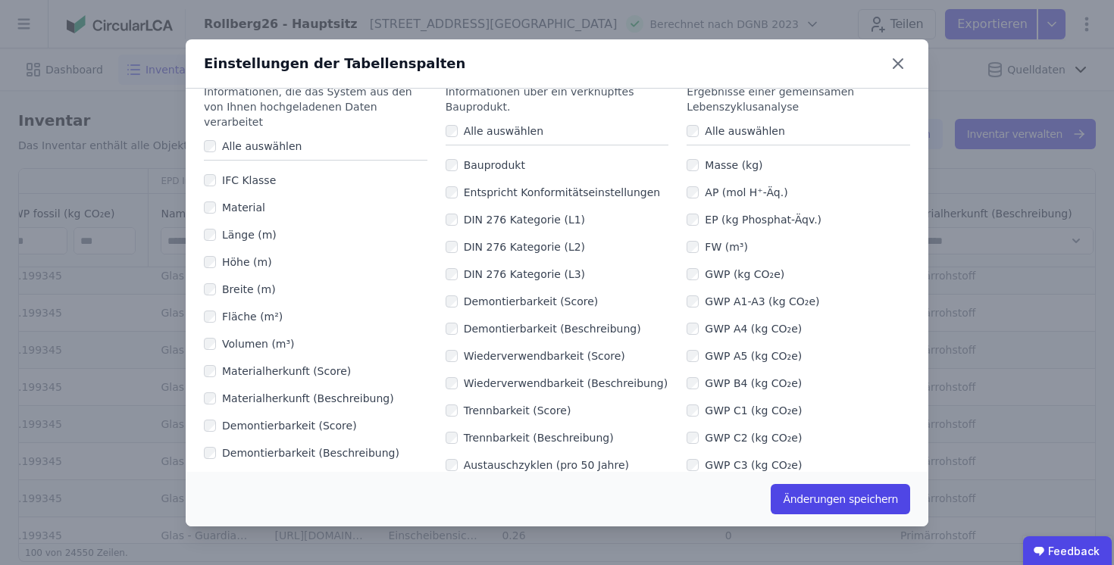
scroll to position [0, 0]
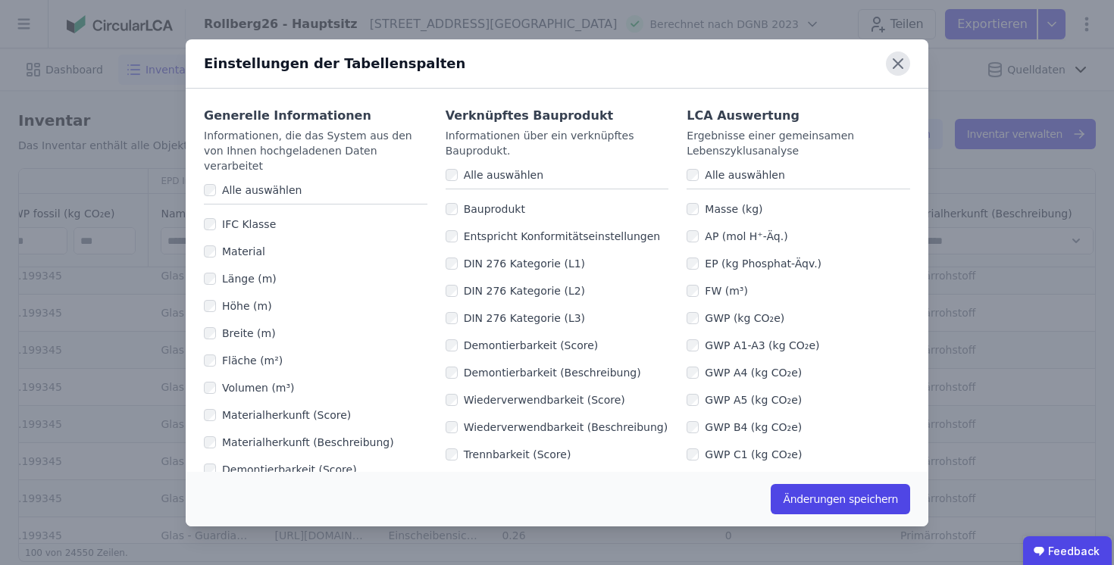
click at [898, 64] on icon at bounding box center [898, 64] width 24 height 24
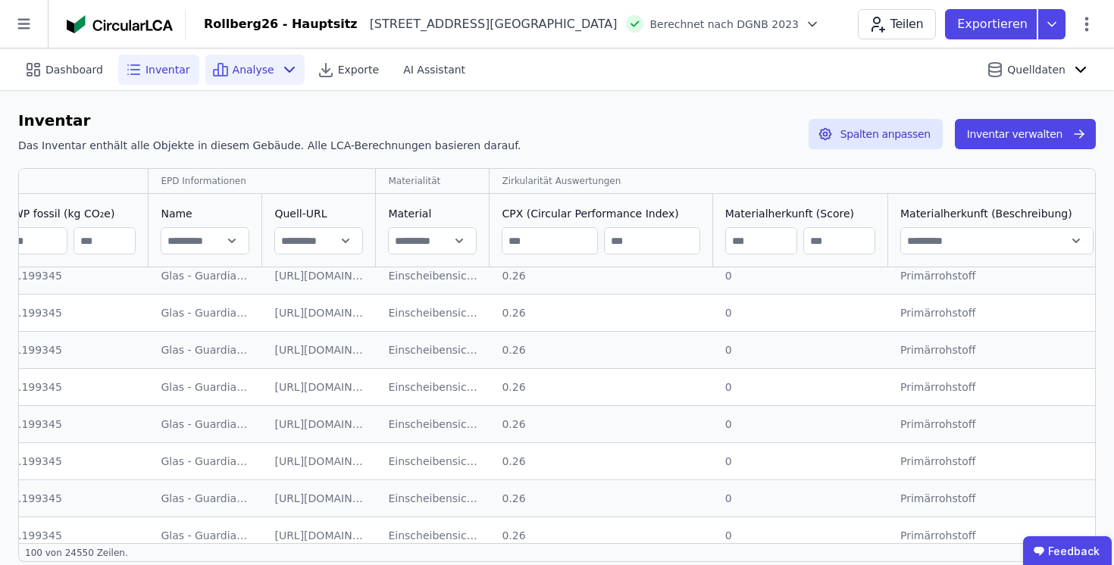
click at [252, 69] on span "Analyse" at bounding box center [254, 69] width 42 height 15
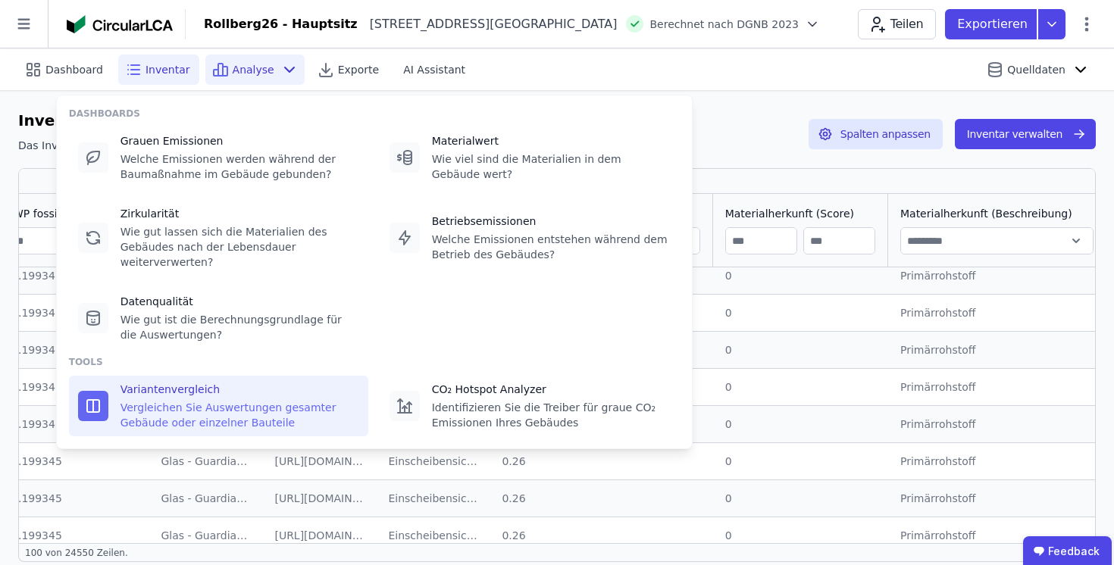
click at [204, 409] on div "Vergleichen Sie Auswertungen gesamter Gebäude oder einzelner Bauteile" at bounding box center [240, 415] width 239 height 30
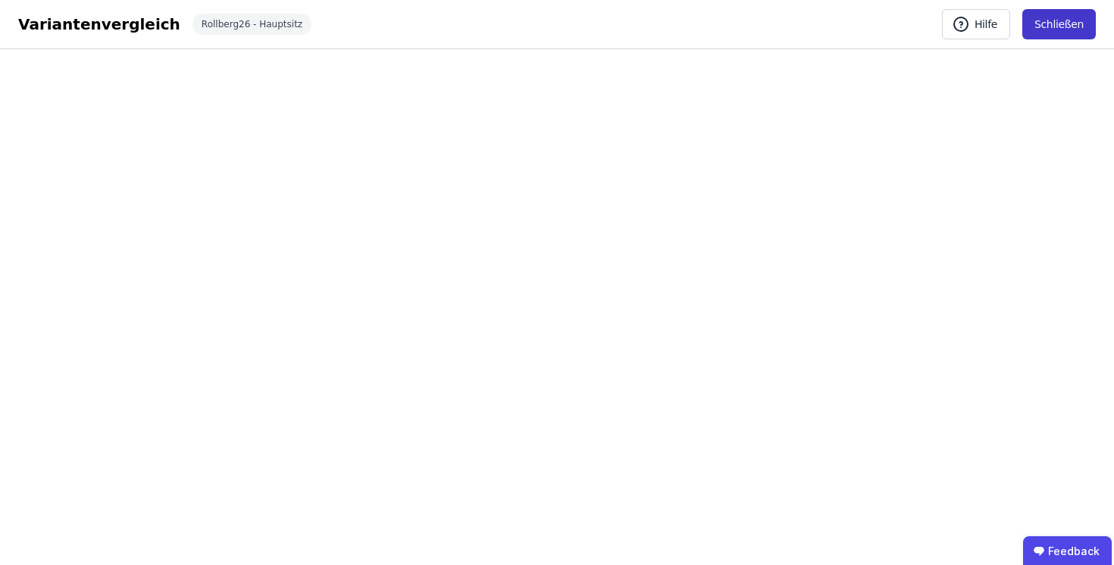
click at [1051, 17] on button "Schließen" at bounding box center [1059, 24] width 74 height 30
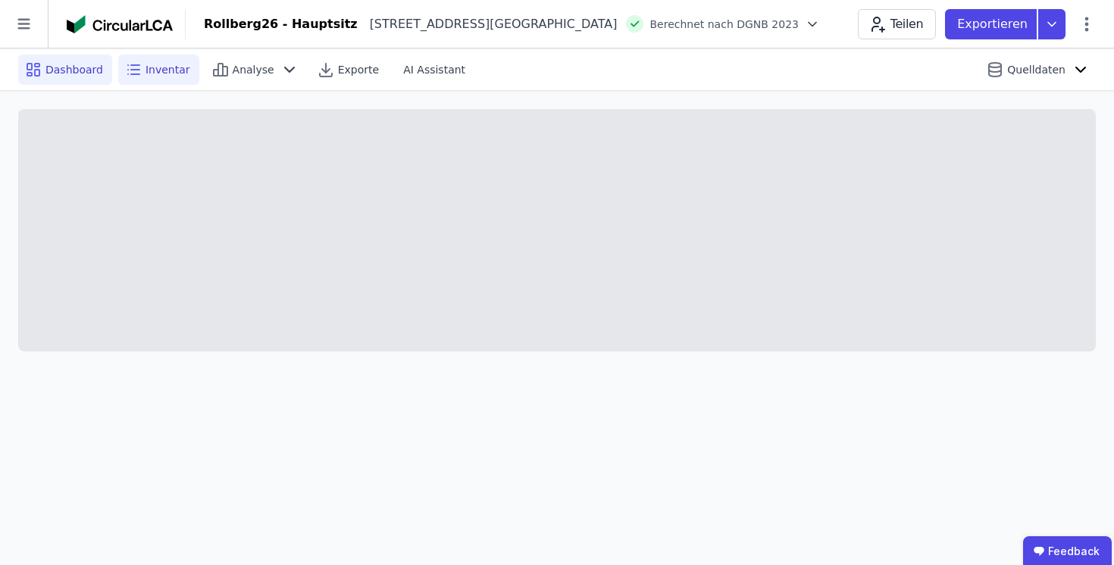
click at [56, 66] on span "Dashboard" at bounding box center [74, 69] width 58 height 15
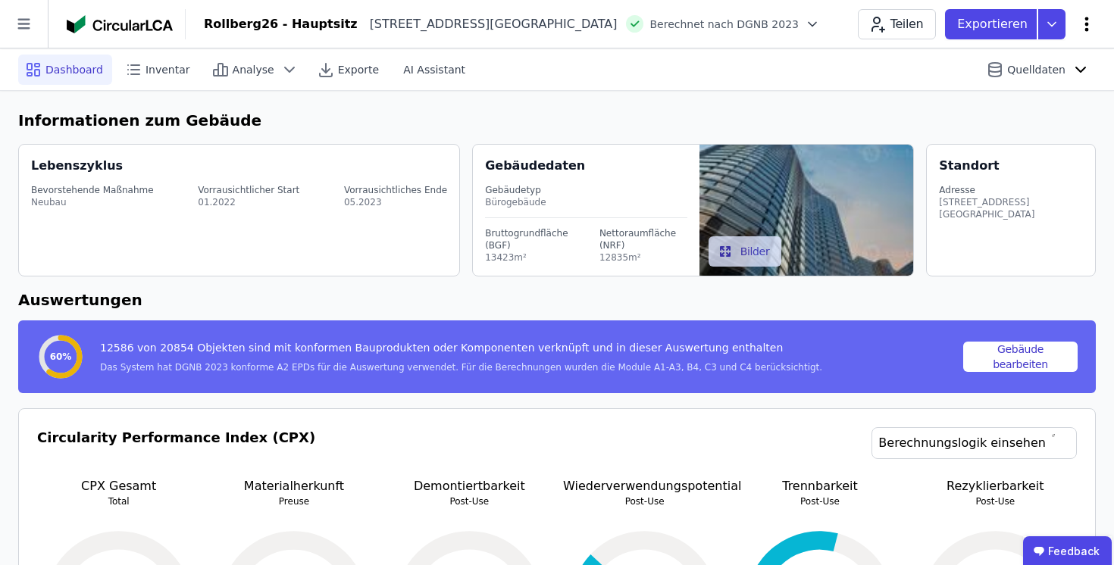
click at [1083, 24] on icon at bounding box center [1087, 24] width 18 height 18
click at [1015, 64] on span "Gebäude bearbeiten" at bounding box center [1015, 59] width 109 height 15
select select "**********"
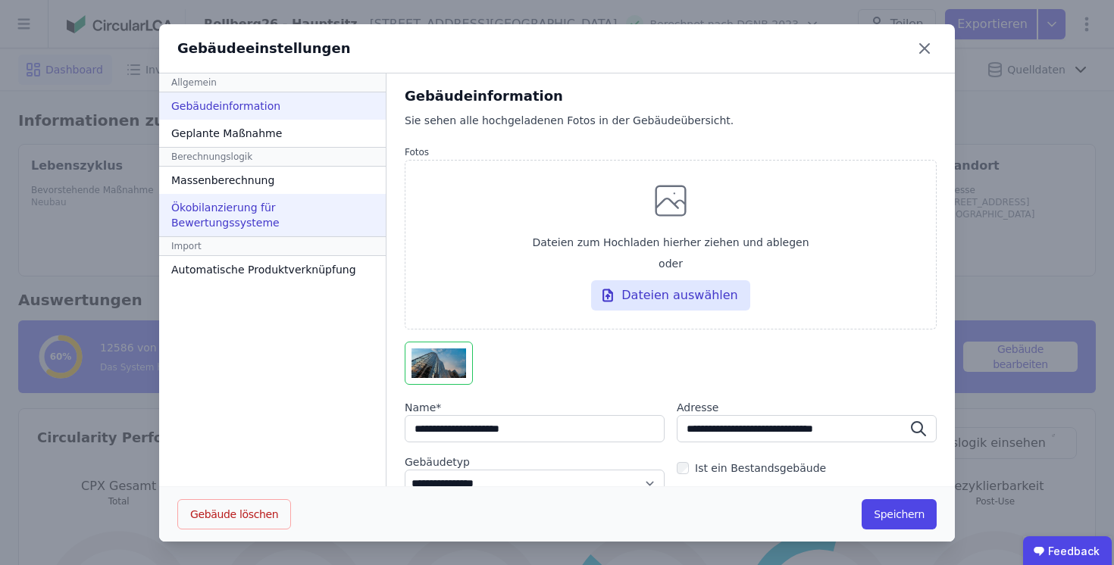
click at [218, 218] on div "Ökobilanzierung für Bewertungssysteme" at bounding box center [272, 215] width 227 height 42
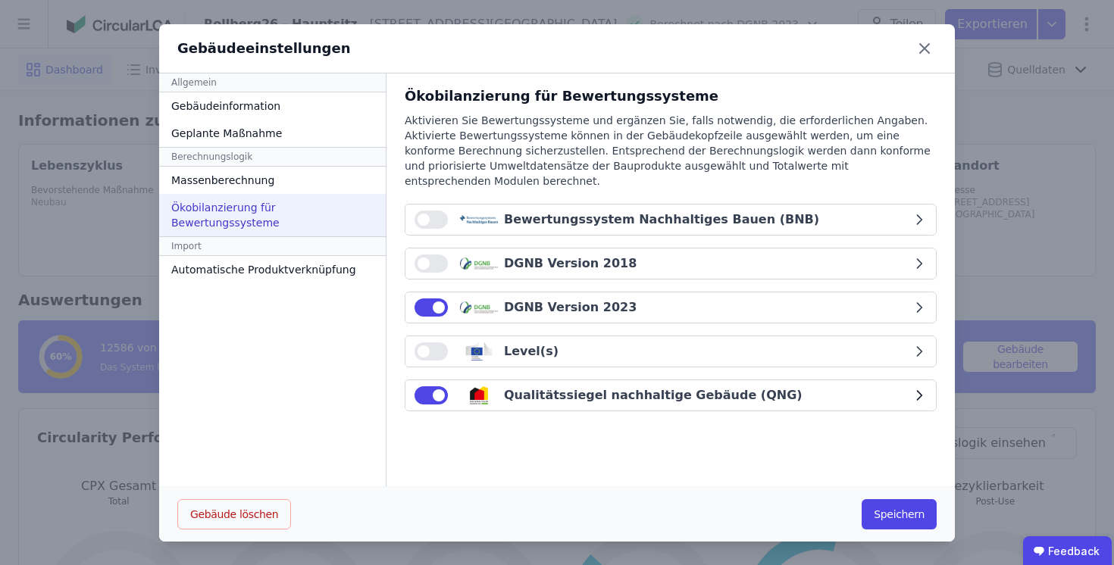
click at [603, 387] on div "Qualitätssiegel nachhaltige Gebäude (QNG)" at bounding box center [653, 396] width 299 height 18
select select "*"
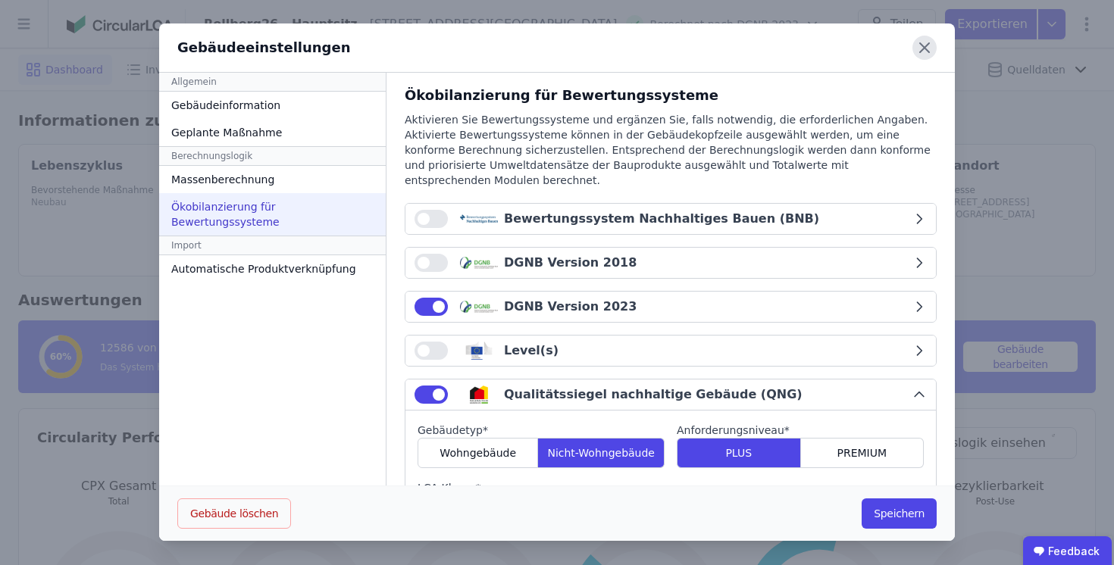
click at [922, 45] on icon at bounding box center [924, 47] width 9 height 9
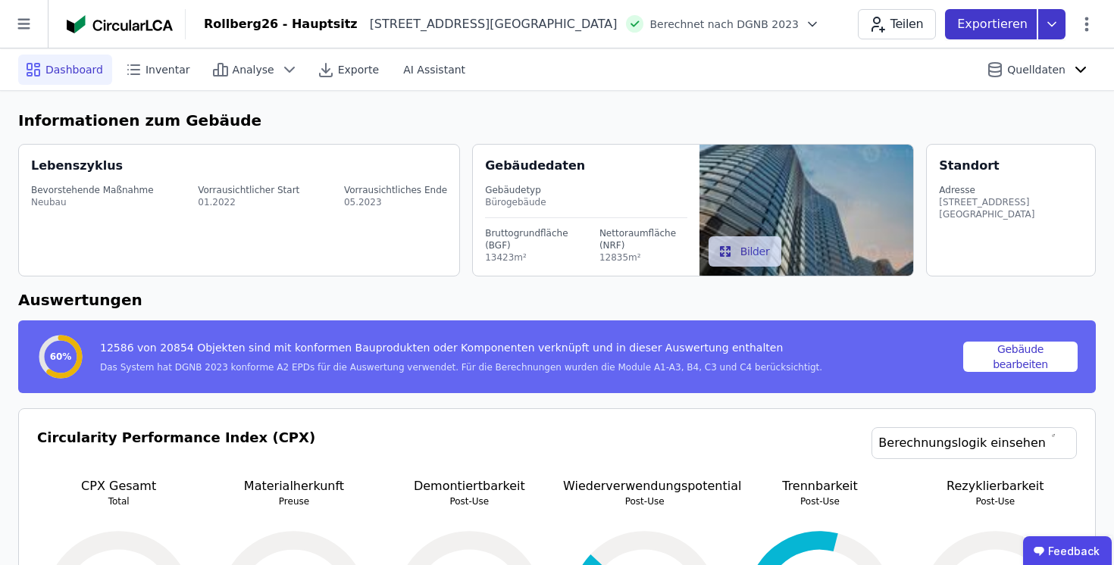
click at [1047, 28] on icon at bounding box center [1051, 24] width 27 height 30
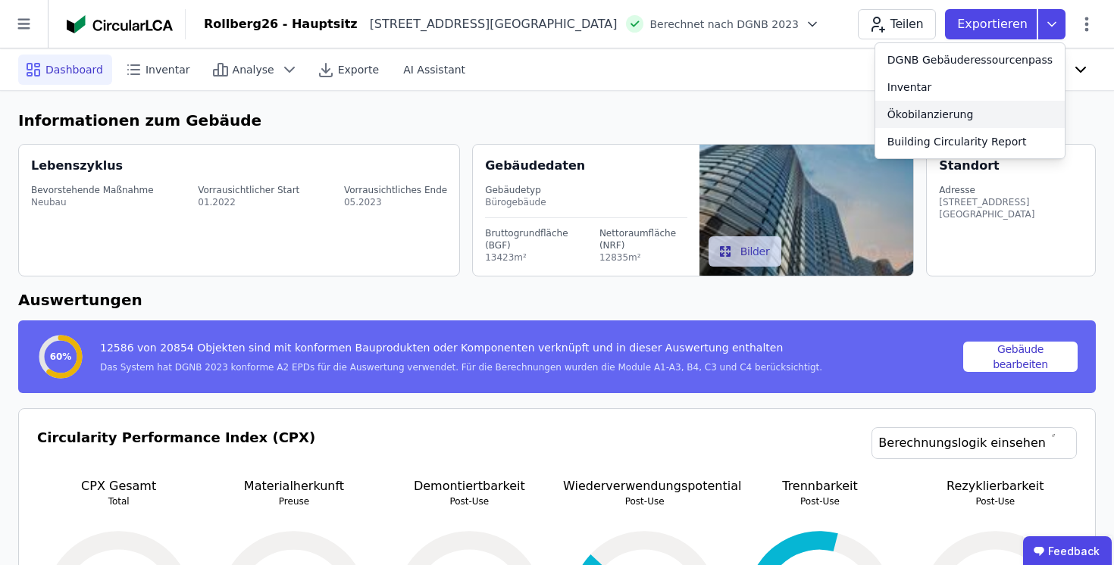
click at [956, 111] on div "Ökobilanzierung" at bounding box center [930, 114] width 86 height 15
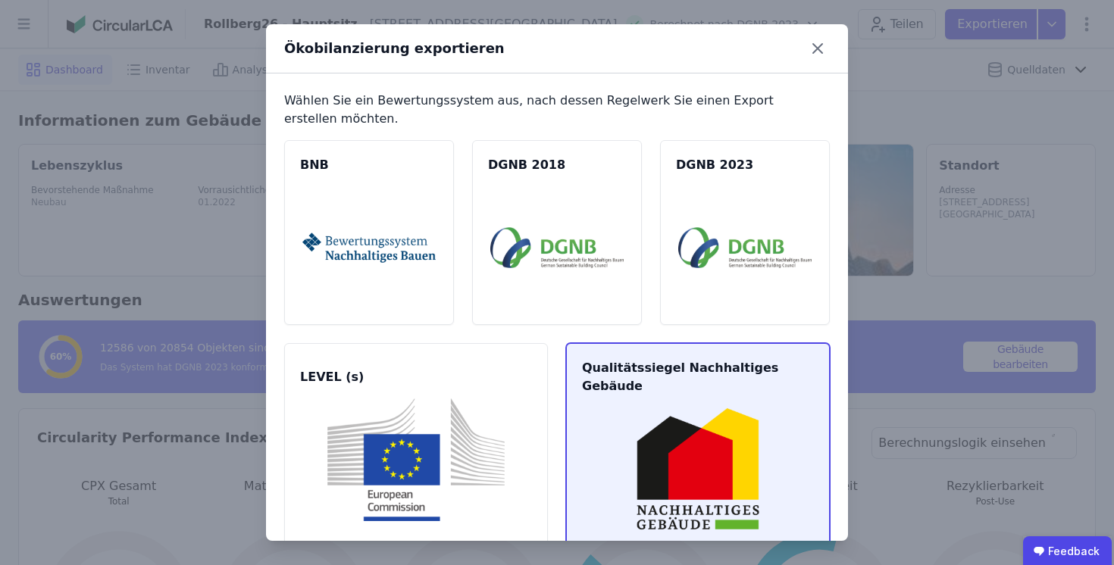
click at [687, 428] on img at bounding box center [697, 469] width 227 height 123
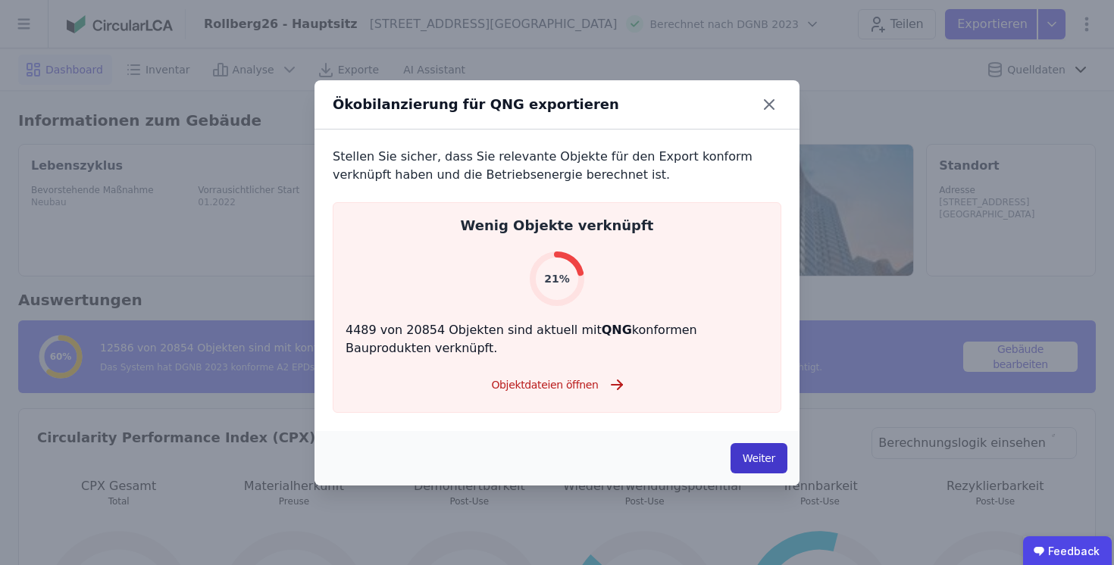
click at [759, 462] on button "Weiter" at bounding box center [759, 458] width 57 height 30
select select "*"
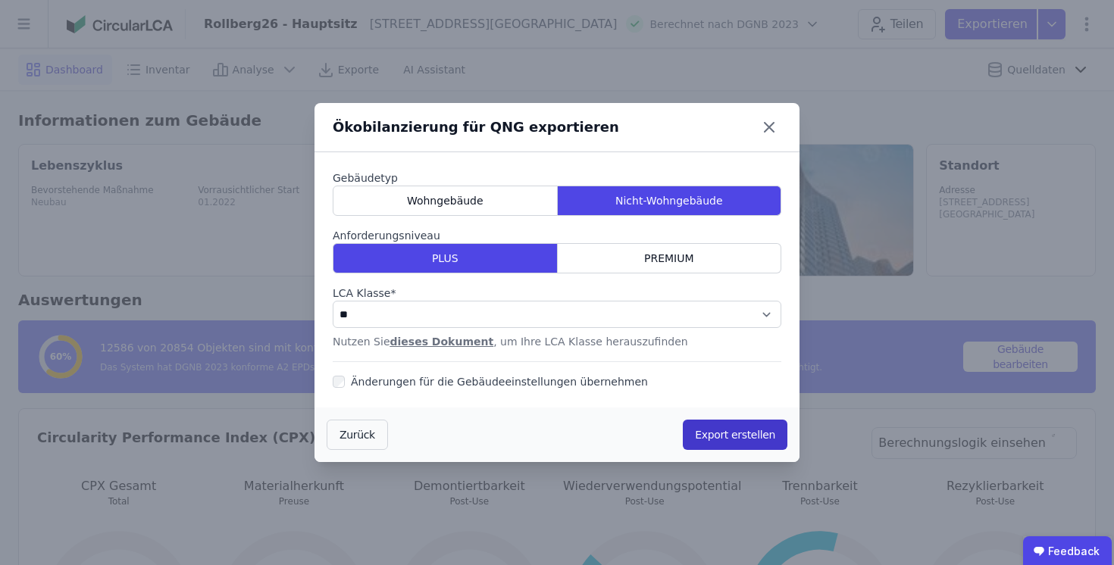
click at [716, 438] on button "Export erstellen" at bounding box center [735, 435] width 105 height 30
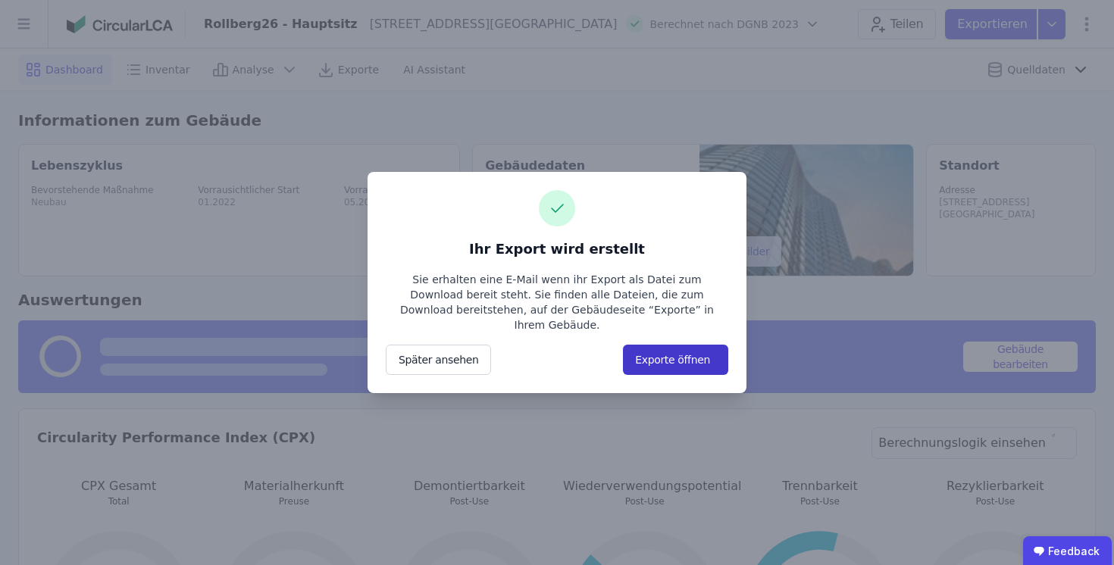
click at [699, 355] on button "Exporte öffnen" at bounding box center [675, 360] width 105 height 30
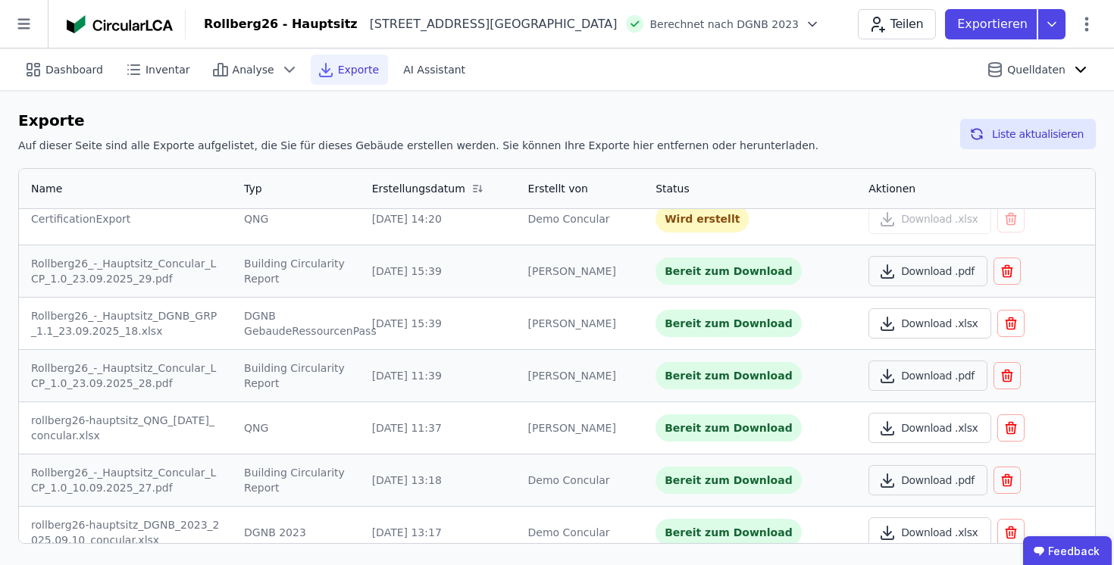
scroll to position [20, 0]
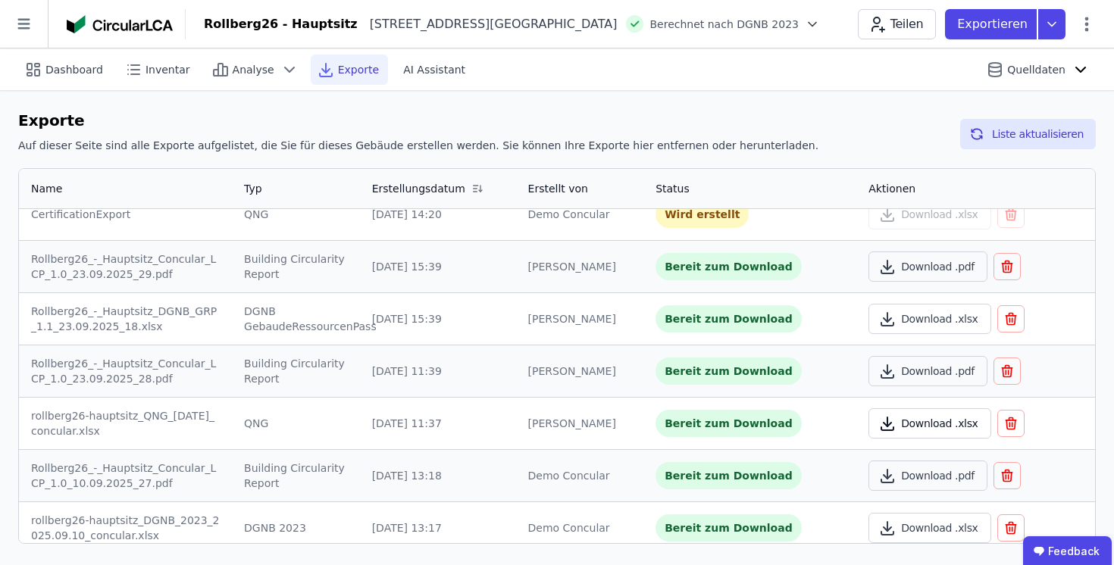
click at [919, 427] on button "Download .xlsx" at bounding box center [930, 424] width 122 height 30
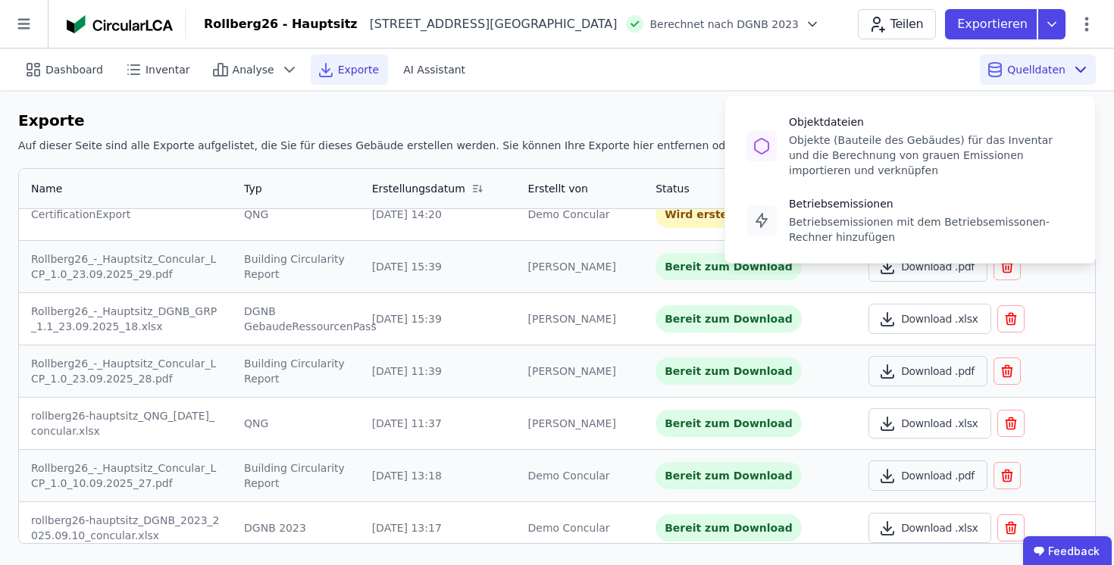
click at [1013, 66] on span "Quelldaten" at bounding box center [1036, 69] width 58 height 15
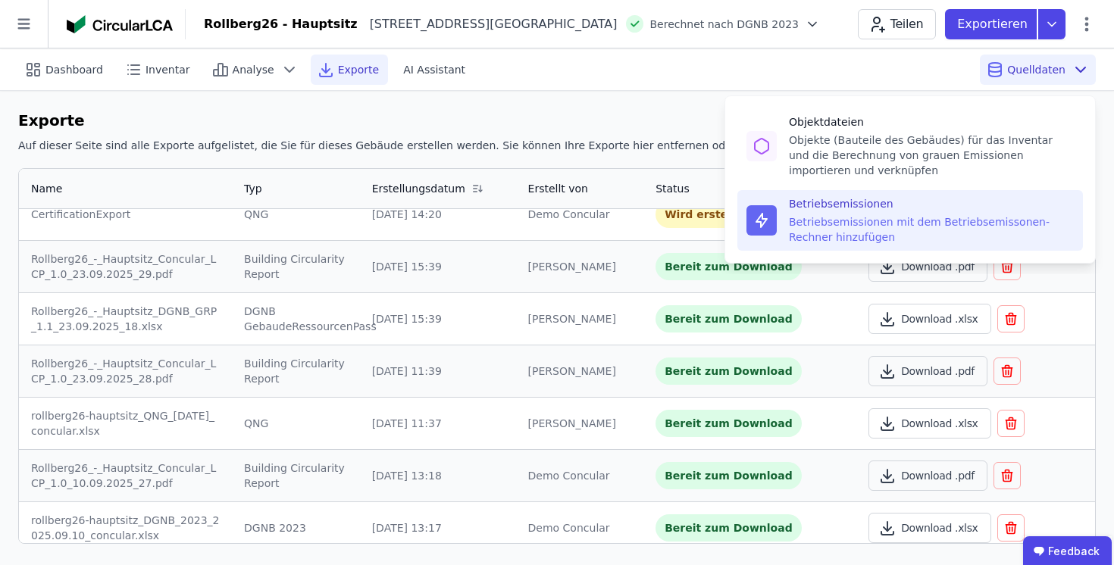
click at [832, 217] on div "Betriebsemissionen mit dem Betriebsemissonen-Rechner hinzufügen" at bounding box center [931, 229] width 285 height 30
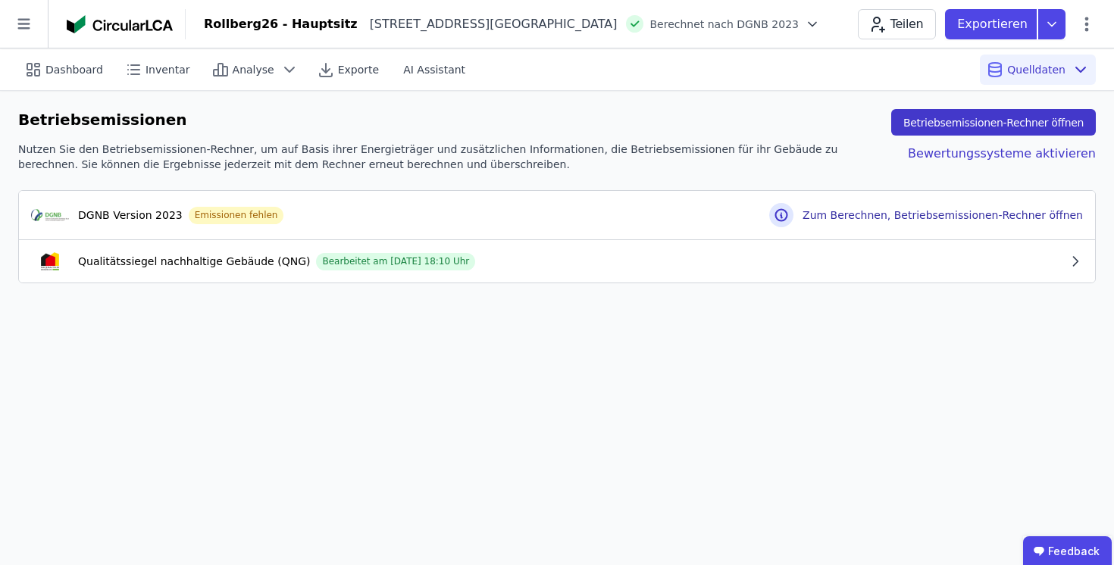
click at [959, 122] on button "Betriebsemissionen-Rechner öffnen" at bounding box center [993, 122] width 205 height 27
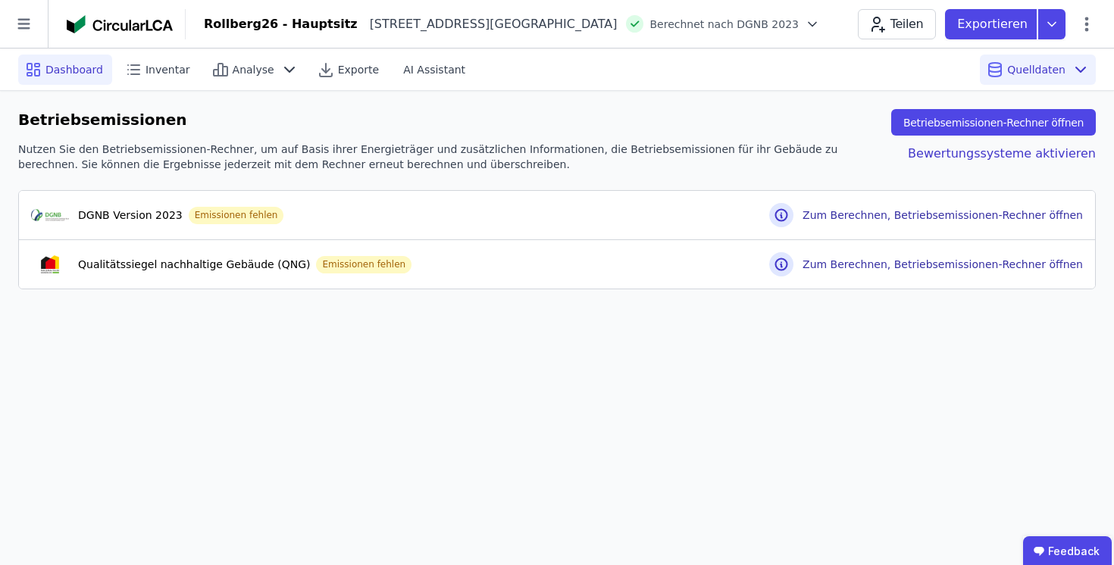
click at [64, 75] on span "Dashboard" at bounding box center [74, 69] width 58 height 15
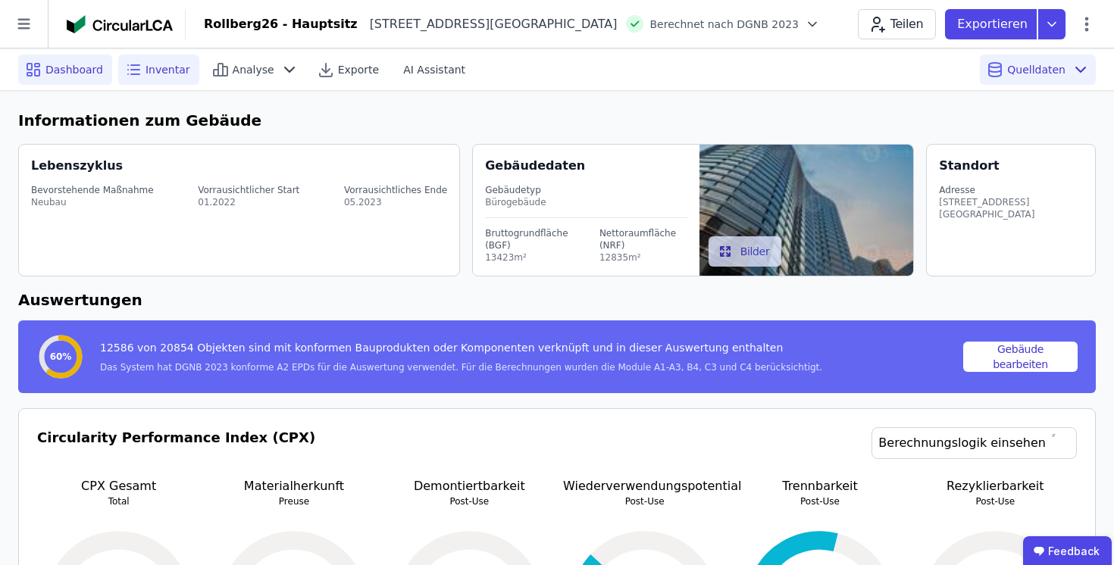
click at [164, 67] on span "Inventar" at bounding box center [168, 69] width 45 height 15
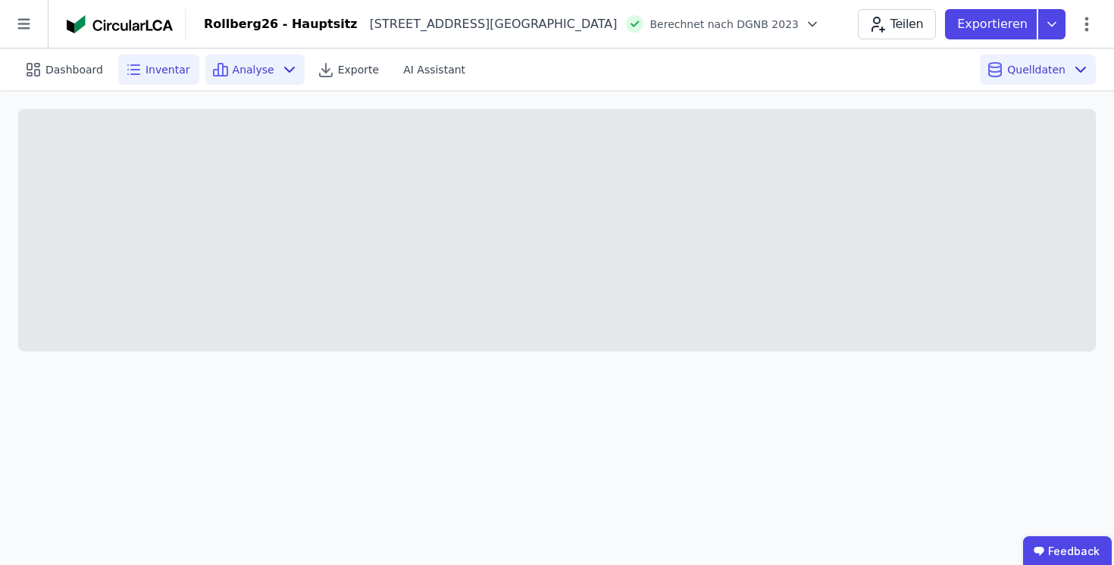
click at [240, 67] on span "Analyse" at bounding box center [254, 69] width 42 height 15
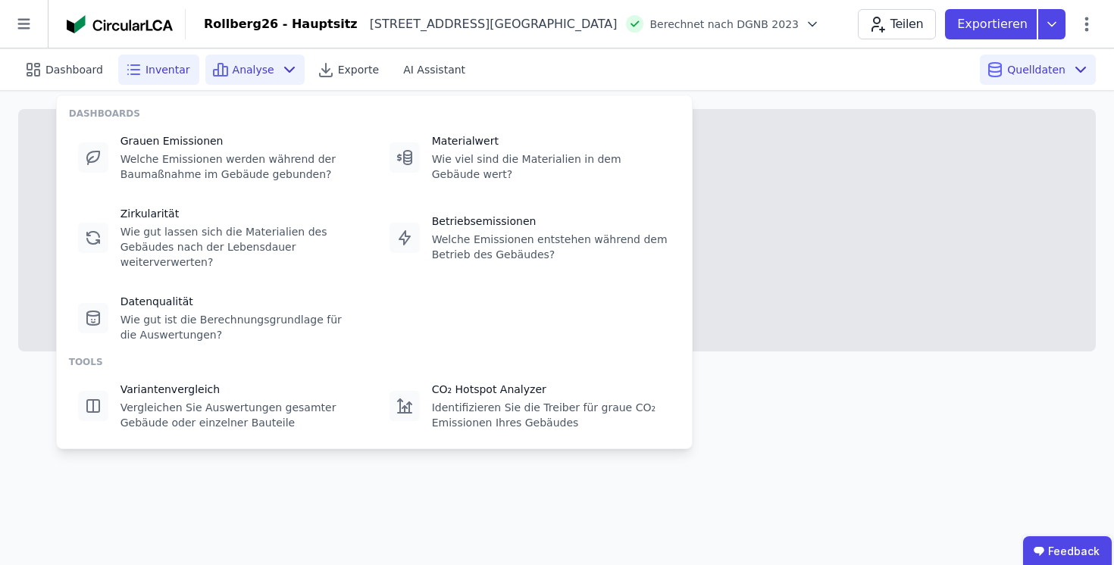
click at [169, 68] on span "Inventar" at bounding box center [168, 69] width 45 height 15
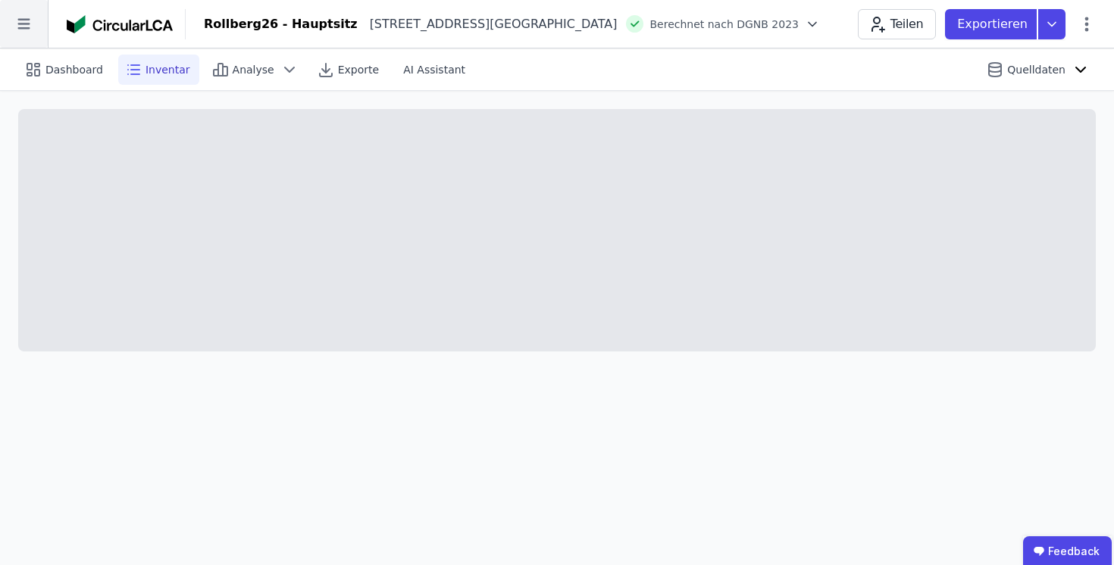
click at [25, 33] on icon at bounding box center [24, 24] width 48 height 48
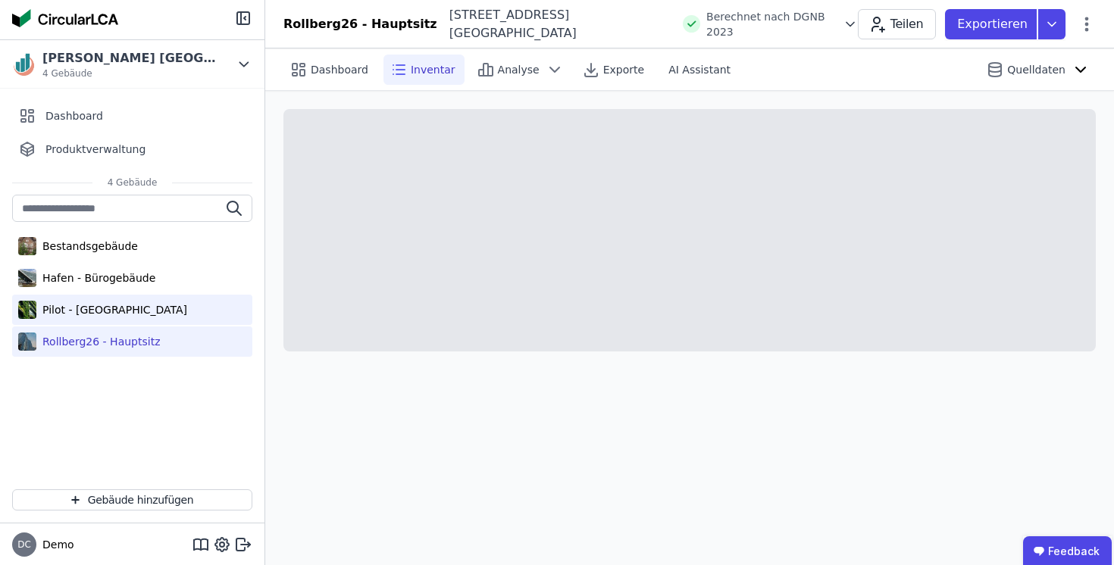
click at [78, 304] on div "Pilot - [GEOGRAPHIC_DATA]" at bounding box center [111, 309] width 151 height 15
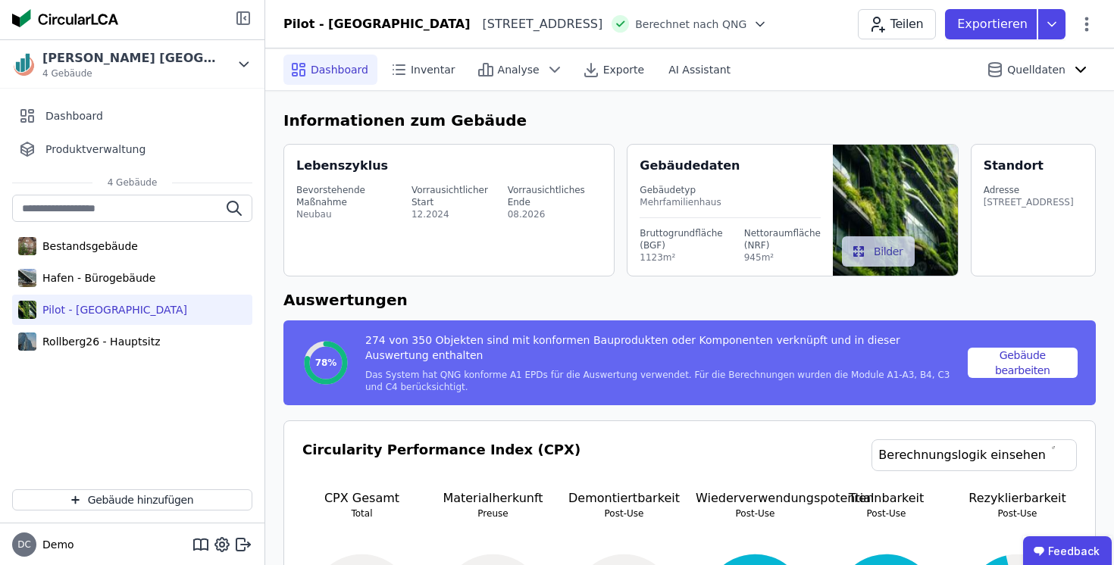
click at [243, 15] on icon at bounding box center [243, 18] width 18 height 18
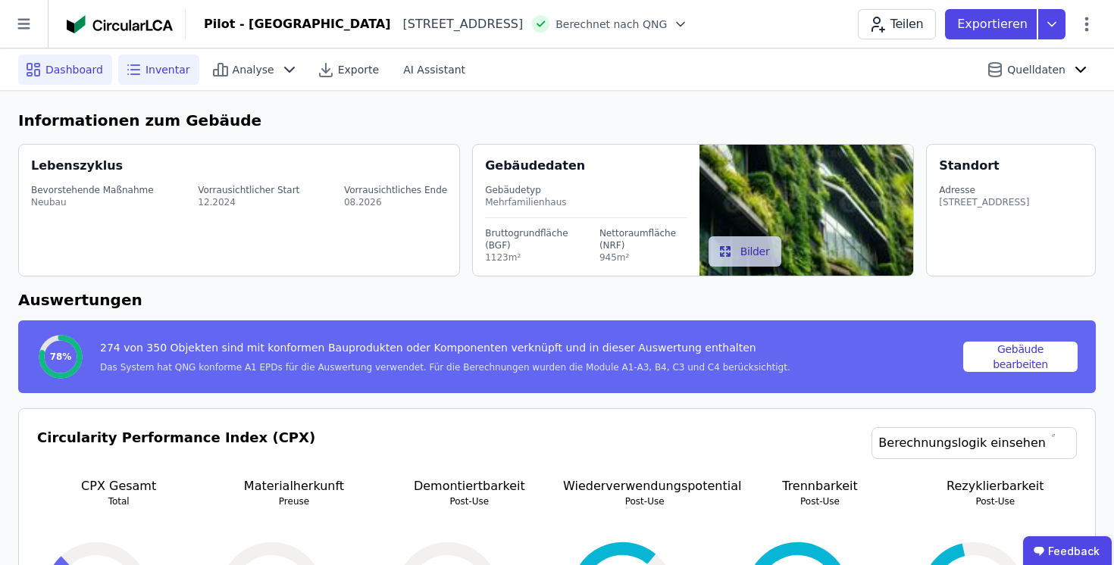
click at [166, 70] on span "Inventar" at bounding box center [168, 69] width 45 height 15
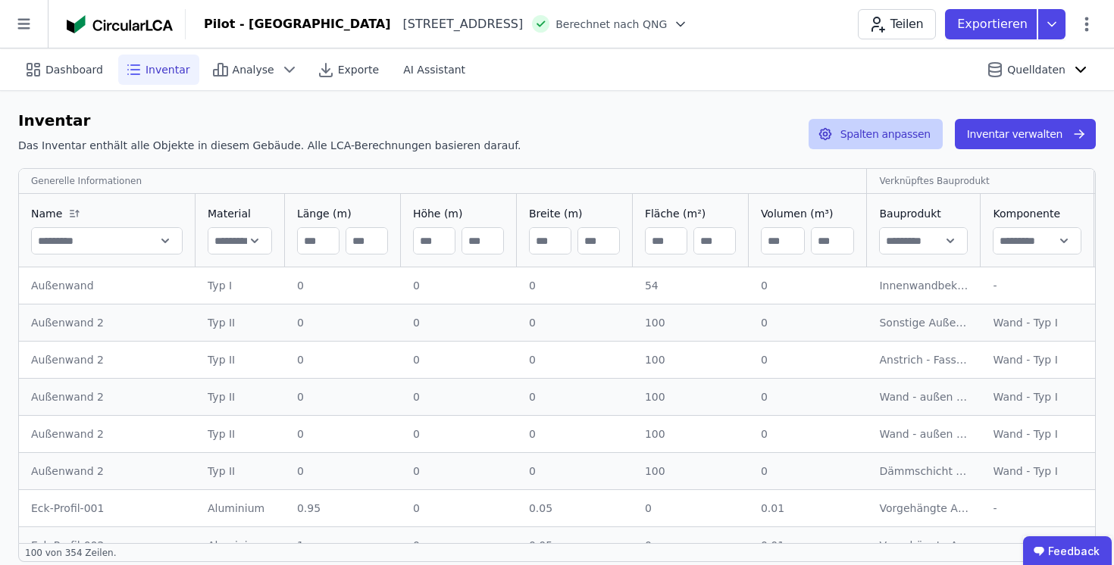
click at [896, 137] on button "Spalten anpassen" at bounding box center [876, 134] width 134 height 30
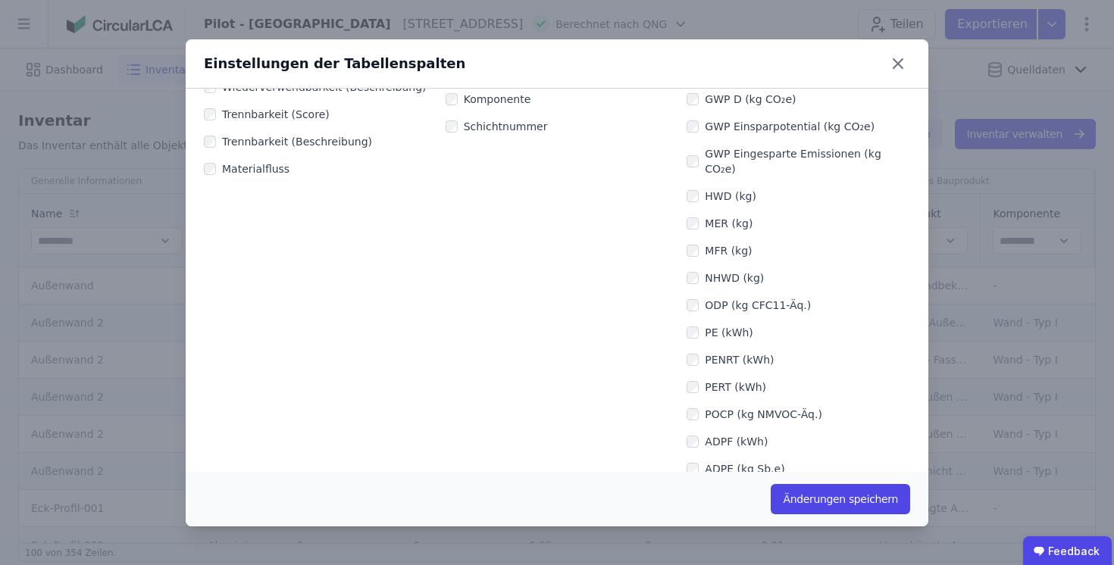
scroll to position [528, 0]
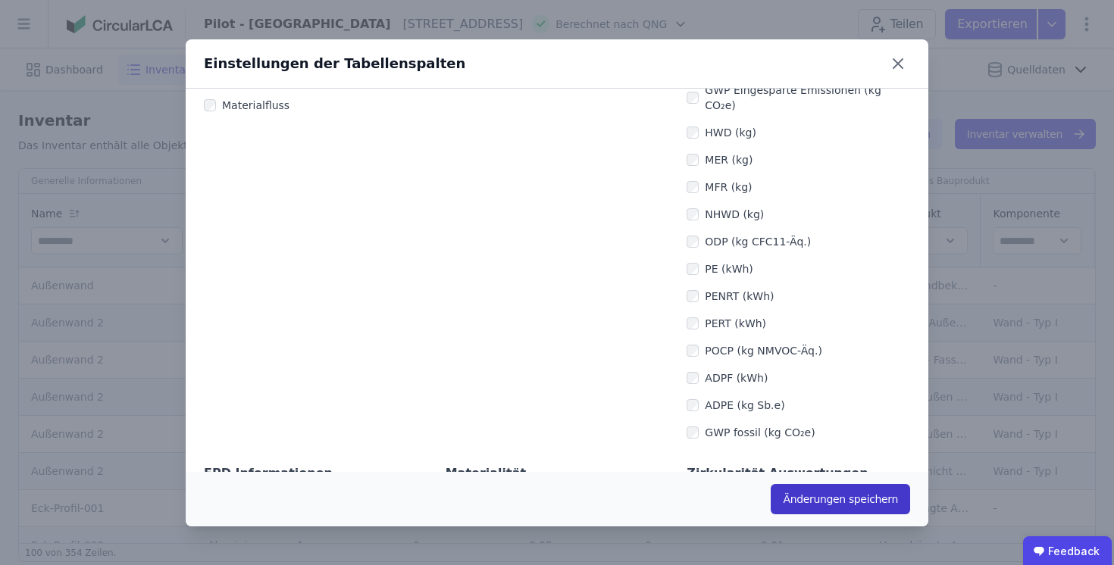
click at [855, 509] on button "Änderungen speichern" at bounding box center [840, 499] width 139 height 30
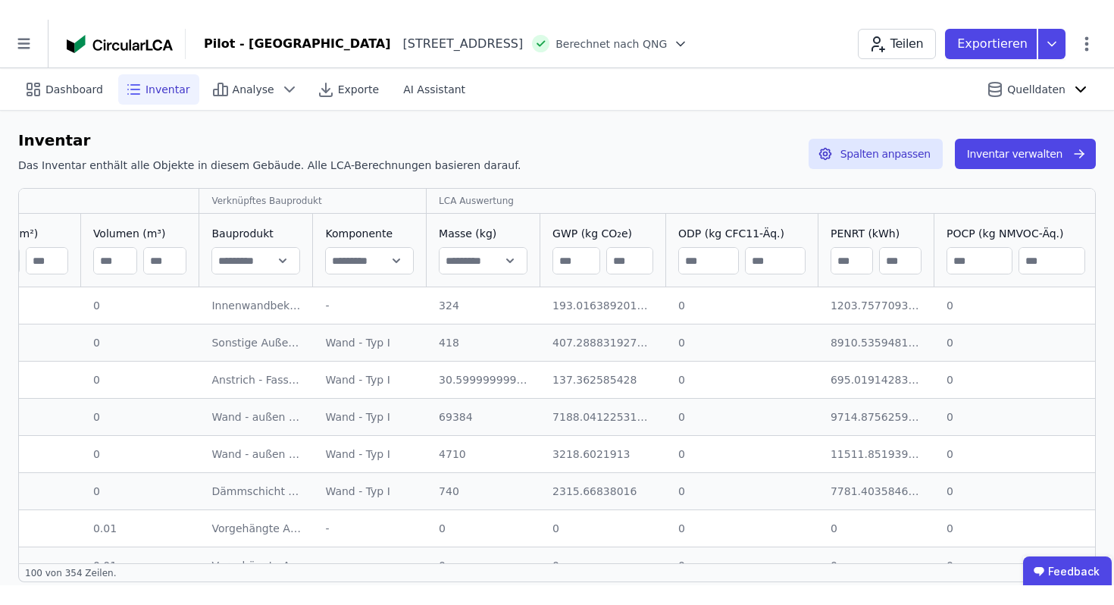
scroll to position [0, 666]
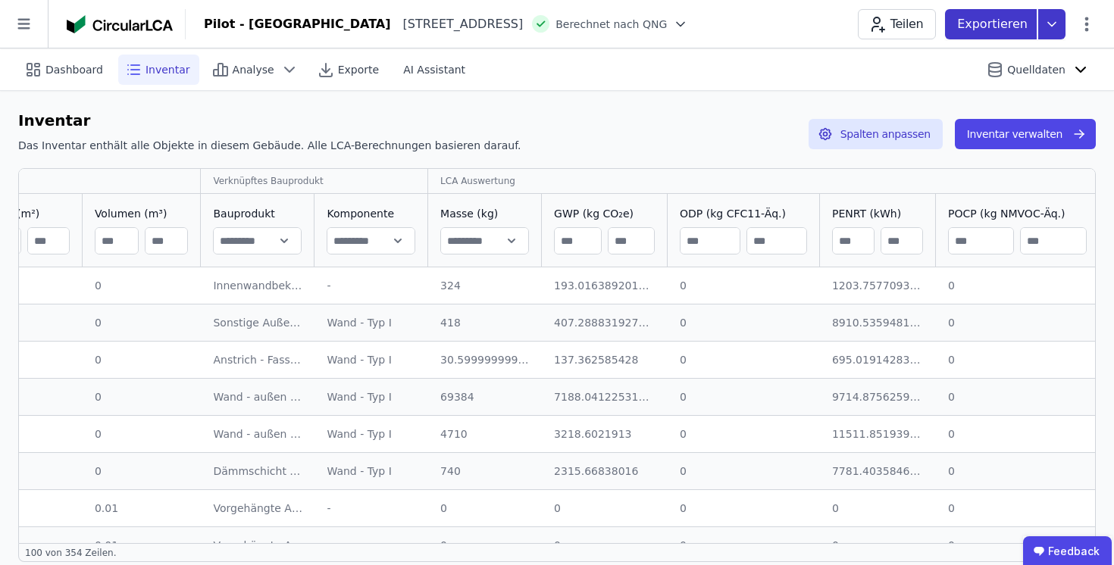
click at [1046, 24] on icon at bounding box center [1051, 24] width 27 height 30
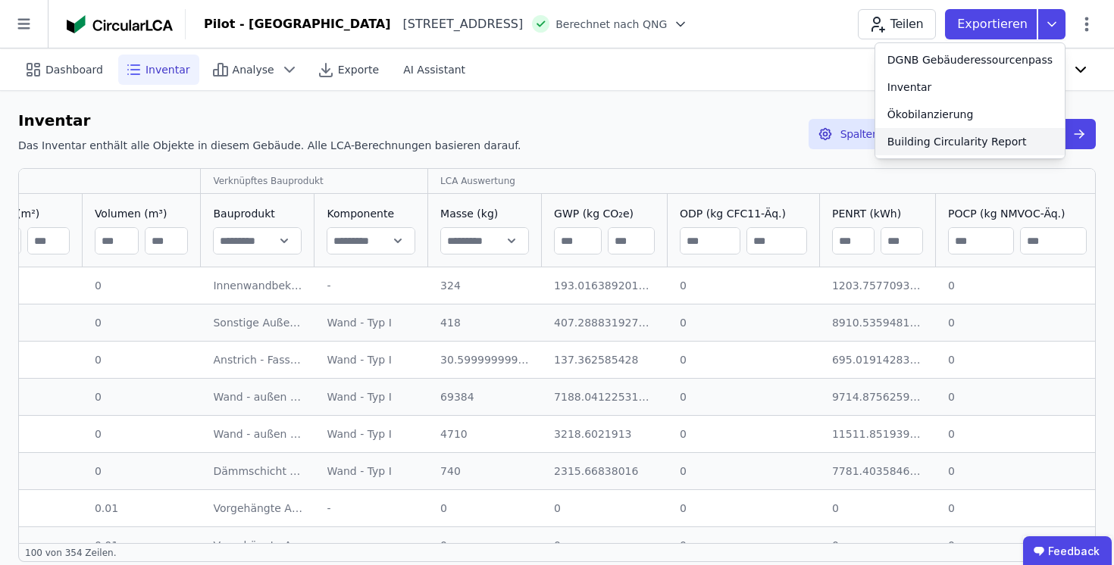
click at [1014, 145] on div "Building Circularity Report" at bounding box center [956, 141] width 139 height 15
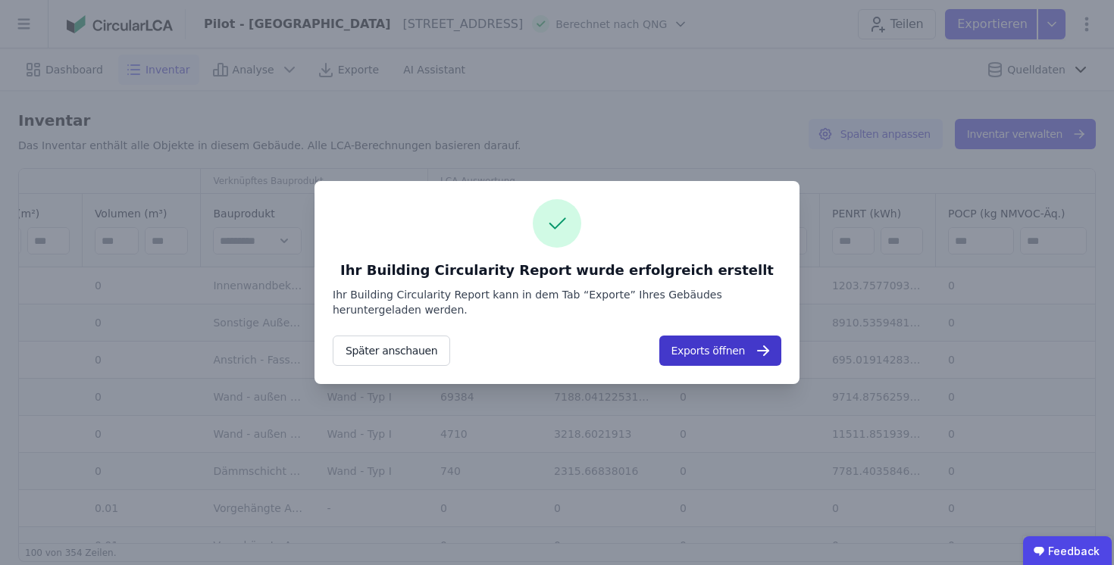
click at [709, 343] on button "Exports öffnen" at bounding box center [720, 351] width 122 height 30
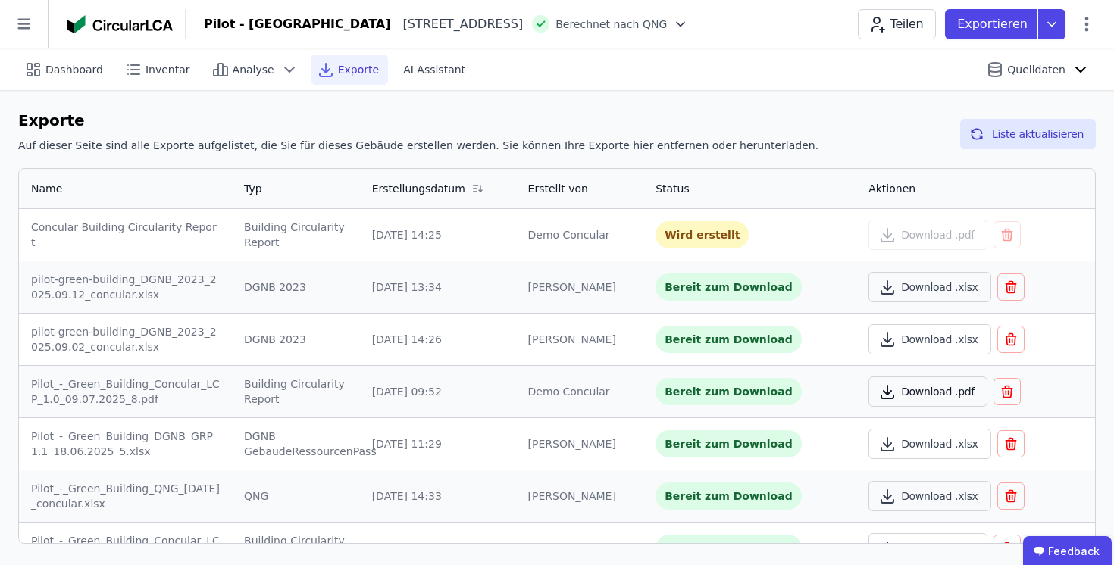
click at [919, 393] on button "Download .pdf" at bounding box center [928, 392] width 119 height 30
click at [1055, 24] on icon at bounding box center [1051, 24] width 27 height 30
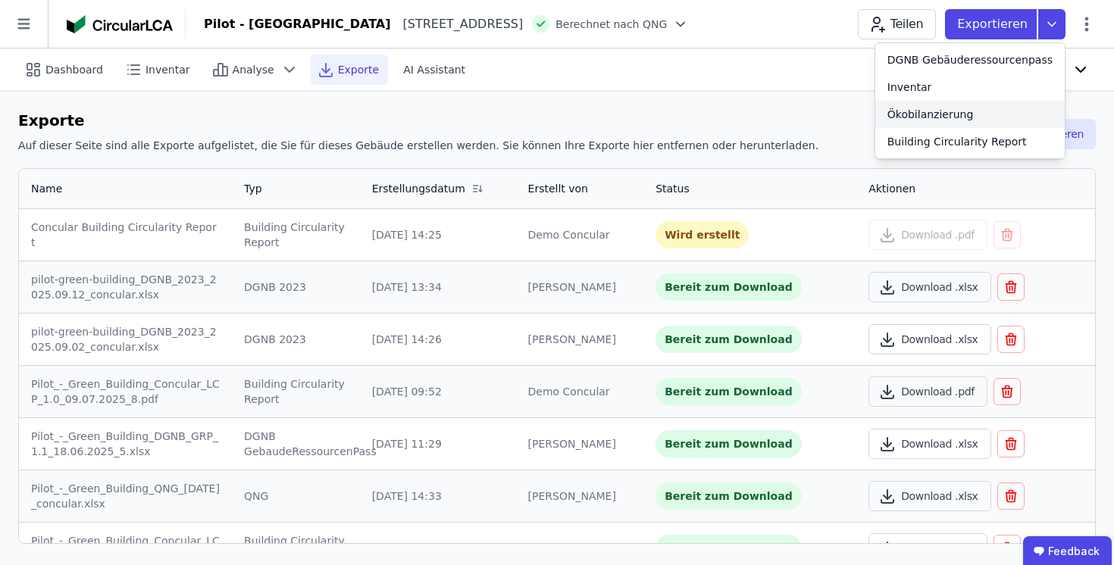
click at [959, 117] on div "Ökobilanzierung" at bounding box center [930, 114] width 86 height 15
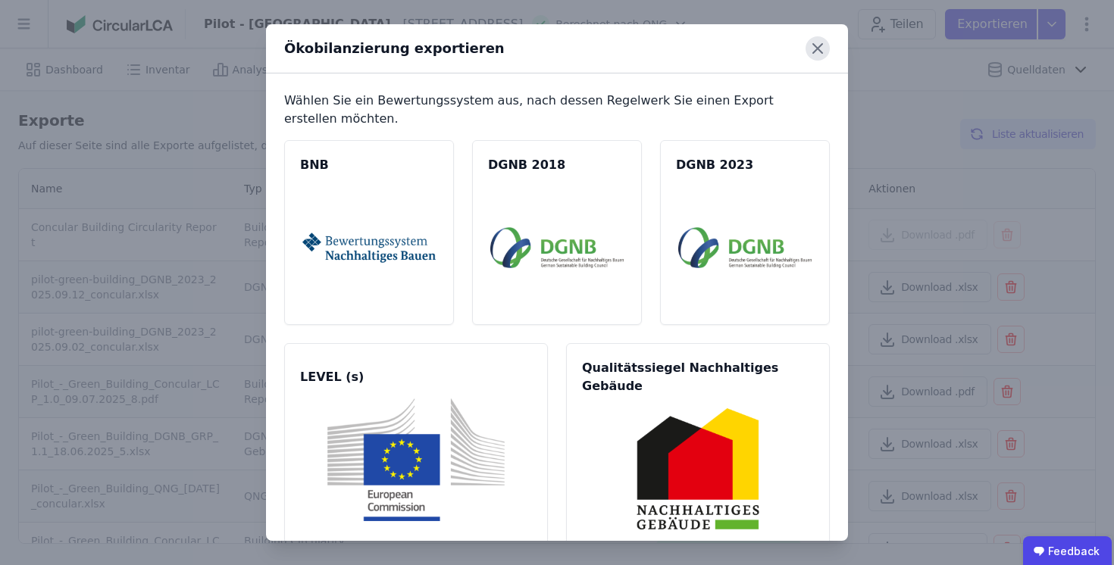
click at [815, 43] on icon at bounding box center [818, 48] width 24 height 24
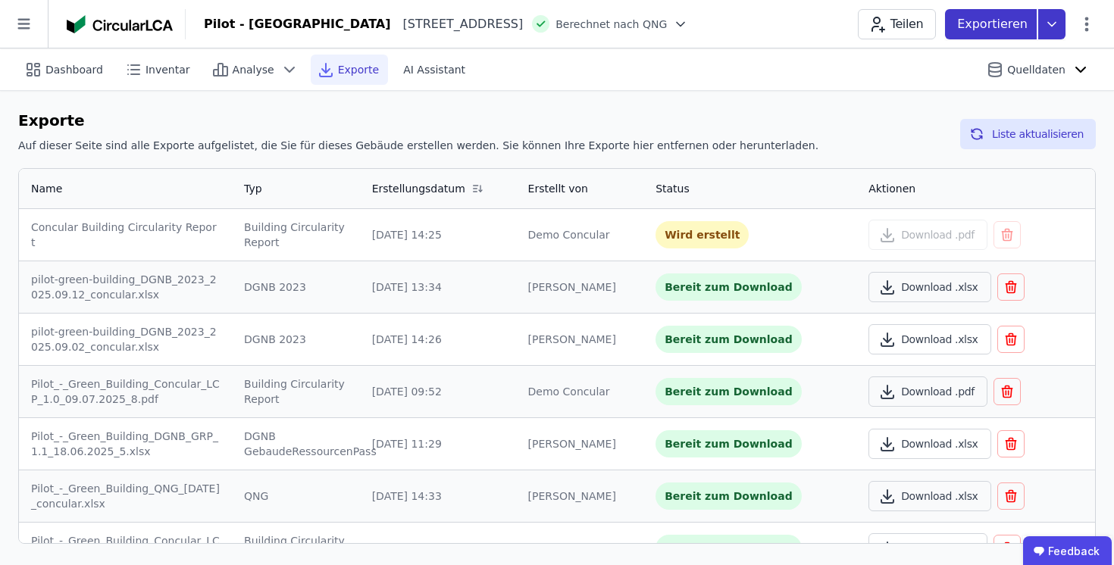
click at [1044, 30] on icon at bounding box center [1051, 24] width 27 height 30
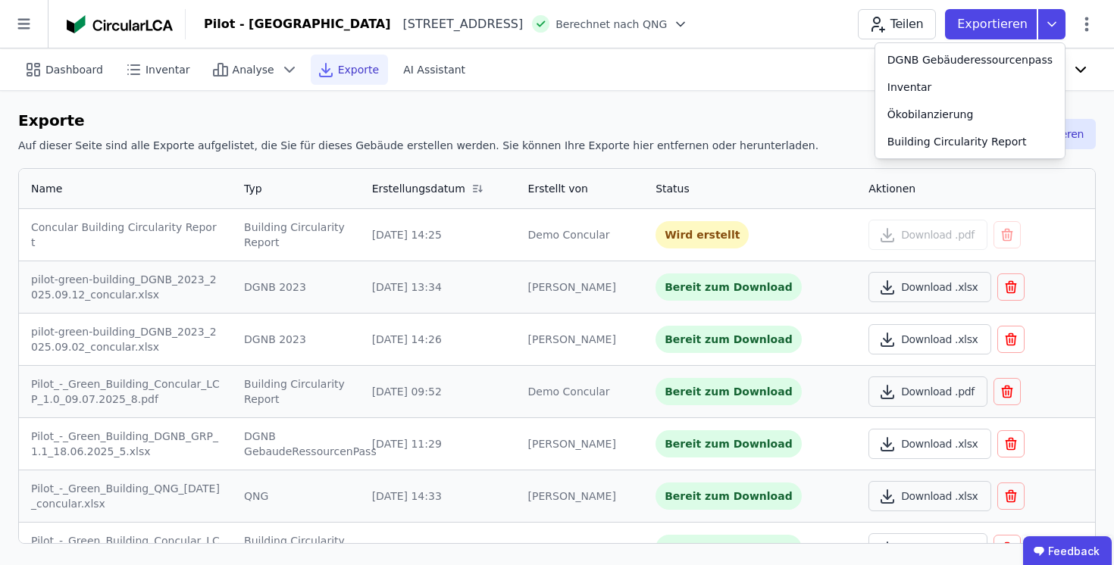
click at [753, 82] on div "Dashboard Inventar Analyse Exporte AI Assistant Quelldaten" at bounding box center [557, 70] width 1078 height 42
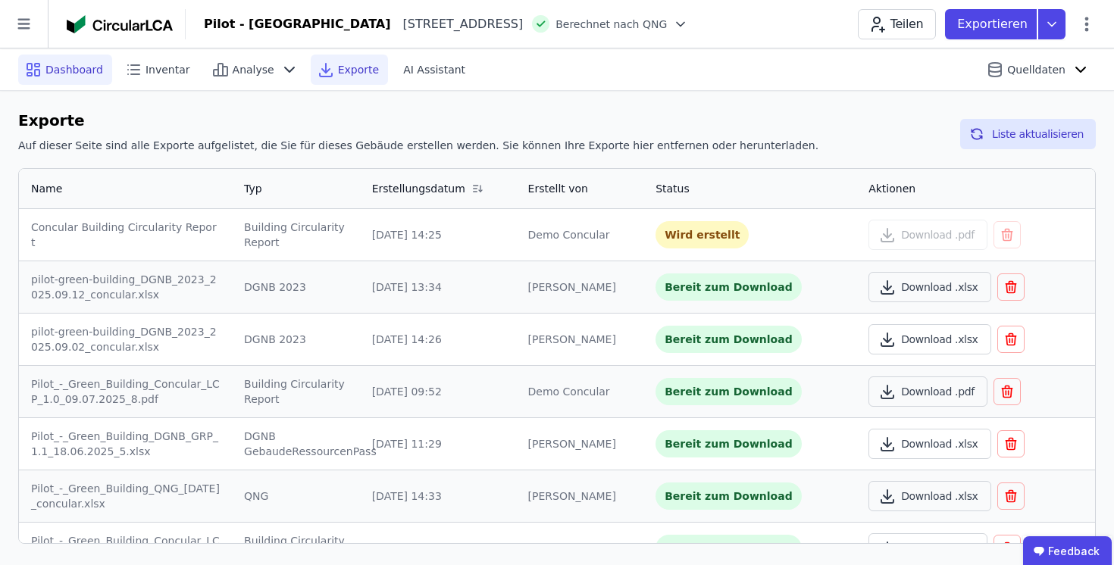
click at [61, 71] on span "Dashboard" at bounding box center [74, 69] width 58 height 15
